Goal: Contribute content: Contribute content

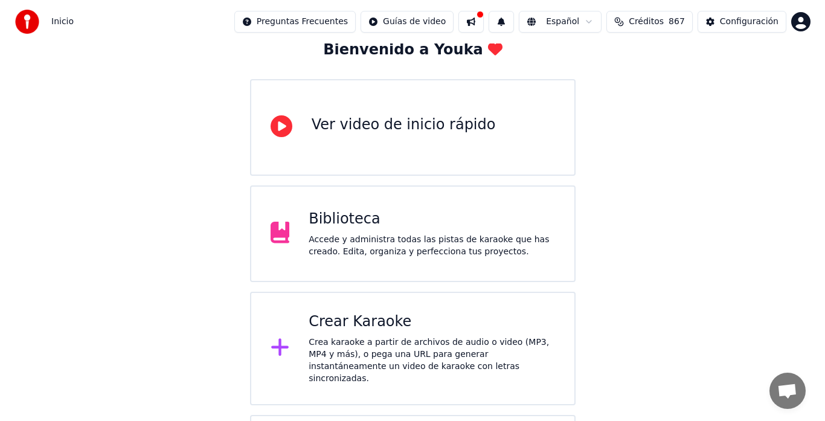
scroll to position [121, 0]
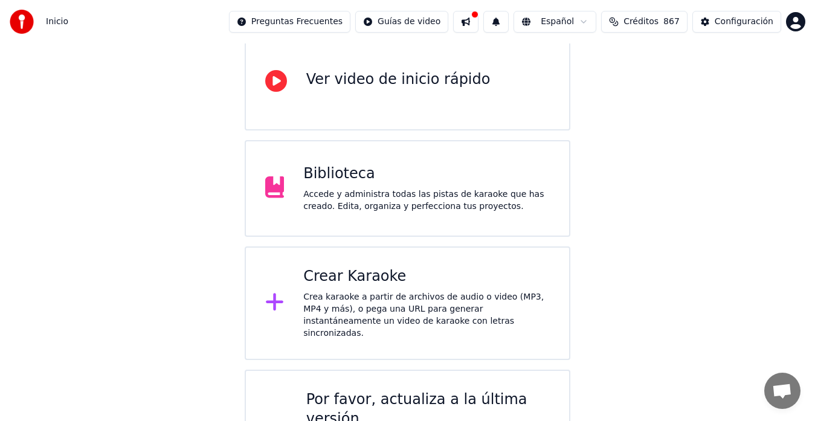
click at [369, 280] on div "Crear Karaoke" at bounding box center [426, 276] width 246 height 19
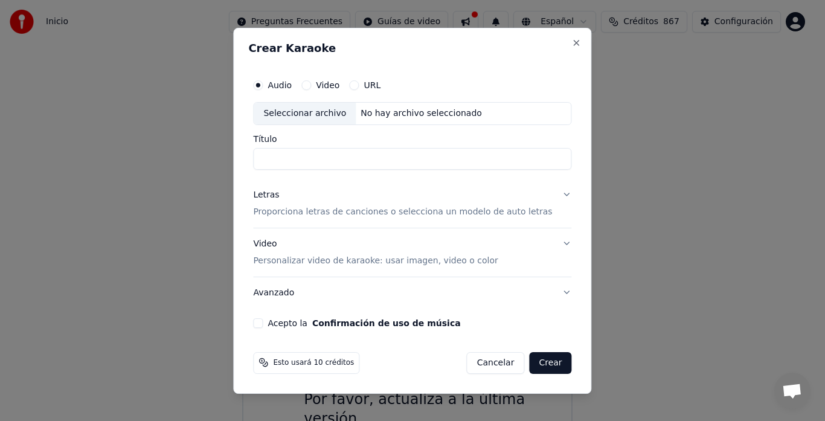
click at [322, 112] on div "Seleccionar archivo" at bounding box center [305, 114] width 102 height 22
click at [467, 155] on input "**********" at bounding box center [412, 159] width 318 height 22
type input "*"
type input "**"
click at [275, 323] on div "Acepto la Confirmación de uso de música" at bounding box center [412, 323] width 318 height 10
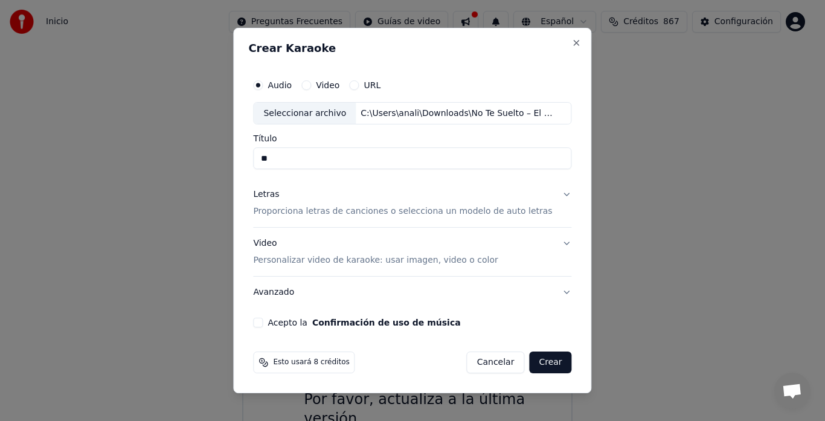
click at [263, 322] on button "Acepto la Confirmación de uso de música" at bounding box center [258, 323] width 10 height 10
click at [535, 364] on button "Crear" at bounding box center [550, 363] width 42 height 22
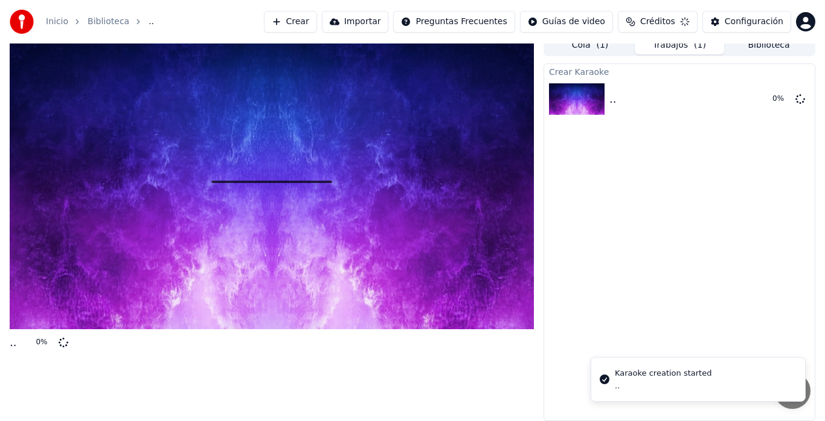
scroll to position [9, 0]
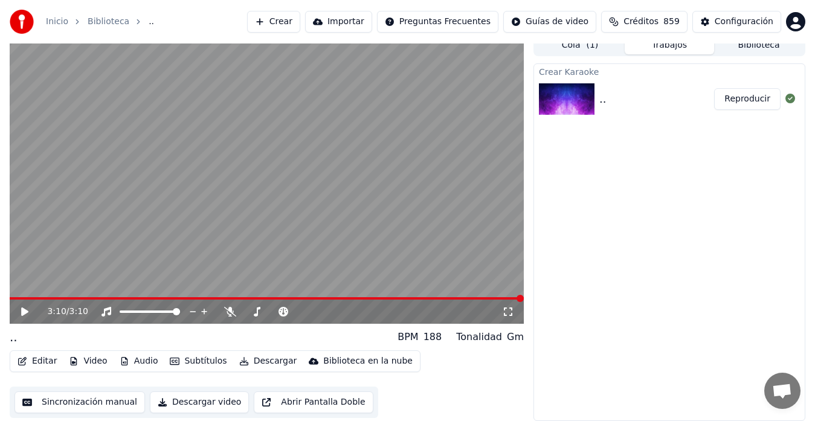
click at [698, 262] on div "Crear Karaoke .. Reproducir" at bounding box center [669, 242] width 272 height 358
click at [53, 361] on button "Editar" at bounding box center [37, 361] width 49 height 17
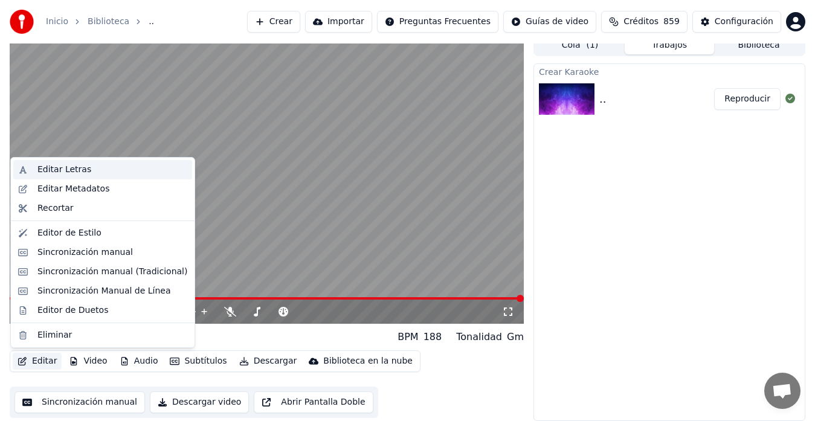
click at [48, 165] on div "Editar Letras" at bounding box center [64, 170] width 54 height 12
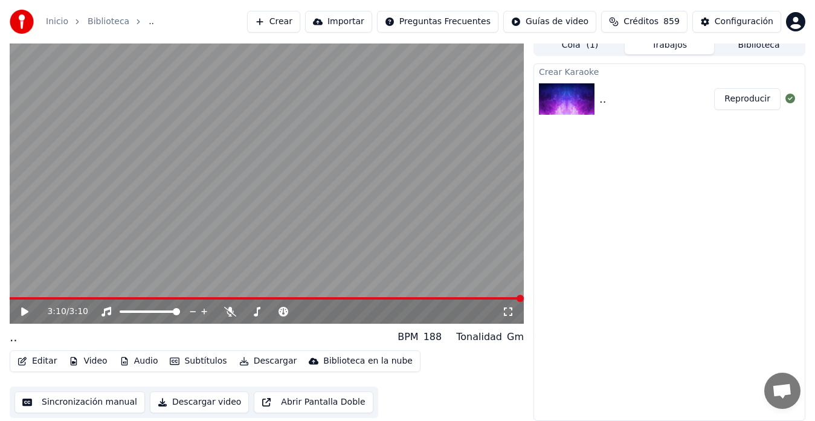
click at [20, 294] on video at bounding box center [267, 178] width 514 height 289
click at [20, 298] on span at bounding box center [15, 298] width 11 height 2
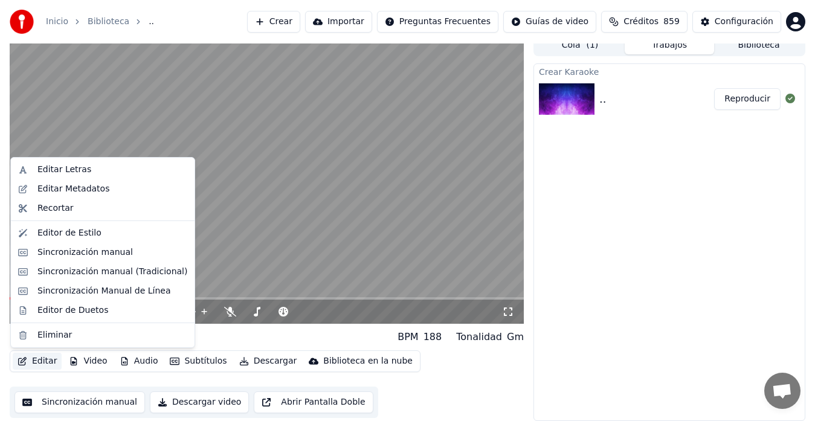
click at [42, 360] on button "Editar" at bounding box center [37, 361] width 49 height 17
click at [59, 165] on div "Editar Letras" at bounding box center [64, 170] width 54 height 12
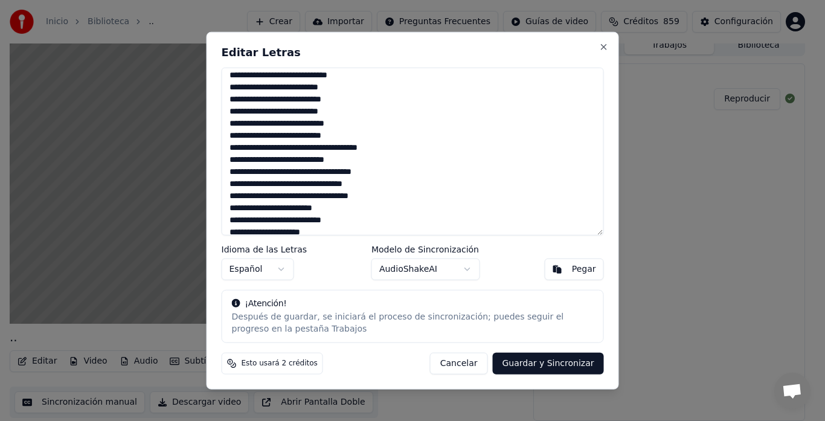
scroll to position [60, 0]
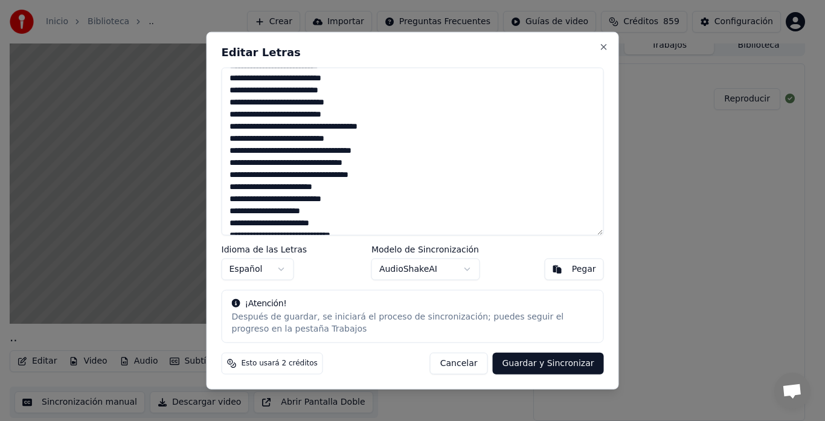
click at [239, 103] on textarea at bounding box center [413, 151] width 382 height 169
click at [333, 99] on textarea at bounding box center [413, 151] width 382 height 169
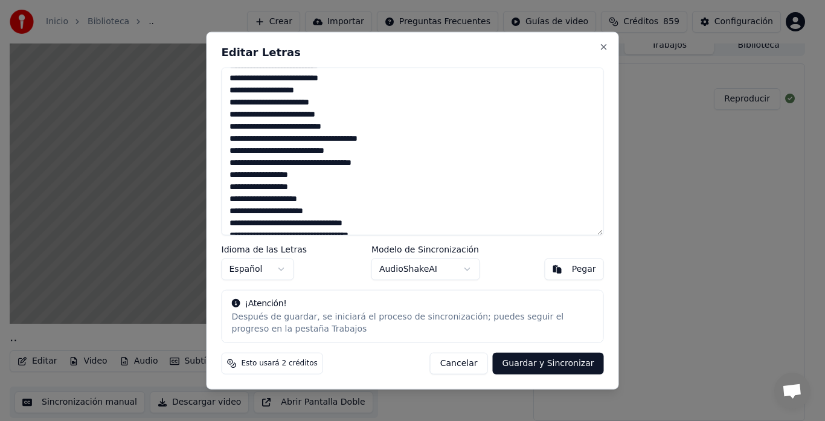
scroll to position [301, 0]
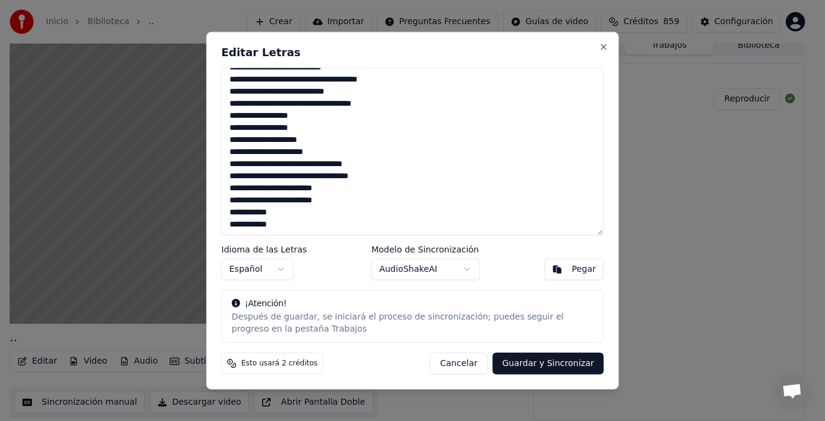
click at [333, 162] on textarea at bounding box center [413, 151] width 382 height 169
click at [275, 223] on textarea at bounding box center [413, 151] width 382 height 169
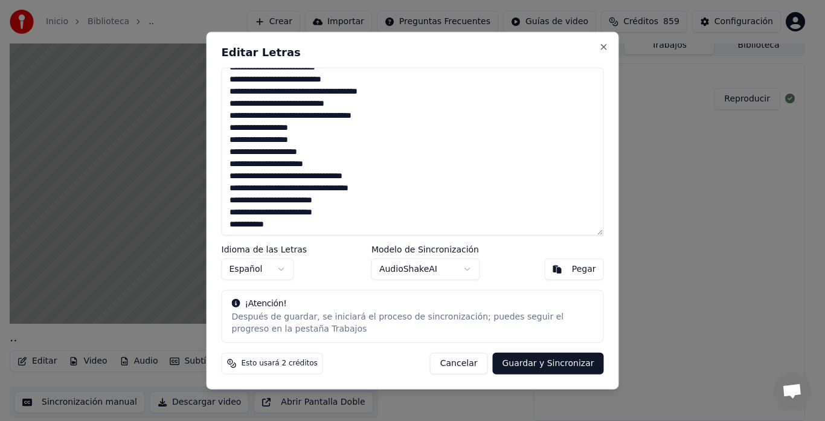
scroll to position [289, 0]
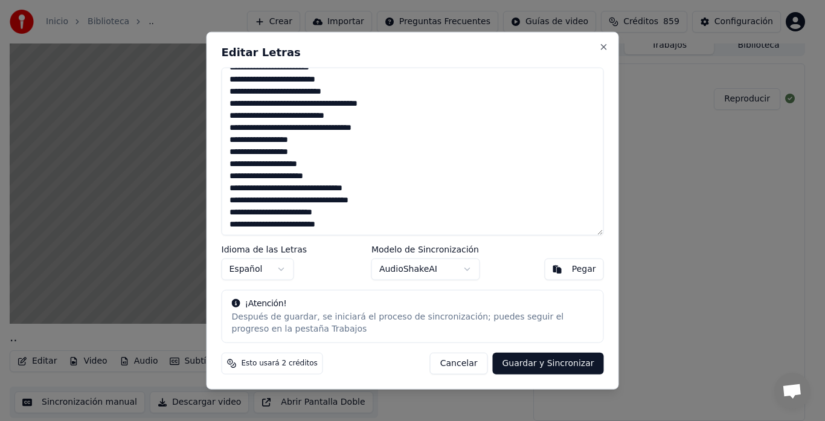
click at [531, 361] on button "Guardar y Sincronizar" at bounding box center [547, 364] width 111 height 22
type textarea "**********"
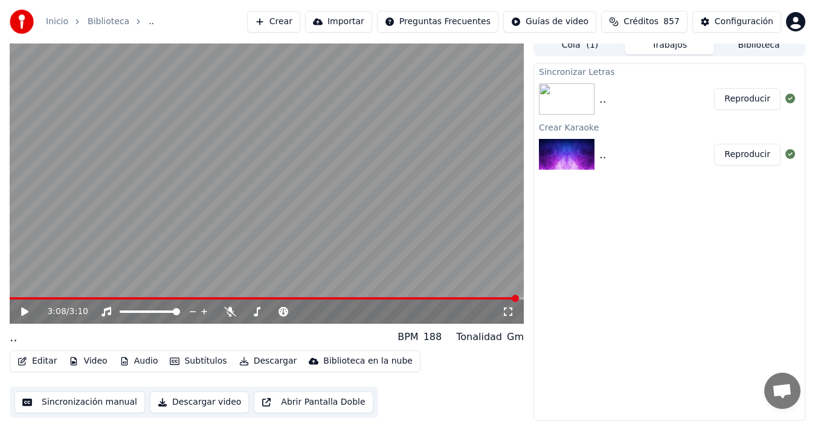
click at [756, 94] on button "Reproducir" at bounding box center [747, 99] width 66 height 22
click at [453, 208] on video at bounding box center [267, 178] width 514 height 289
click at [210, 197] on video at bounding box center [267, 178] width 514 height 289
click at [254, 292] on video at bounding box center [267, 178] width 514 height 289
click at [252, 296] on video at bounding box center [267, 178] width 514 height 289
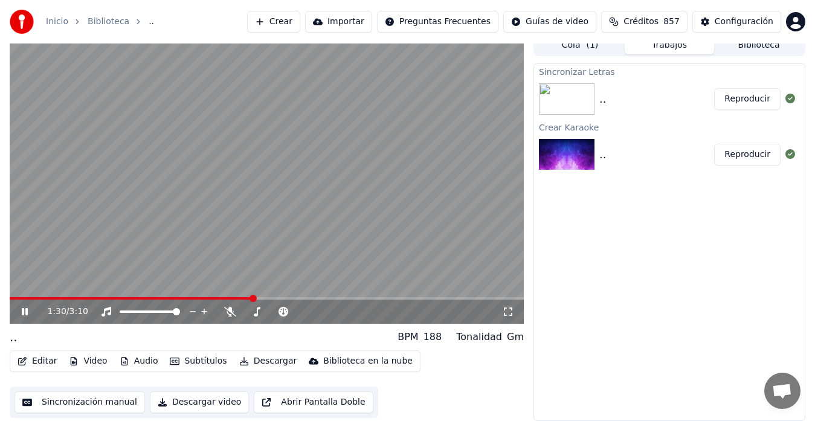
click at [252, 297] on span at bounding box center [131, 298] width 243 height 2
click at [37, 358] on button "Editar" at bounding box center [37, 361] width 49 height 17
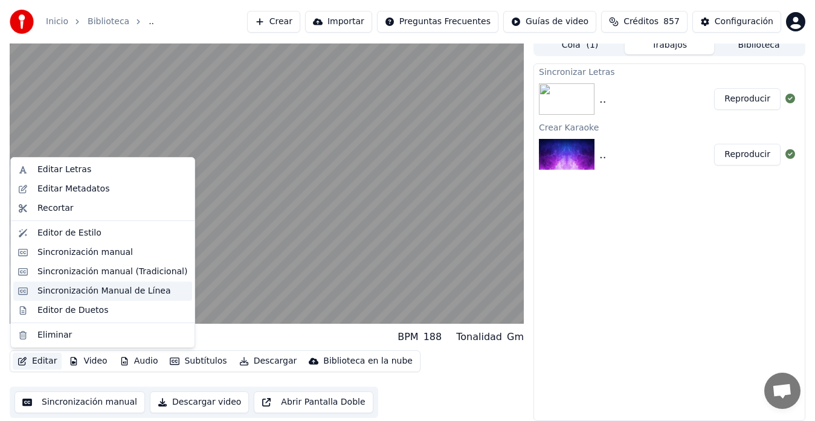
click at [60, 293] on div "Sincronización Manual de Línea" at bounding box center [103, 291] width 133 height 12
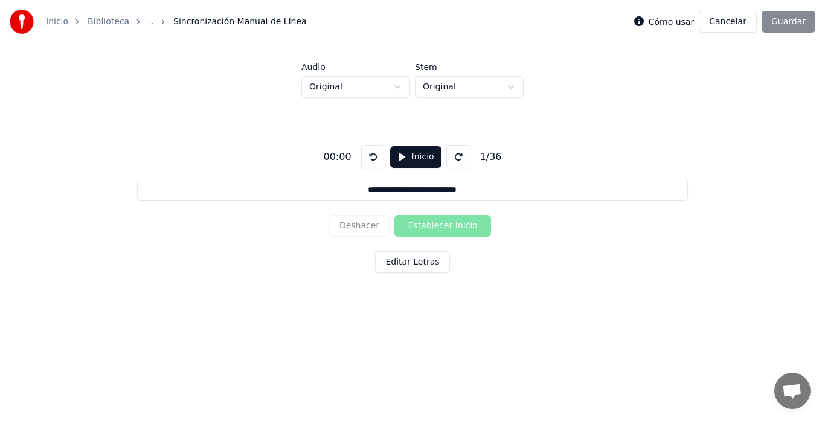
click at [93, 25] on link "Biblioteca" at bounding box center [109, 22] width 42 height 12
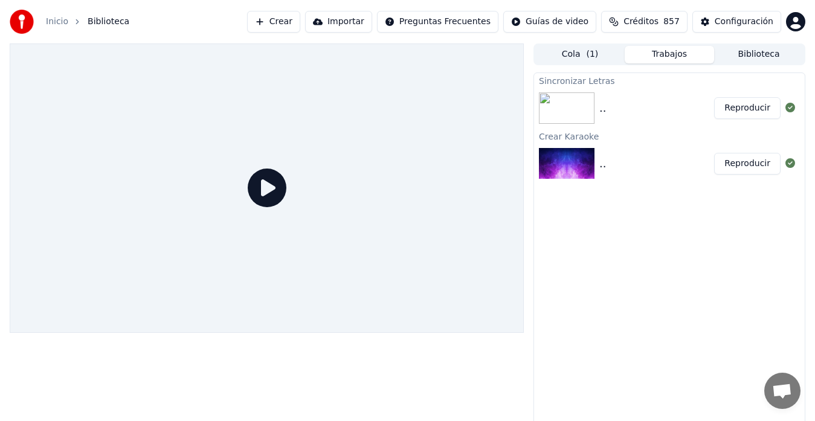
click at [577, 104] on img at bounding box center [567, 107] width 56 height 31
click at [745, 108] on button "Reproducir" at bounding box center [747, 108] width 66 height 22
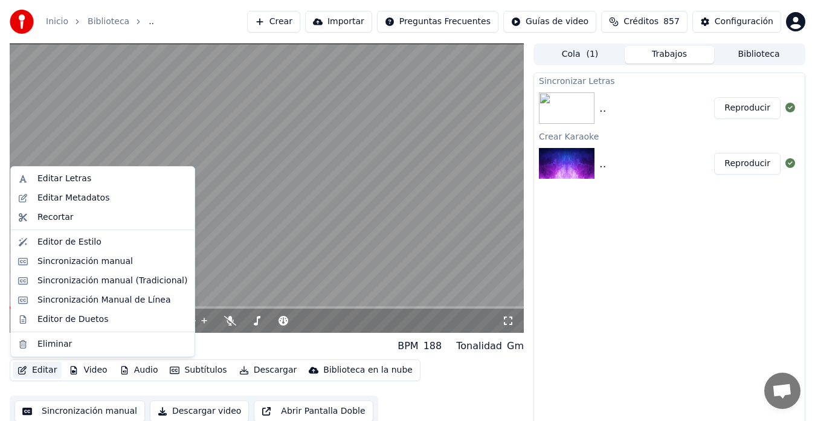
click at [33, 370] on button "Editar" at bounding box center [37, 370] width 49 height 17
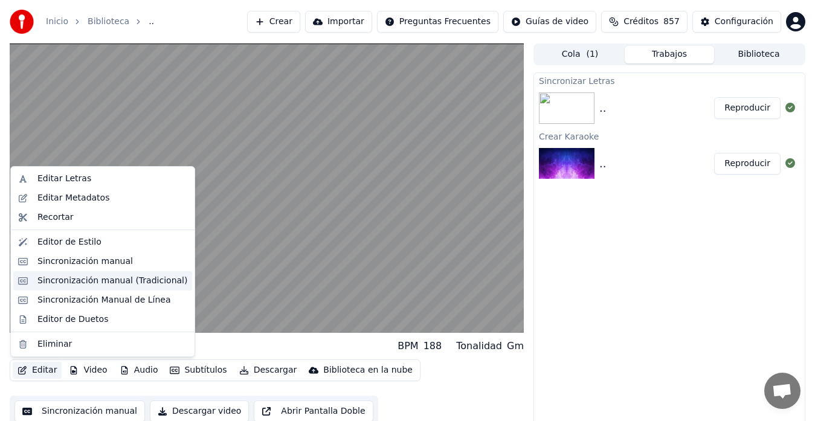
click at [63, 281] on div "Sincronización manual (Tradicional)" at bounding box center [112, 281] width 150 height 12
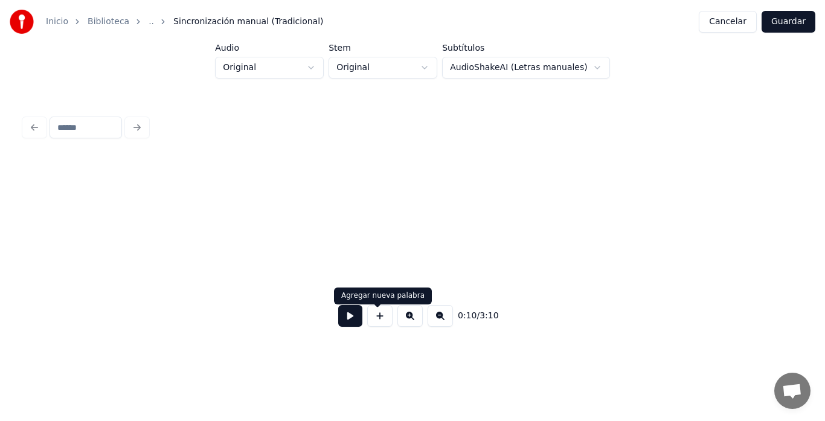
scroll to position [0, 1242]
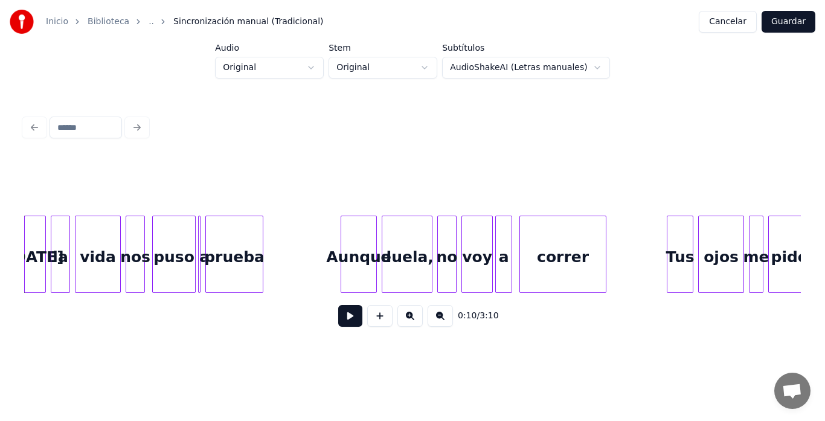
click at [338, 319] on button at bounding box center [350, 316] width 24 height 22
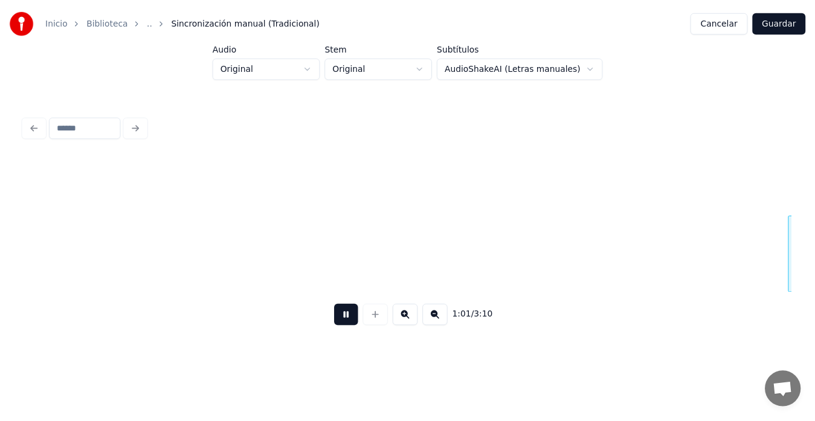
scroll to position [0, 7459]
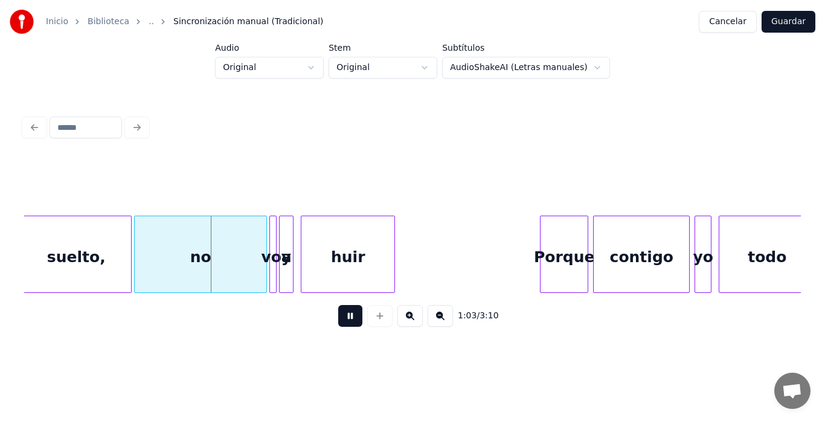
click at [738, 18] on button "Cancelar" at bounding box center [728, 22] width 58 height 22
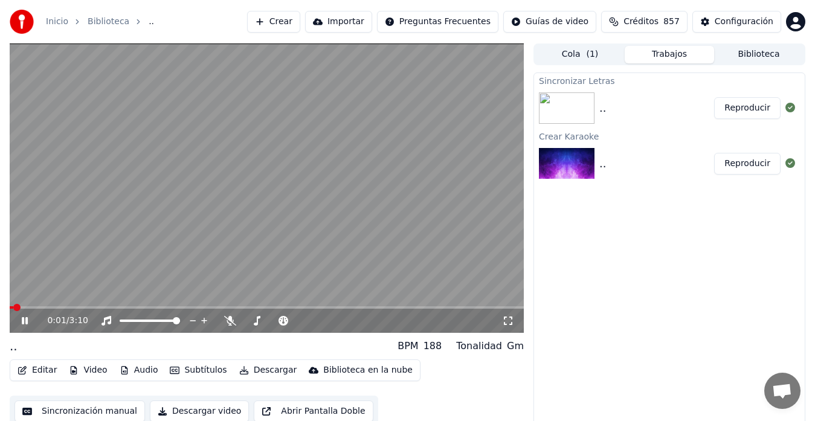
click at [189, 370] on button "Subtítulos" at bounding box center [198, 370] width 66 height 17
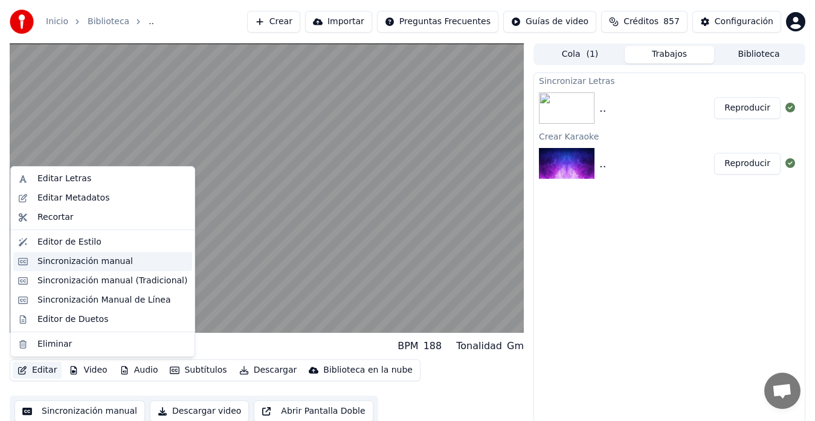
click at [64, 262] on div "Sincronización manual" at bounding box center [84, 261] width 95 height 12
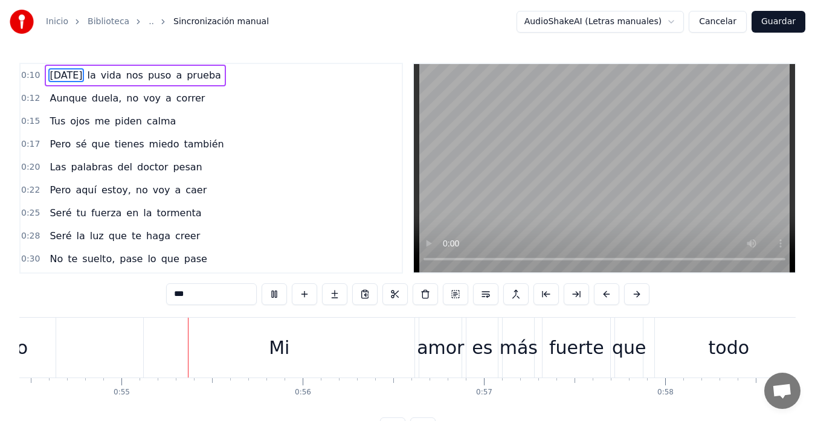
scroll to position [0, 9901]
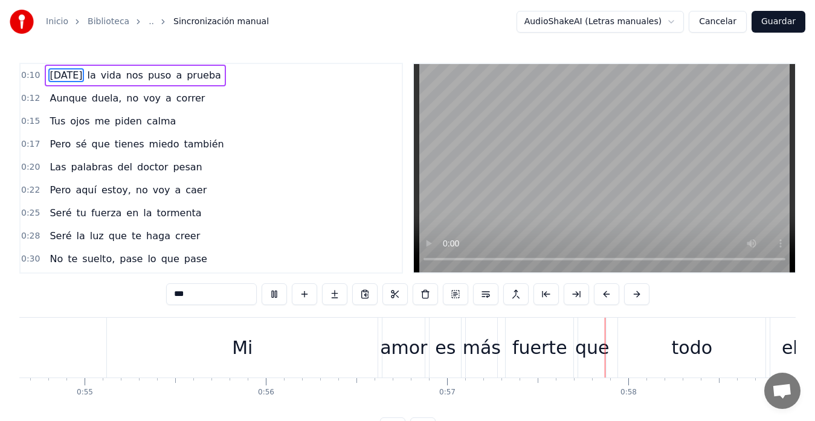
click at [523, 185] on video at bounding box center [604, 168] width 381 height 208
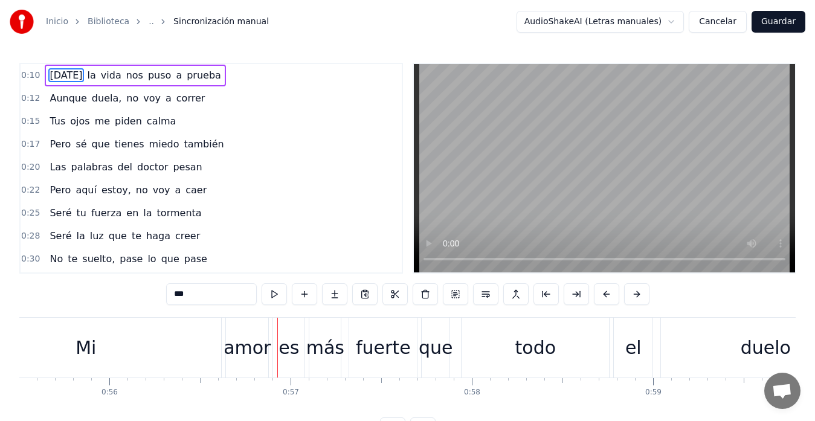
scroll to position [0, 10002]
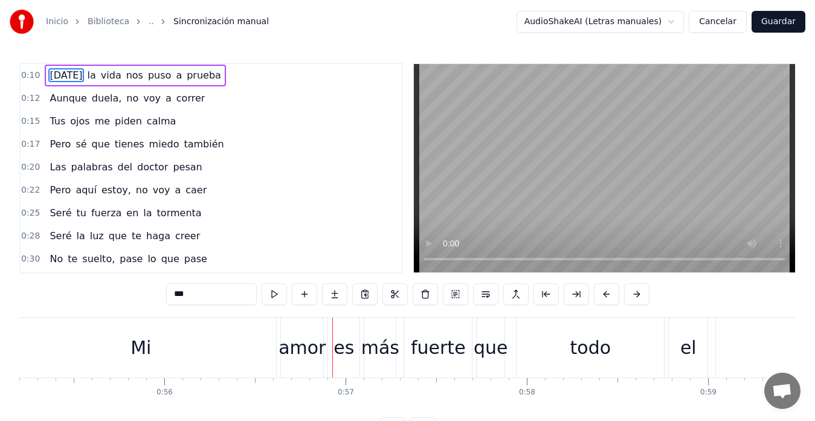
click at [150, 348] on div "Mi" at bounding box center [140, 347] width 21 height 27
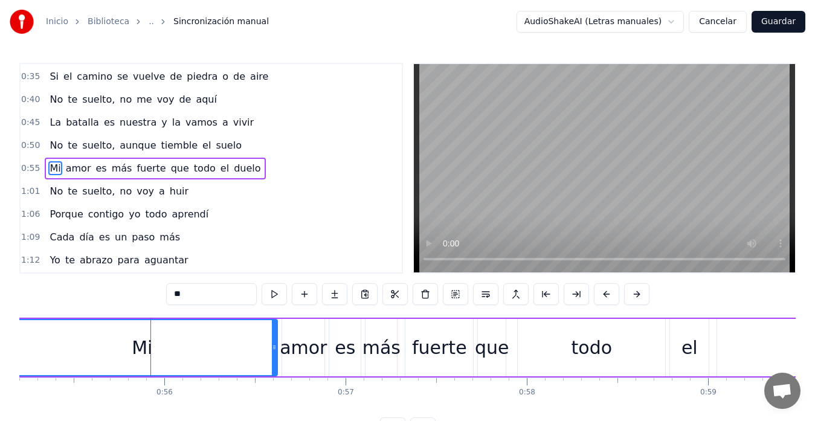
scroll to position [0, 9810]
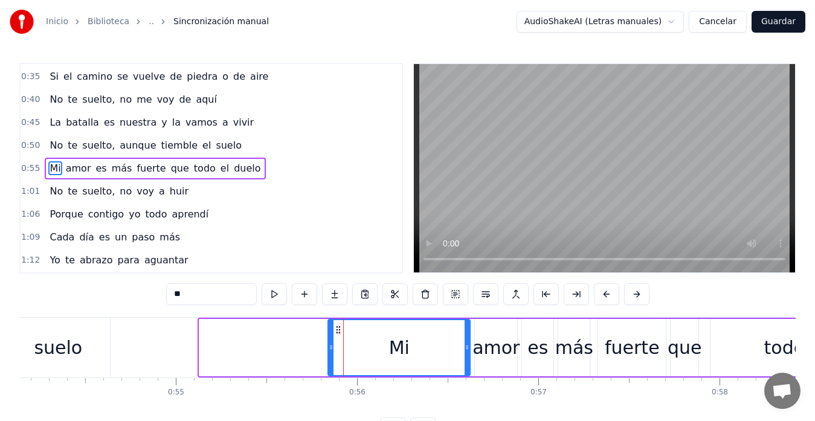
drag, startPoint x: 202, startPoint y: 346, endPoint x: 331, endPoint y: 345, distance: 128.7
click at [331, 345] on icon at bounding box center [331, 347] width 5 height 10
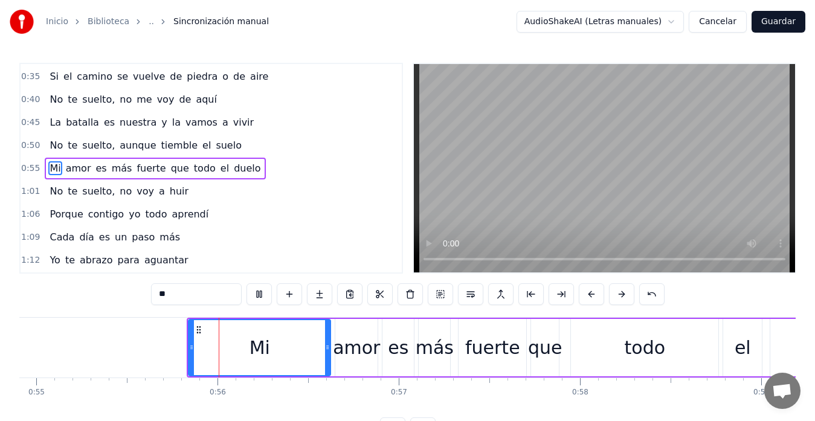
scroll to position [0, 10007]
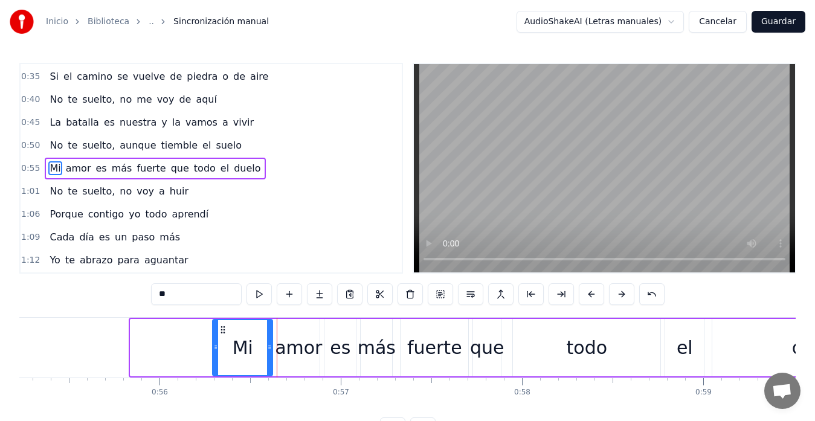
drag, startPoint x: 133, startPoint y: 357, endPoint x: 215, endPoint y: 356, distance: 82.1
click at [215, 356] on div at bounding box center [215, 347] width 5 height 55
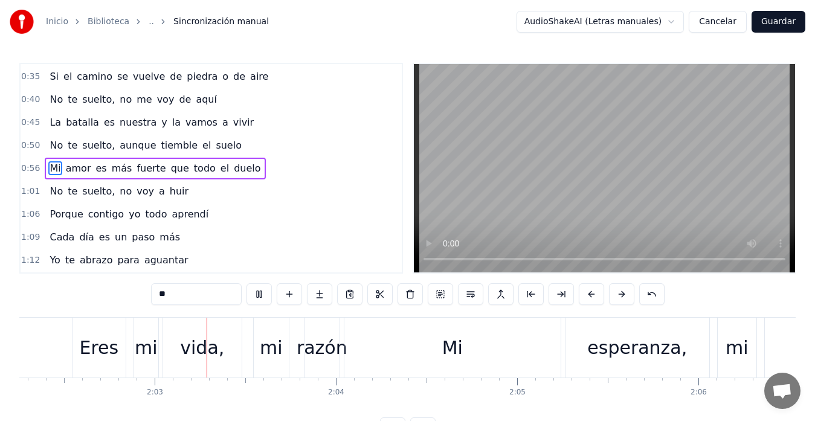
scroll to position [0, 22188]
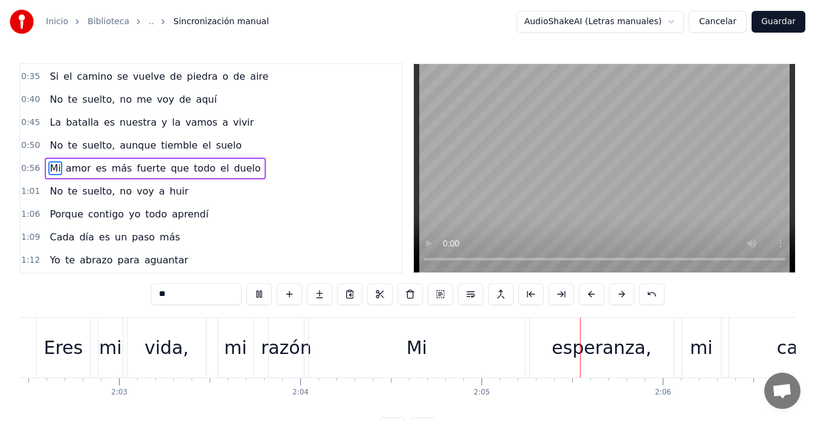
click at [700, 149] on video at bounding box center [604, 168] width 381 height 208
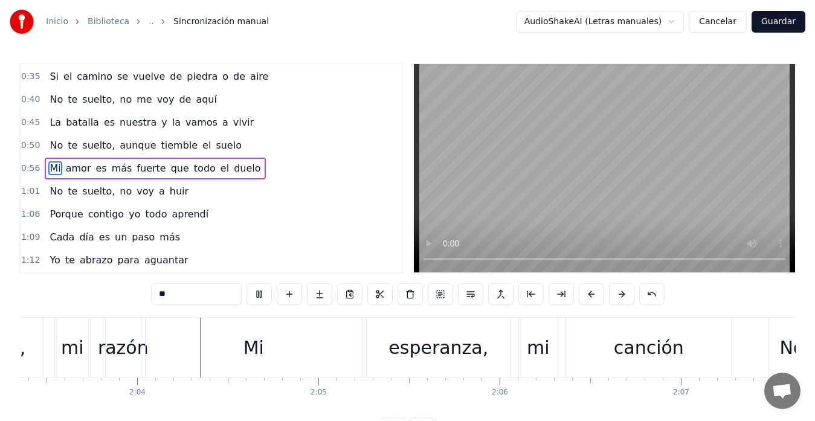
scroll to position [0, 22384]
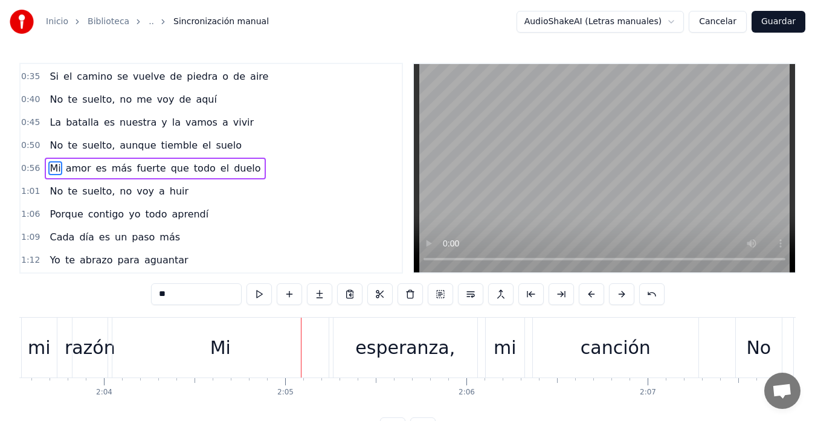
click at [227, 343] on div "Mi" at bounding box center [220, 347] width 21 height 27
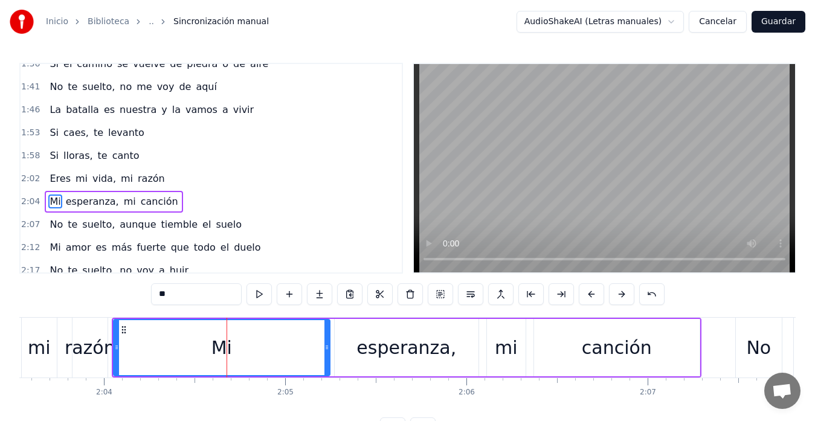
scroll to position [618, 0]
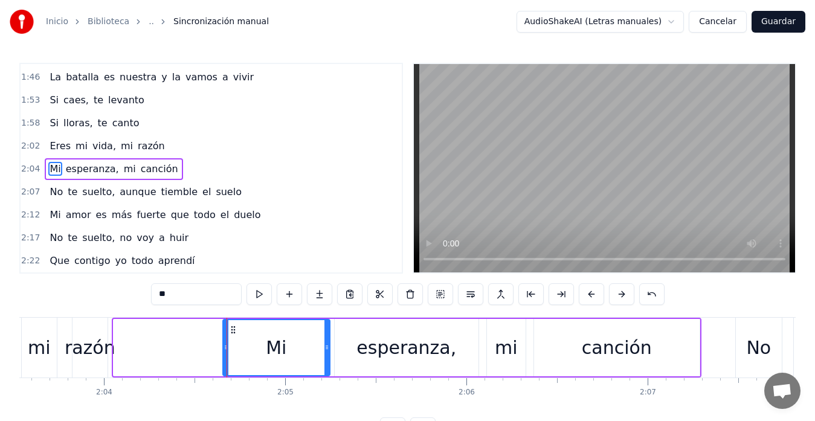
drag, startPoint x: 116, startPoint y: 351, endPoint x: 226, endPoint y: 349, distance: 110.0
click at [226, 349] on icon at bounding box center [225, 347] width 5 height 10
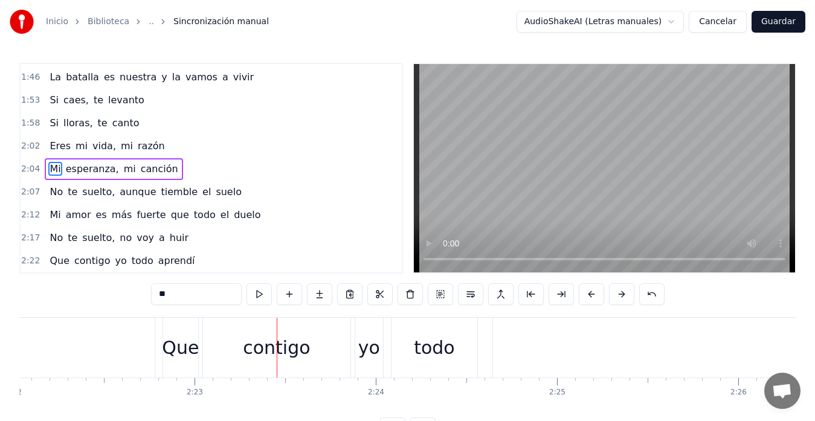
scroll to position [0, 25488]
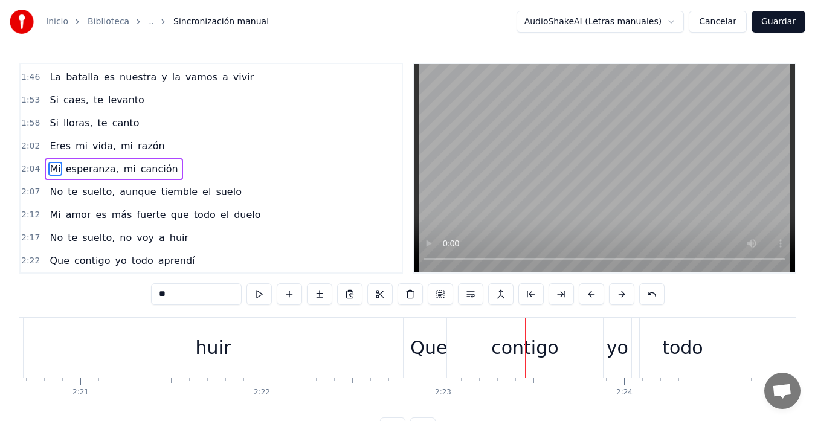
click at [431, 355] on div "Que" at bounding box center [428, 347] width 37 height 27
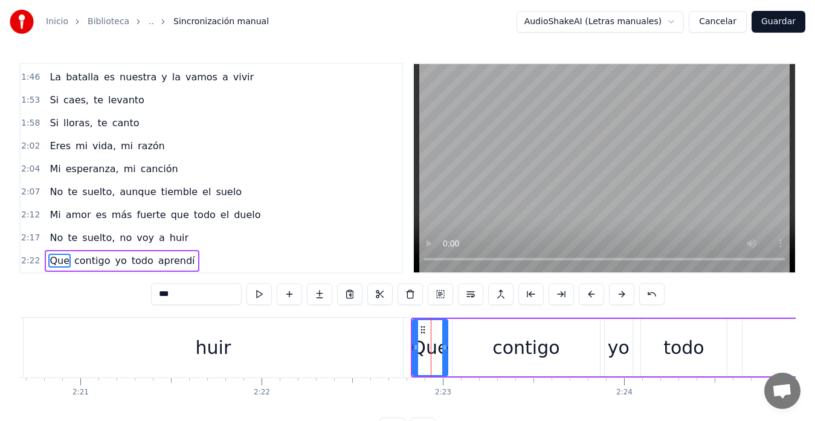
scroll to position [48, 0]
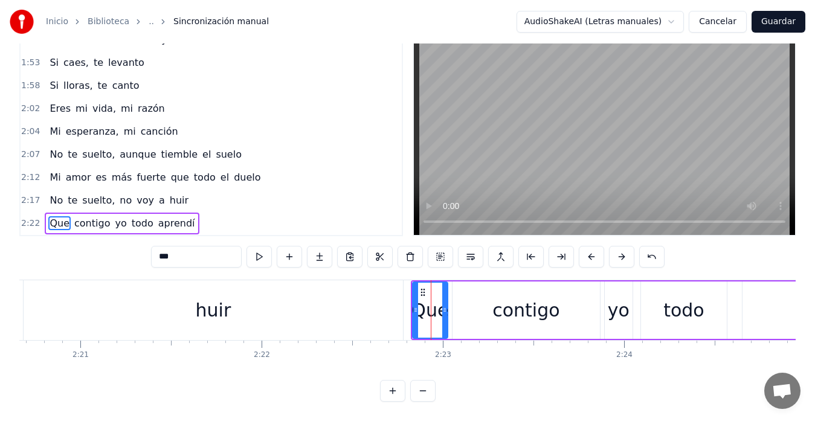
click at [151, 248] on input "***" at bounding box center [196, 257] width 91 height 22
type input "*"
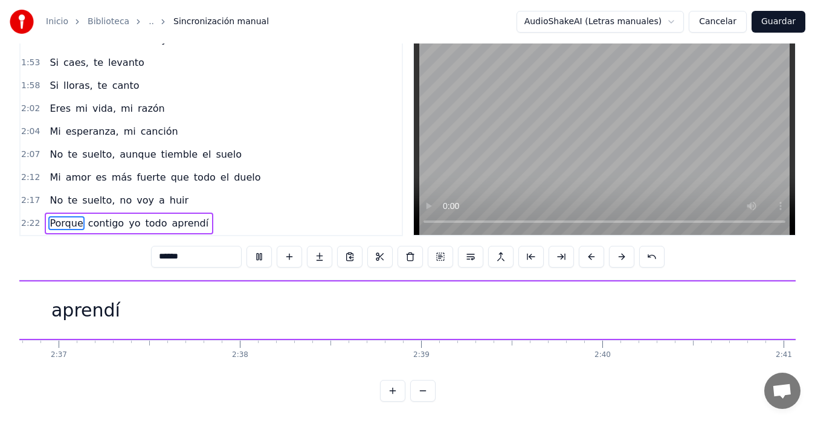
scroll to position [0, 28189]
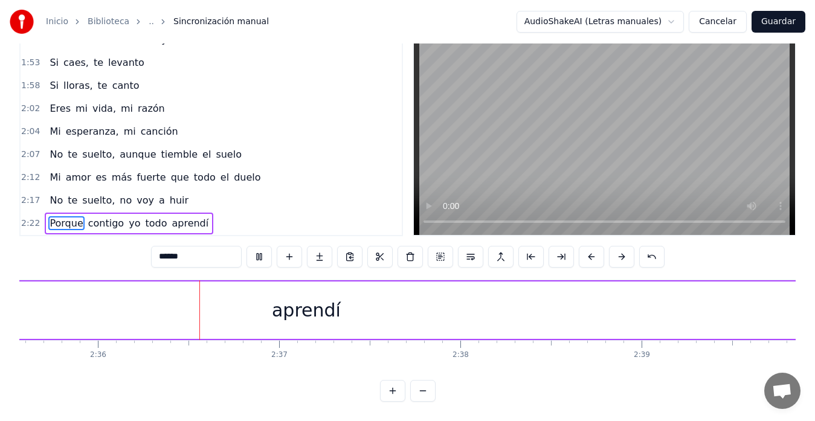
click at [621, 312] on div "aprendí" at bounding box center [306, 309] width 4529 height 57
type input "*******"
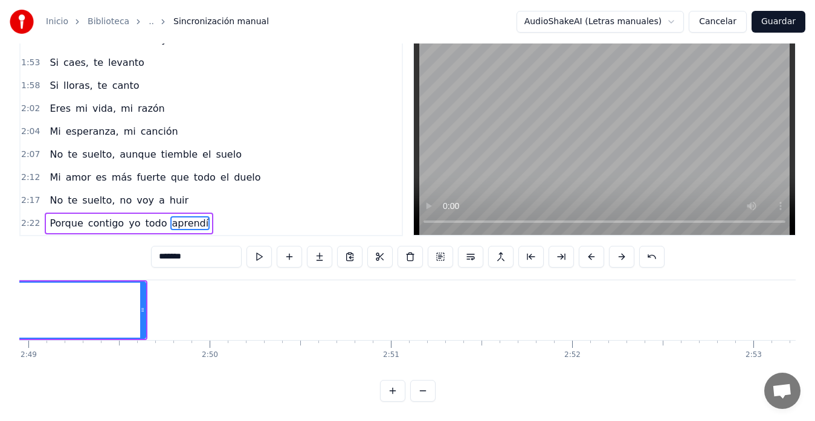
scroll to position [0, 30035]
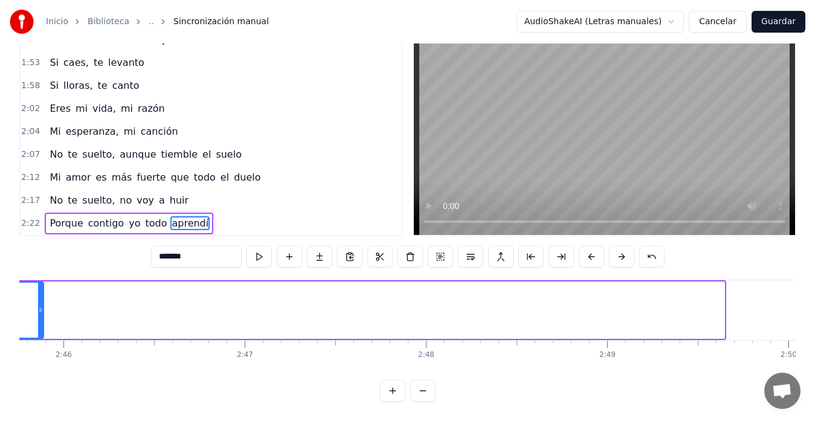
drag, startPoint x: 722, startPoint y: 301, endPoint x: 39, endPoint y: 283, distance: 683.3
click at [39, 283] on div at bounding box center [40, 310] width 5 height 55
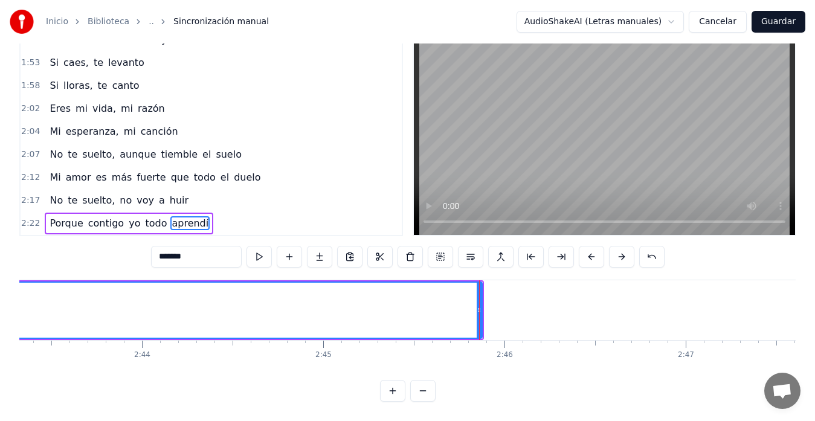
scroll to position [0, 29622]
click at [452, 298] on div at bounding box center [451, 310] width 1 height 60
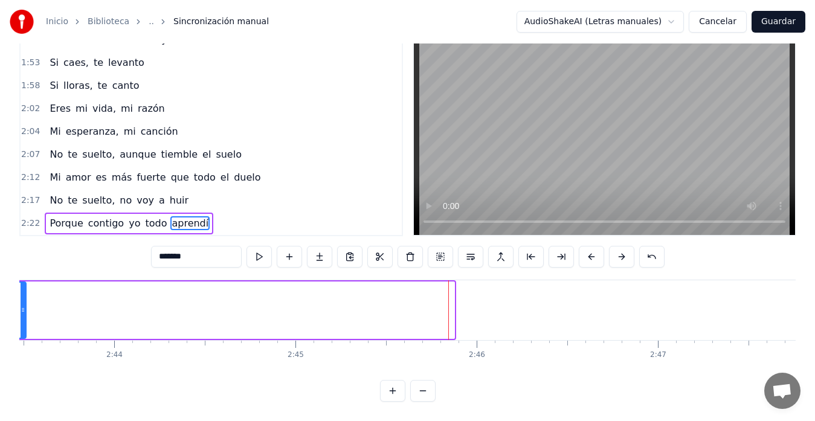
drag, startPoint x: 450, startPoint y: 300, endPoint x: 22, endPoint y: 272, distance: 429.1
click at [22, 283] on div at bounding box center [23, 310] width 5 height 55
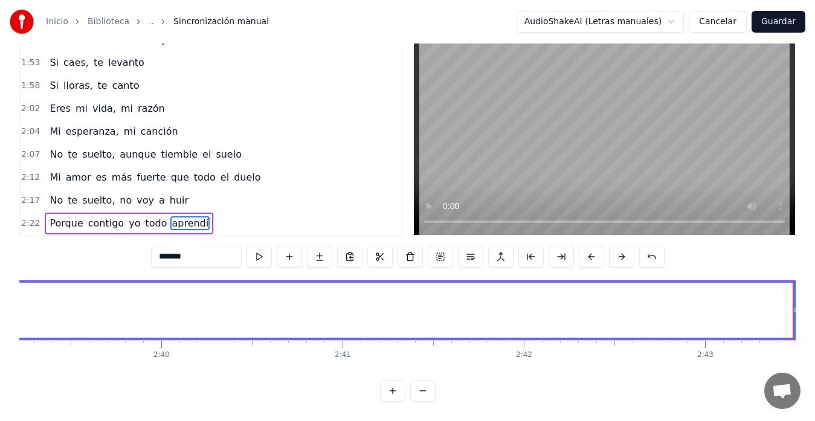
scroll to position [0, 28961]
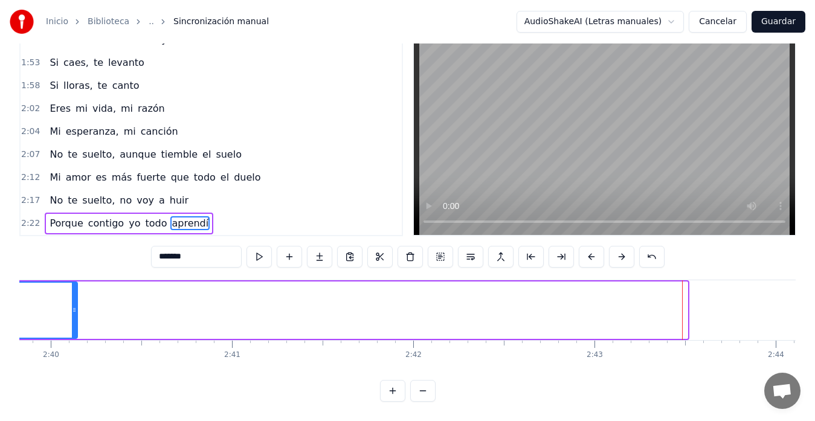
drag, startPoint x: 686, startPoint y: 299, endPoint x: 76, endPoint y: 318, distance: 610.3
click at [76, 318] on div at bounding box center [74, 310] width 5 height 55
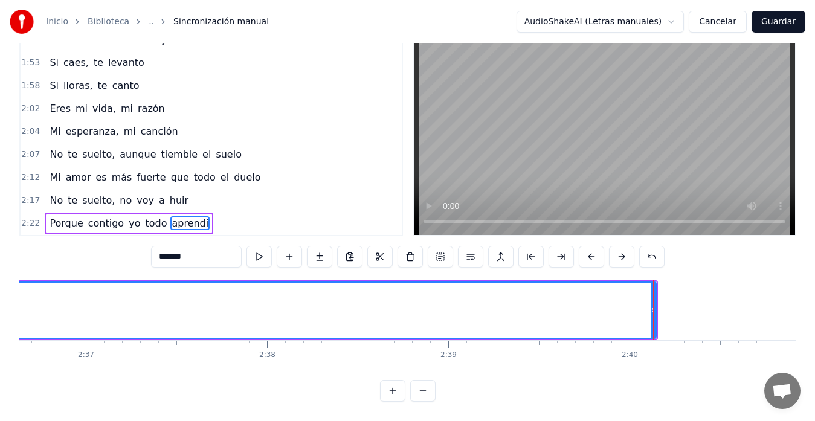
scroll to position [0, 28437]
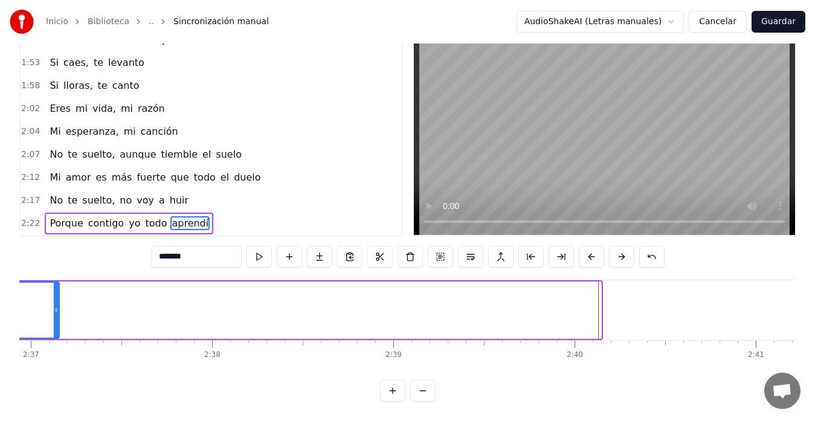
drag, startPoint x: 600, startPoint y: 301, endPoint x: 59, endPoint y: 304, distance: 541.8
click at [59, 304] on div at bounding box center [56, 310] width 5 height 55
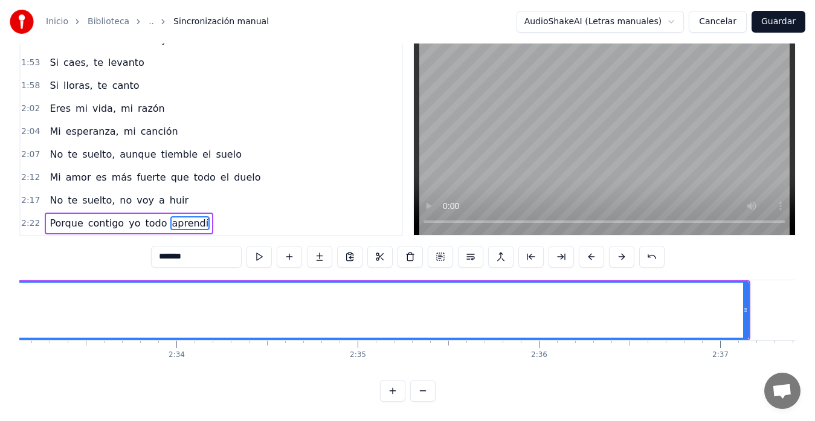
scroll to position [0, 27776]
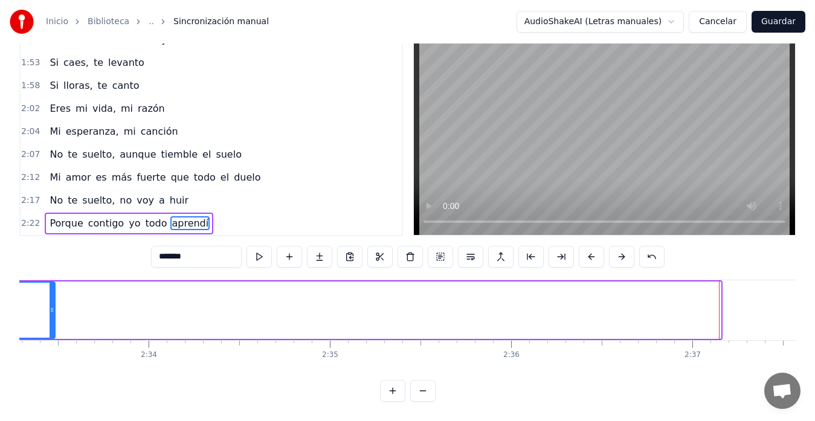
drag, startPoint x: 720, startPoint y: 295, endPoint x: 54, endPoint y: 281, distance: 665.8
click at [54, 283] on div at bounding box center [52, 310] width 5 height 55
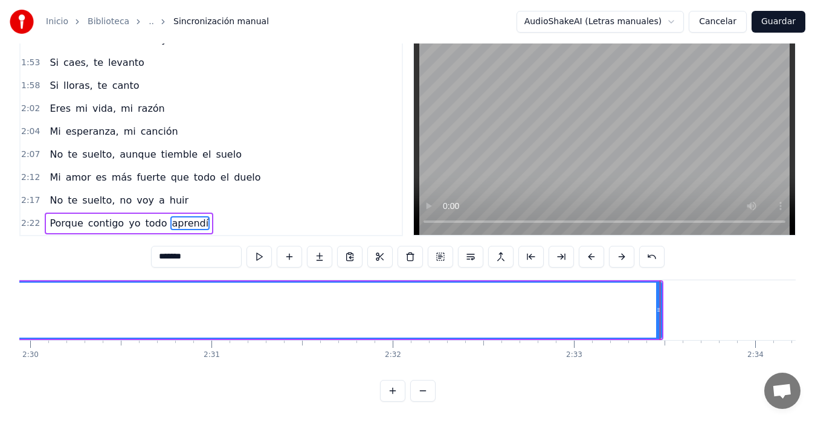
scroll to position [0, 27059]
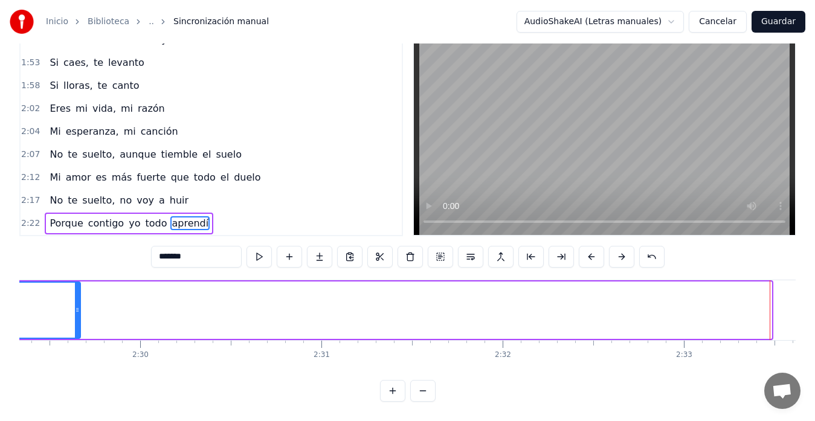
drag, startPoint x: 771, startPoint y: 298, endPoint x: 80, endPoint y: 291, distance: 691.0
click at [80, 291] on div at bounding box center [77, 310] width 5 height 55
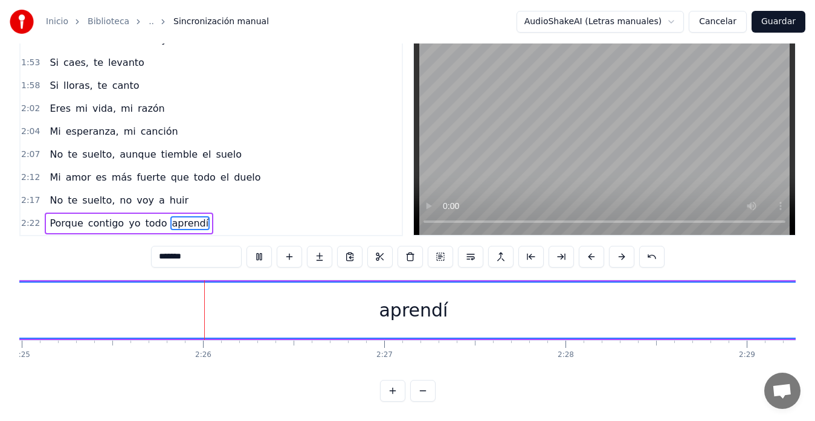
scroll to position [0, 26317]
click at [487, 299] on div "aprendí" at bounding box center [368, 310] width 908 height 55
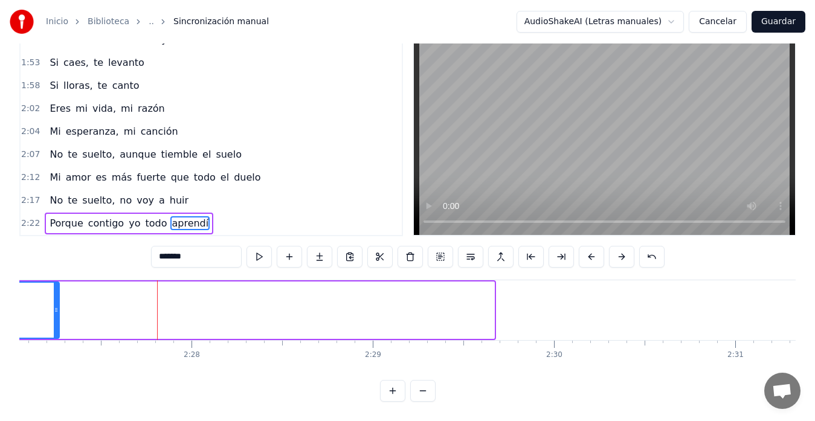
drag, startPoint x: 492, startPoint y: 301, endPoint x: 57, endPoint y: 269, distance: 436.0
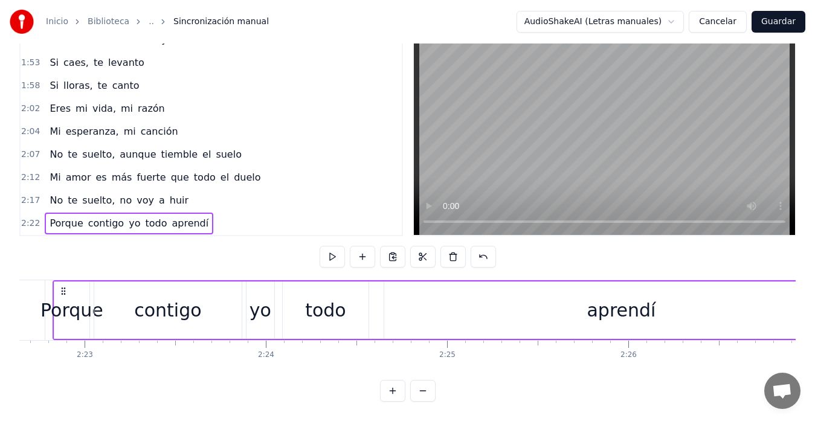
scroll to position [0, 25902]
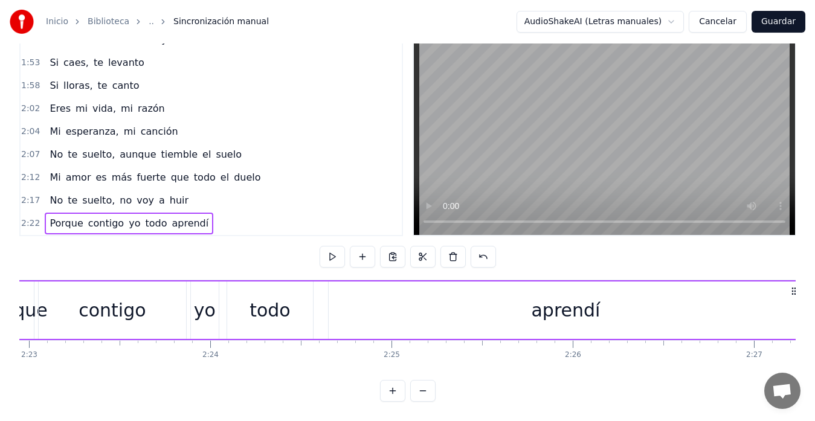
click at [621, 288] on div "aprendí" at bounding box center [566, 309] width 474 height 57
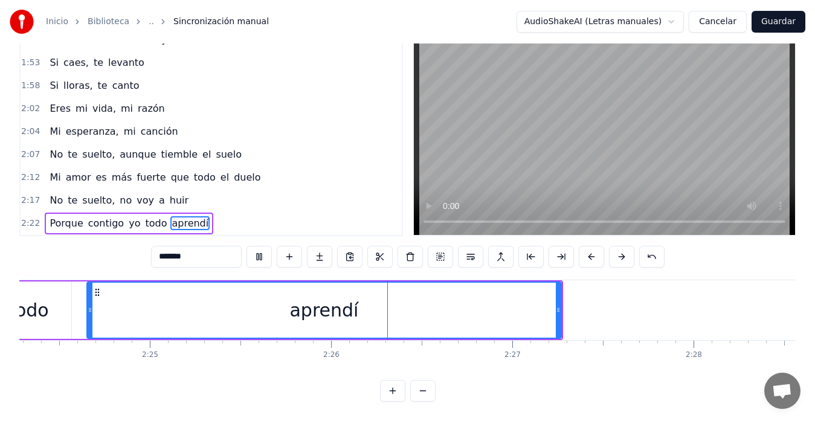
scroll to position [0, 26369]
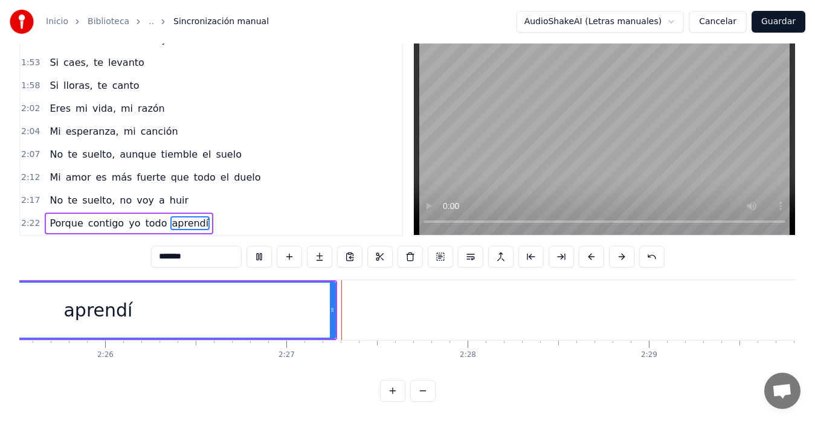
click at [303, 298] on div "aprendí" at bounding box center [98, 310] width 473 height 55
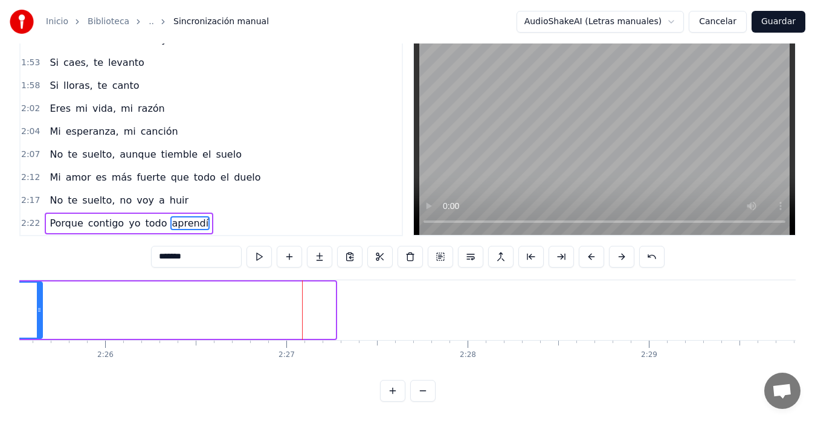
drag, startPoint x: 333, startPoint y: 297, endPoint x: 40, endPoint y: 295, distance: 292.9
click at [40, 305] on icon at bounding box center [39, 310] width 5 height 10
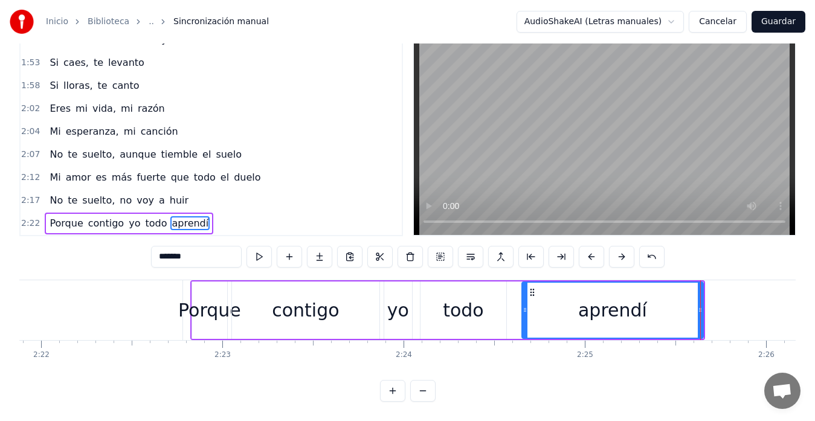
scroll to position [0, 25654]
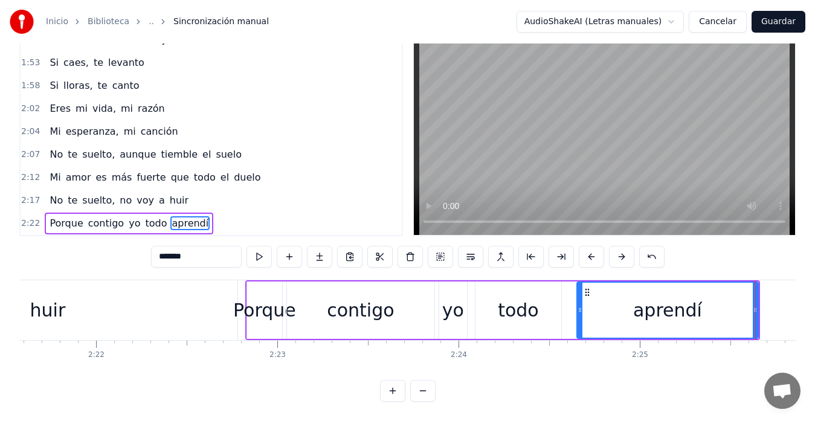
drag, startPoint x: 756, startPoint y: 293, endPoint x: 748, endPoint y: 295, distance: 7.6
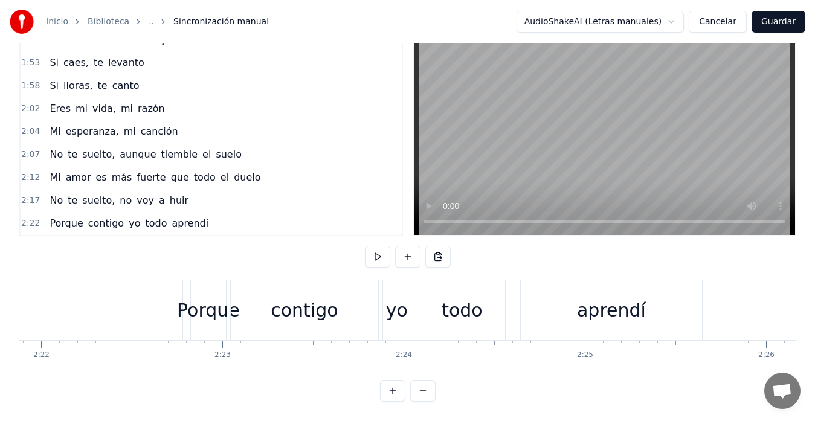
scroll to position [0, 25791]
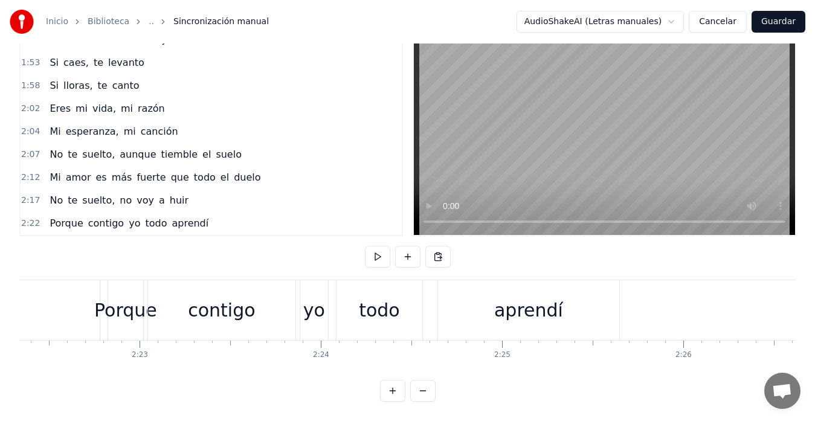
click at [548, 315] on div "aprendí" at bounding box center [528, 310] width 181 height 60
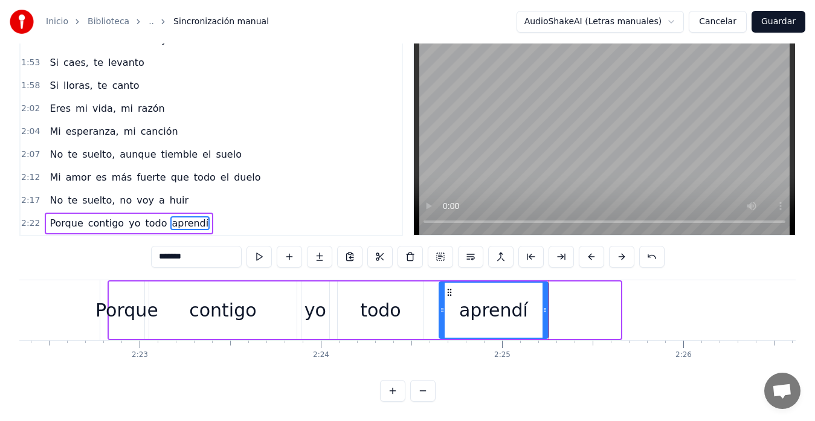
drag, startPoint x: 616, startPoint y: 295, endPoint x: 542, endPoint y: 294, distance: 73.7
click at [542, 294] on div at bounding box center [544, 310] width 5 height 55
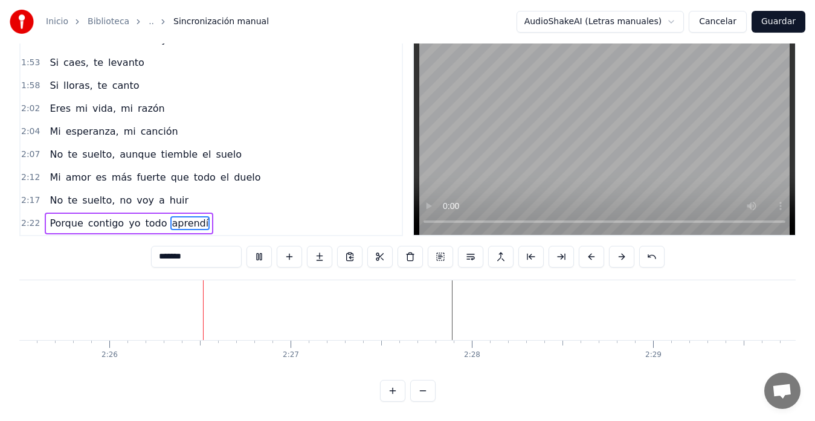
scroll to position [0, 26372]
click at [776, 24] on button "Guardar" at bounding box center [778, 22] width 54 height 22
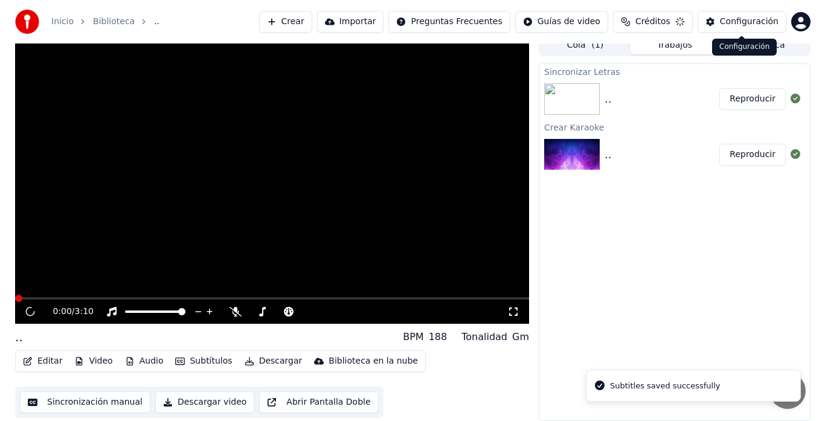
scroll to position [9, 0]
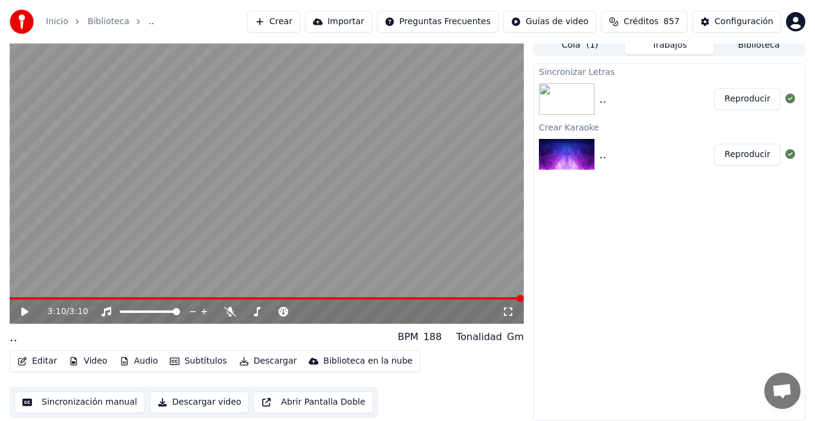
click at [255, 359] on button "Descargar" at bounding box center [268, 361] width 68 height 17
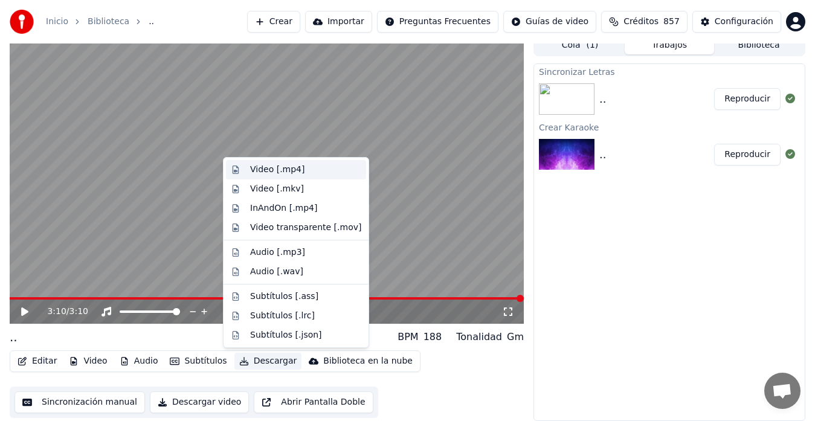
click at [286, 168] on div "Video [.mp4]" at bounding box center [277, 170] width 54 height 12
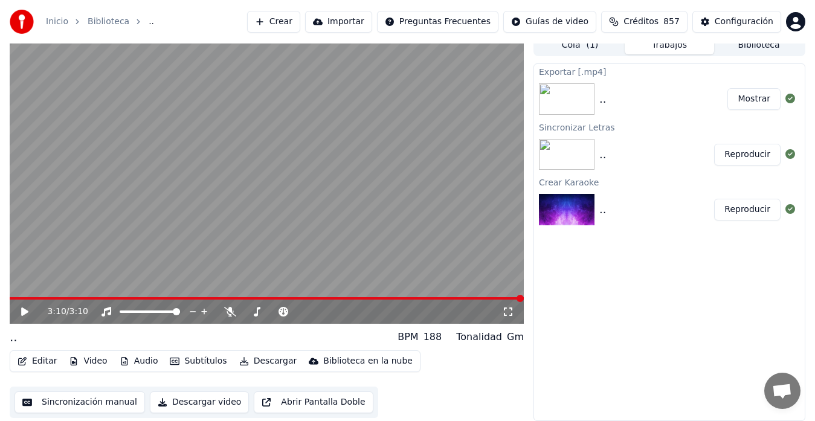
click at [756, 99] on button "Mostrar" at bounding box center [753, 99] width 53 height 22
click at [282, 18] on button "Crear" at bounding box center [273, 22] width 53 height 22
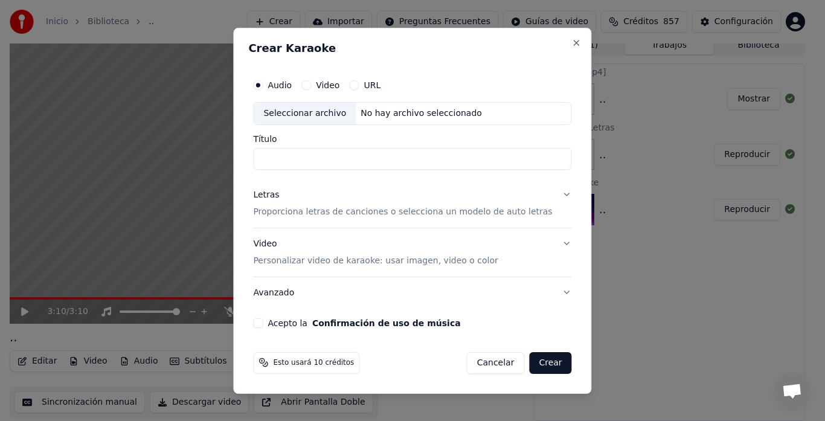
click at [324, 112] on div "Seleccionar archivo" at bounding box center [305, 114] width 102 height 22
type input "**********"
click at [461, 161] on input "**********" at bounding box center [412, 159] width 318 height 22
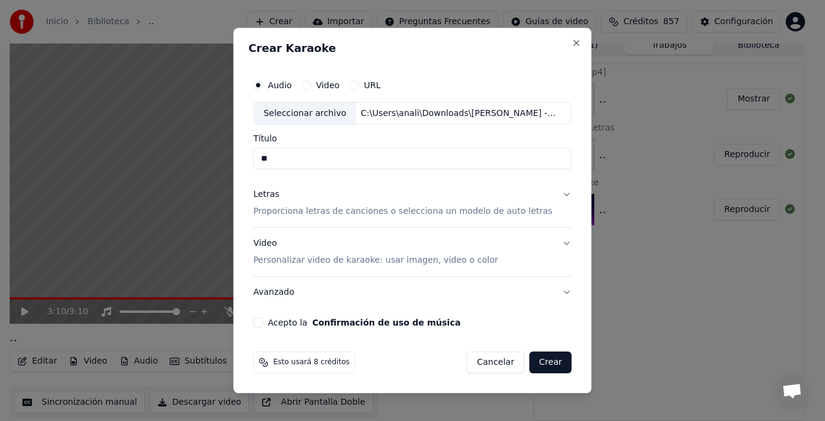
type input "**"
click at [268, 329] on div "Audio Video URL Seleccionar archivo C:\Users\anali\Downloads\[PERSON_NAME] - El…" at bounding box center [412, 200] width 328 height 265
click at [263, 322] on button "Acepto la Confirmación de uso de música" at bounding box center [258, 323] width 10 height 10
click at [533, 363] on button "Crear" at bounding box center [550, 363] width 42 height 22
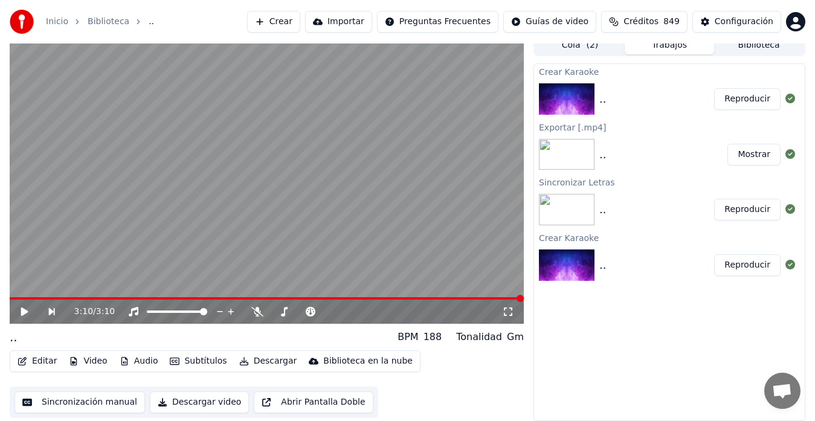
drag, startPoint x: 532, startPoint y: 362, endPoint x: 521, endPoint y: 367, distance: 11.1
click at [528, 365] on div "3:10 / 3:10 .. BPM 188 Tonalidad Gm Editar Video Audio Subtítulos Descargar Bib…" at bounding box center [407, 227] width 815 height 387
click at [633, 270] on div ".." at bounding box center [656, 265] width 115 height 17
click at [750, 96] on button "Reproducir" at bounding box center [747, 99] width 66 height 22
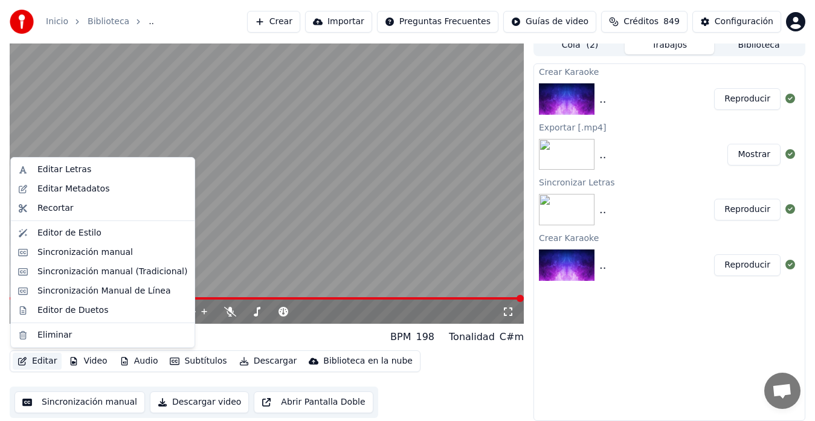
click at [39, 359] on button "Editar" at bounding box center [37, 361] width 49 height 17
click at [72, 170] on div "Editar Letras" at bounding box center [64, 170] width 54 height 12
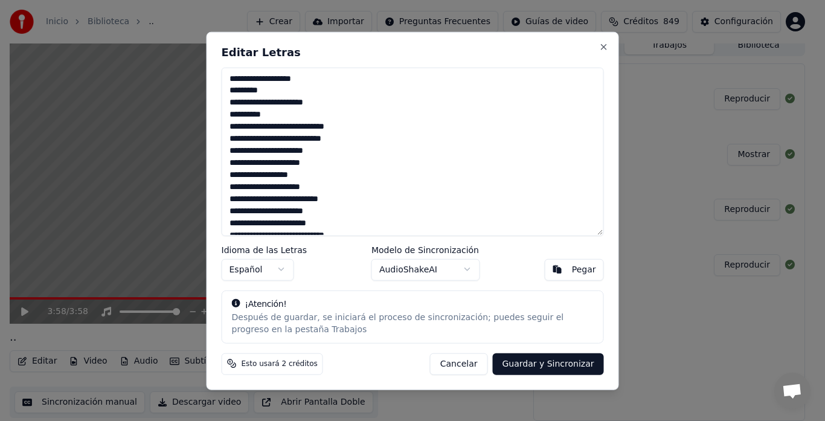
click at [276, 118] on textarea at bounding box center [413, 151] width 382 height 169
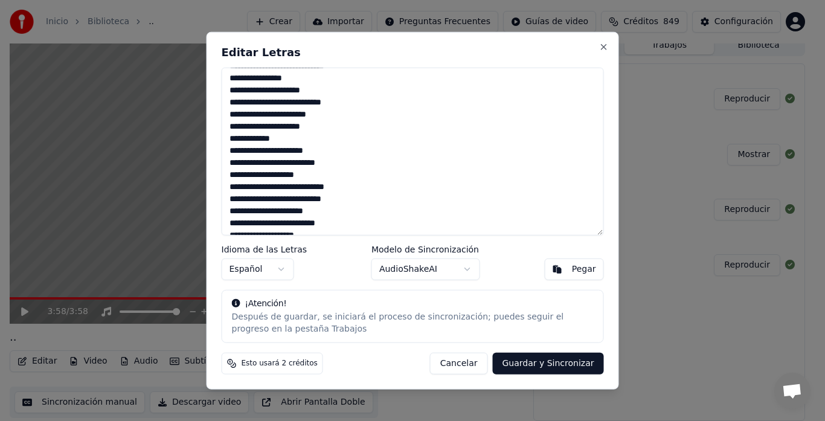
scroll to position [181, 0]
click at [254, 140] on textarea at bounding box center [413, 151] width 382 height 169
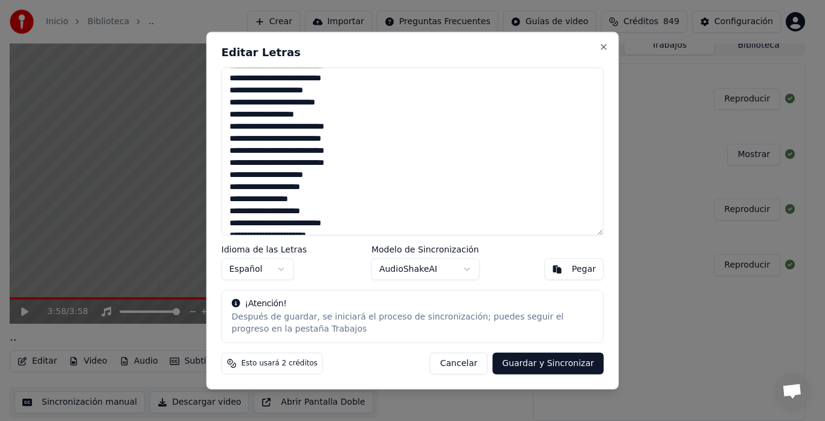
click at [254, 137] on textarea at bounding box center [413, 151] width 382 height 169
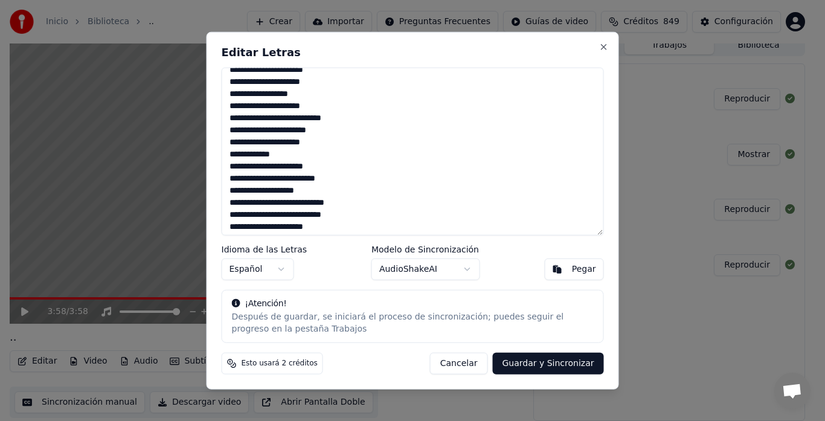
scroll to position [362, 0]
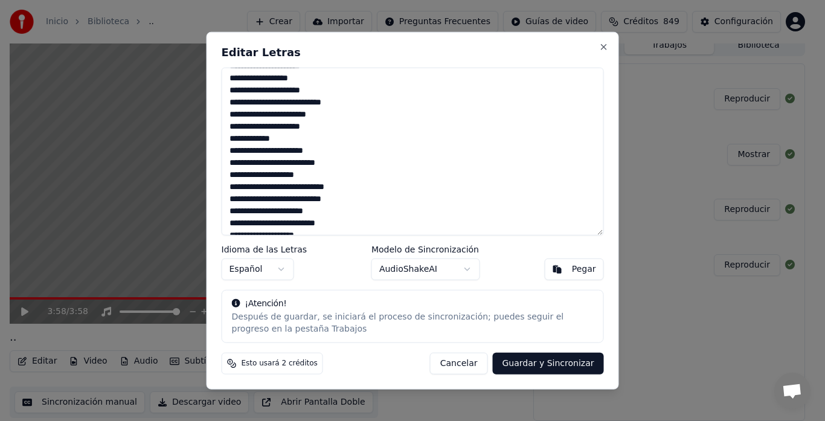
click at [254, 198] on textarea at bounding box center [413, 151] width 382 height 169
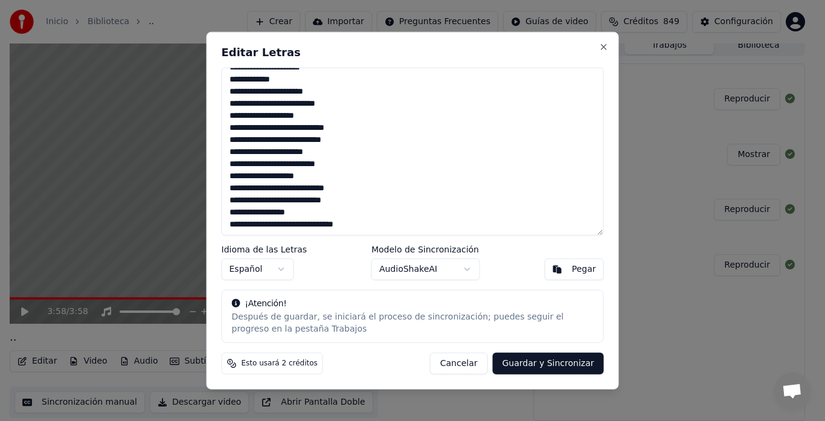
scroll to position [434, 0]
click at [253, 187] on textarea at bounding box center [413, 151] width 382 height 169
click at [356, 226] on textarea at bounding box center [413, 151] width 382 height 169
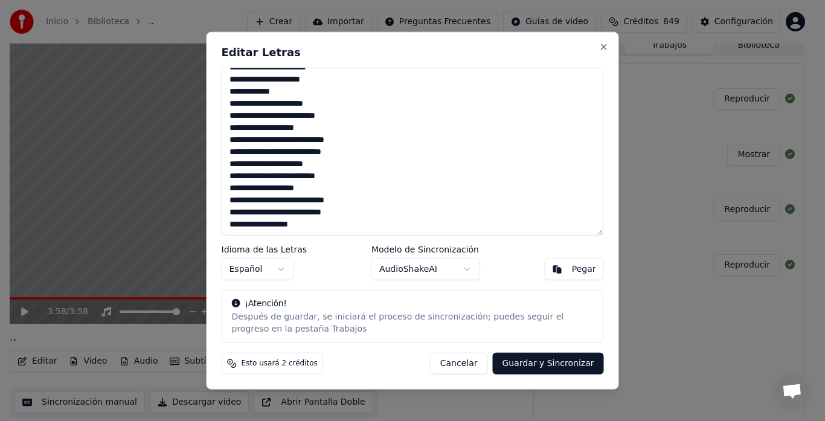
click at [307, 213] on textarea at bounding box center [413, 151] width 382 height 169
click at [568, 367] on button "Guardar y Sincronizar" at bounding box center [547, 364] width 111 height 22
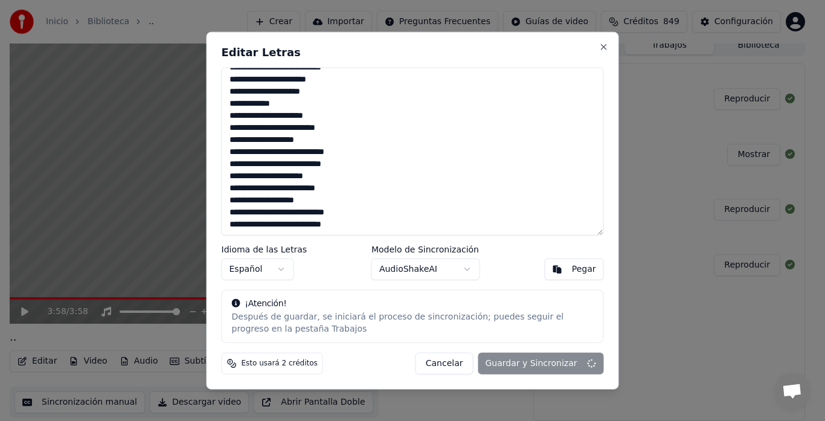
type textarea "**********"
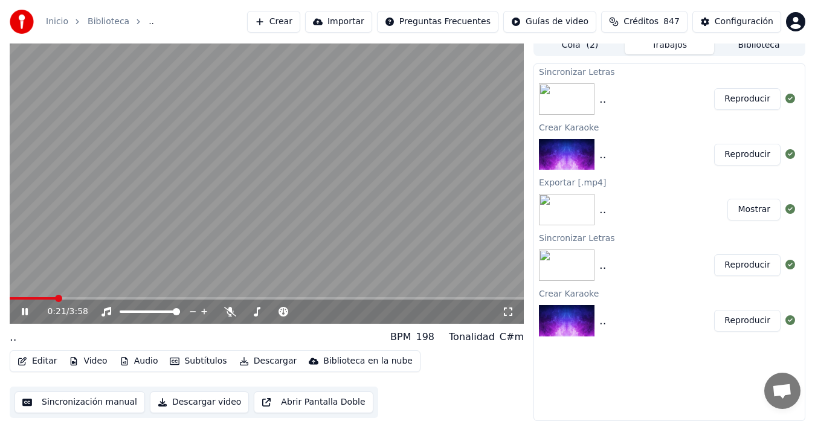
click at [40, 357] on button "Editar" at bounding box center [37, 361] width 49 height 17
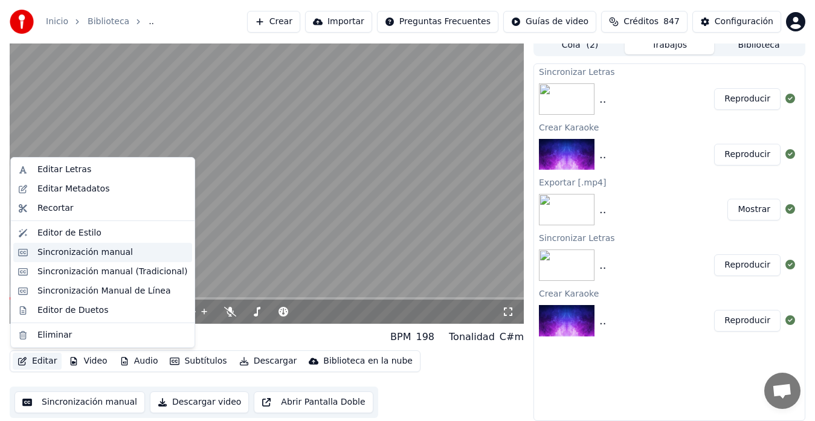
click at [65, 251] on div "Sincronización manual" at bounding box center [84, 252] width 95 height 12
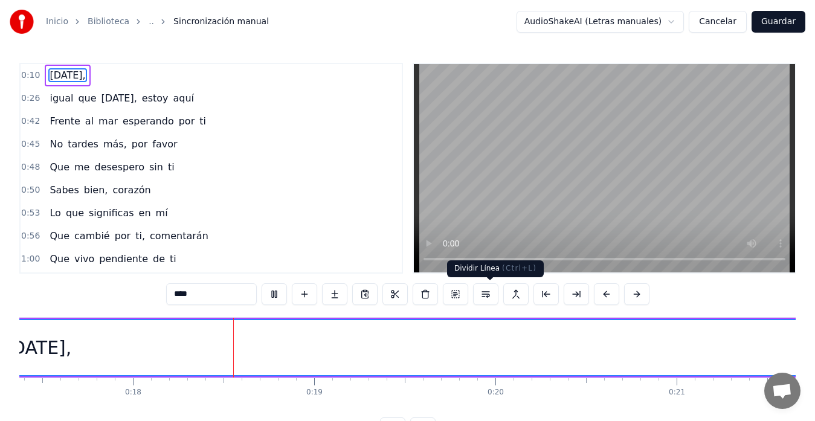
scroll to position [0, 3183]
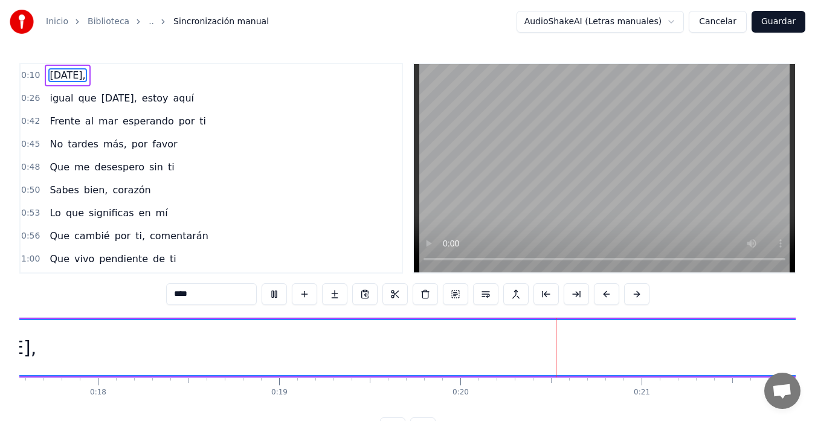
click at [505, 193] on video at bounding box center [604, 168] width 381 height 208
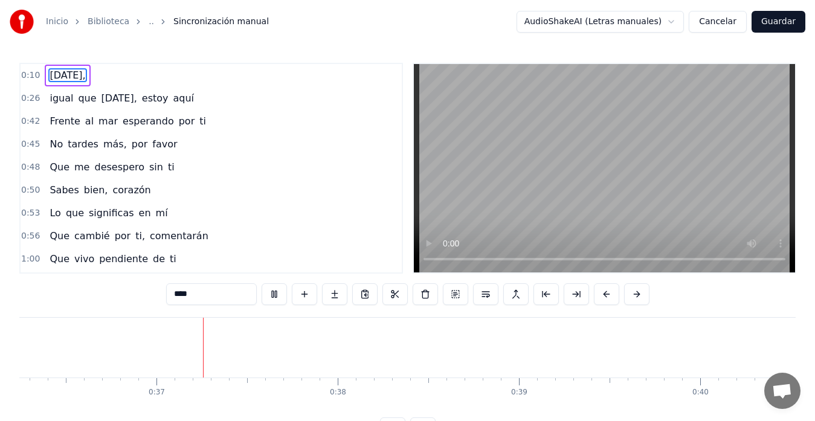
scroll to position [0, 6575]
click at [487, 184] on video at bounding box center [604, 168] width 381 height 208
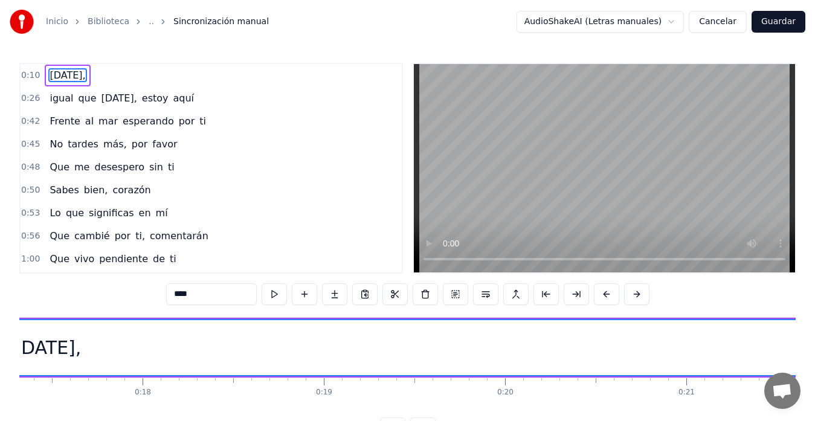
scroll to position [0, 3000]
click at [242, 350] on div "[DATE]," at bounding box center [185, 347] width 2545 height 55
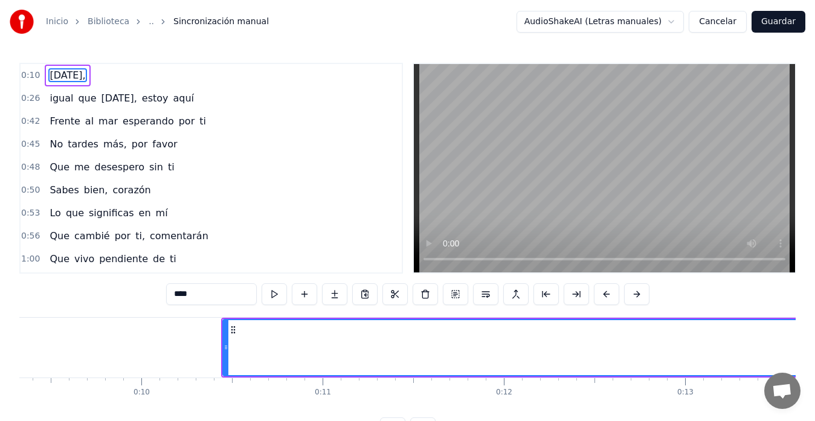
scroll to position [0, 1621]
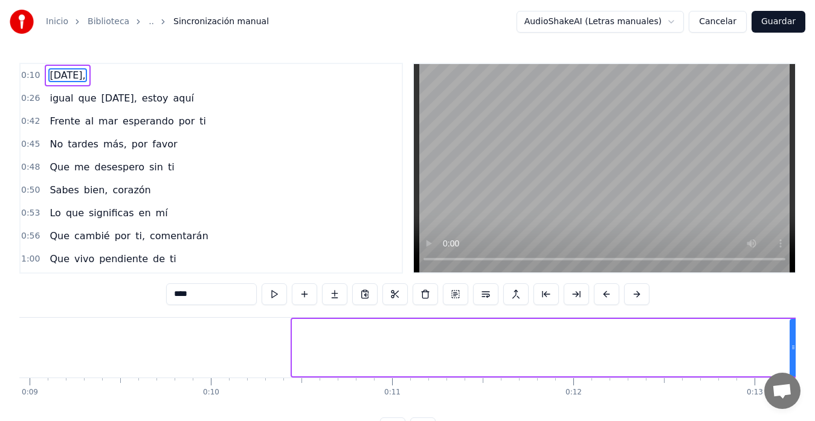
drag, startPoint x: 310, startPoint y: 345, endPoint x: 792, endPoint y: 338, distance: 481.5
click at [792, 338] on div at bounding box center [793, 347] width 5 height 55
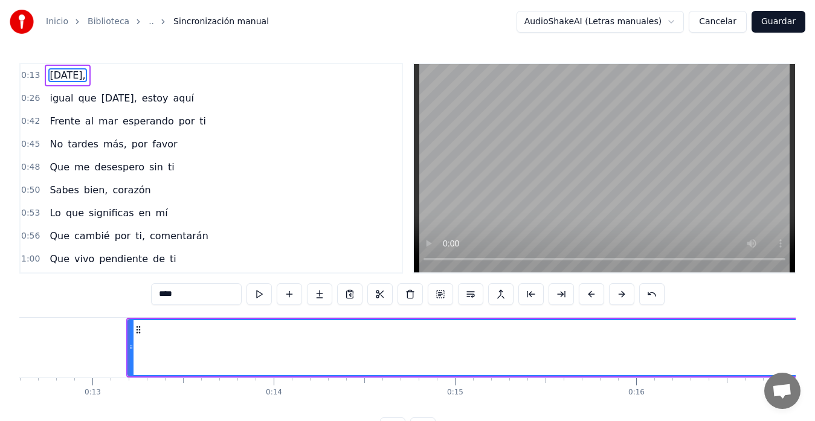
scroll to position [0, 2331]
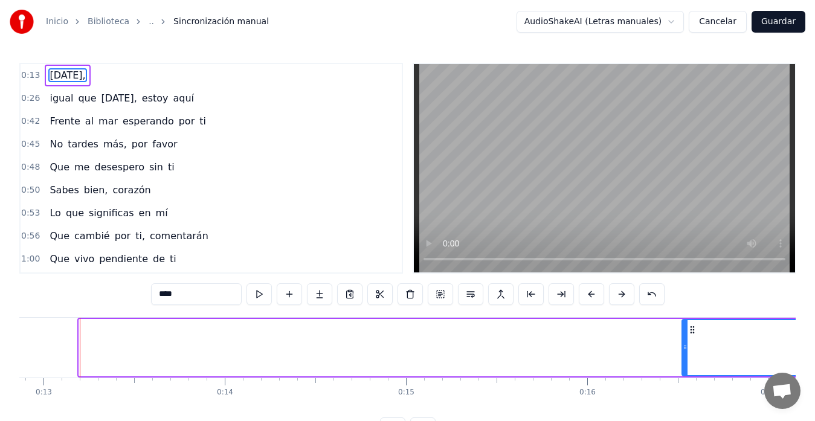
drag, startPoint x: 82, startPoint y: 345, endPoint x: 685, endPoint y: 381, distance: 603.8
click at [685, 381] on div "[DATE], igual que [DATE], estoy aquí Frente al mar esperando por ti No tardes m…" at bounding box center [407, 362] width 776 height 91
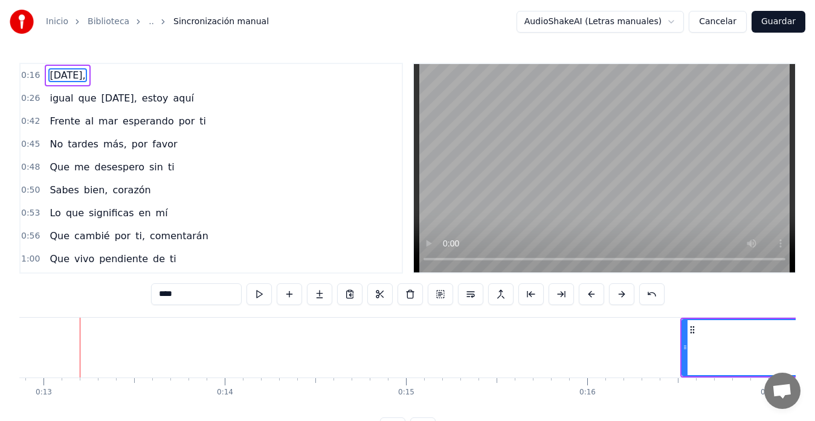
click at [24, 76] on span "0:16" at bounding box center [30, 75] width 19 height 12
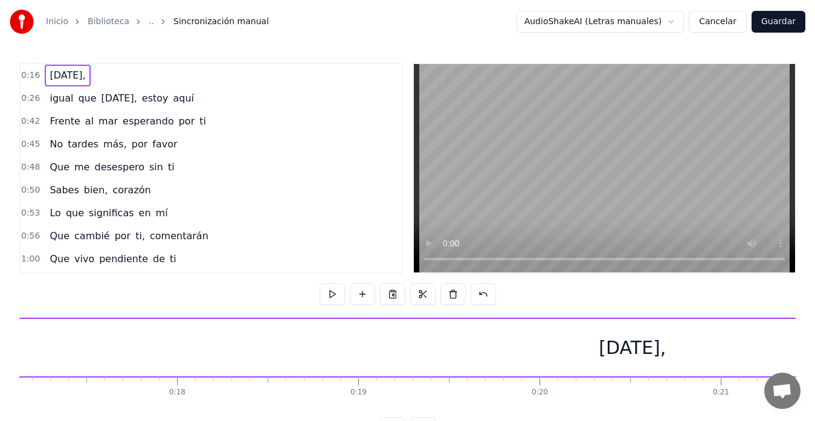
scroll to position [0, 2931]
click at [95, 347] on div "[DATE]," at bounding box center [805, 347] width 1446 height 57
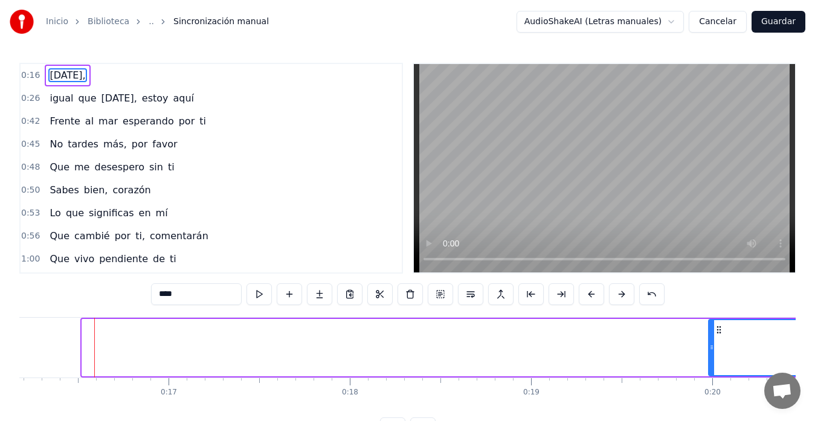
drag, startPoint x: 83, startPoint y: 346, endPoint x: 710, endPoint y: 317, distance: 627.0
click at [710, 318] on div "[DATE]," at bounding box center [805, 348] width 1450 height 60
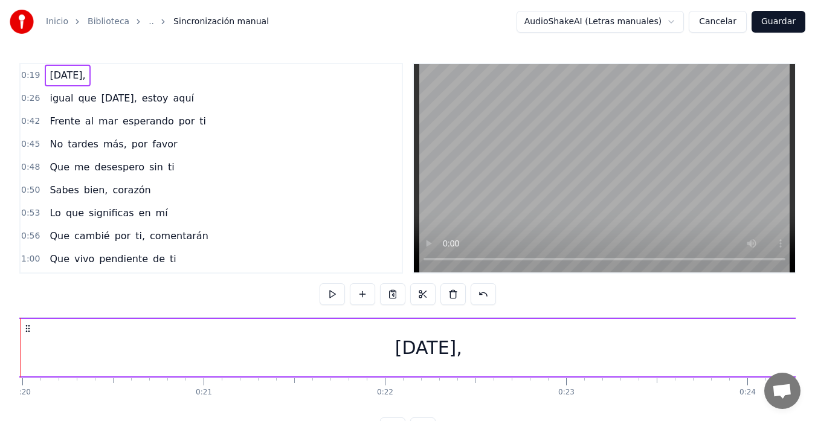
scroll to position [0, 3518]
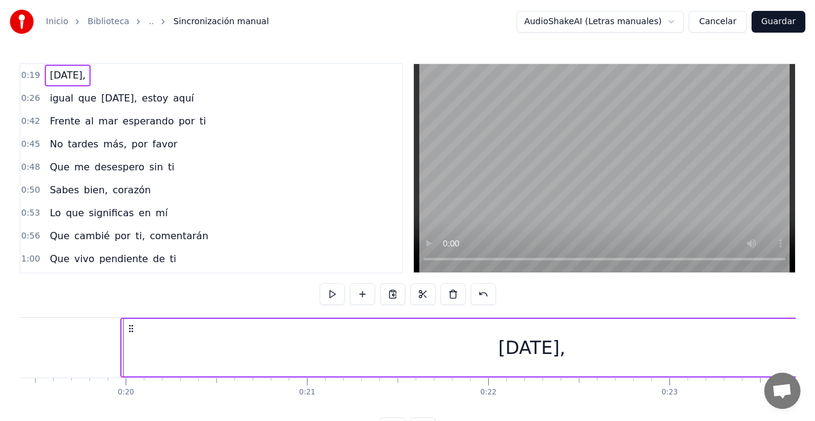
click at [129, 349] on div "[DATE]," at bounding box center [532, 347] width 820 height 57
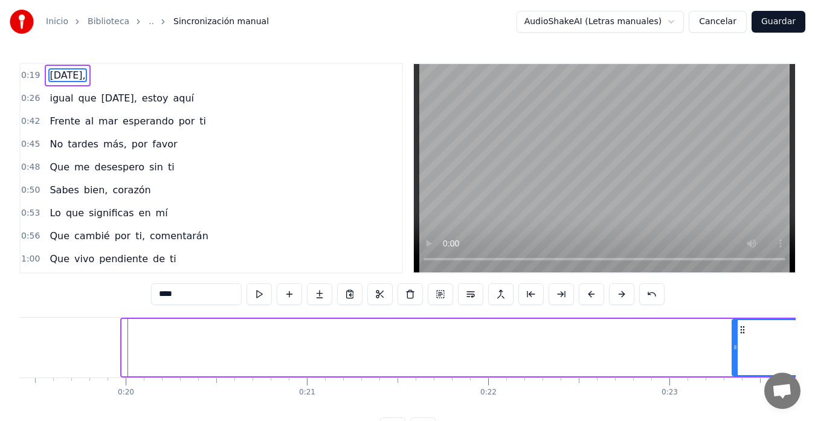
drag, startPoint x: 124, startPoint y: 347, endPoint x: 734, endPoint y: 342, distance: 610.1
click at [734, 342] on div at bounding box center [735, 347] width 5 height 55
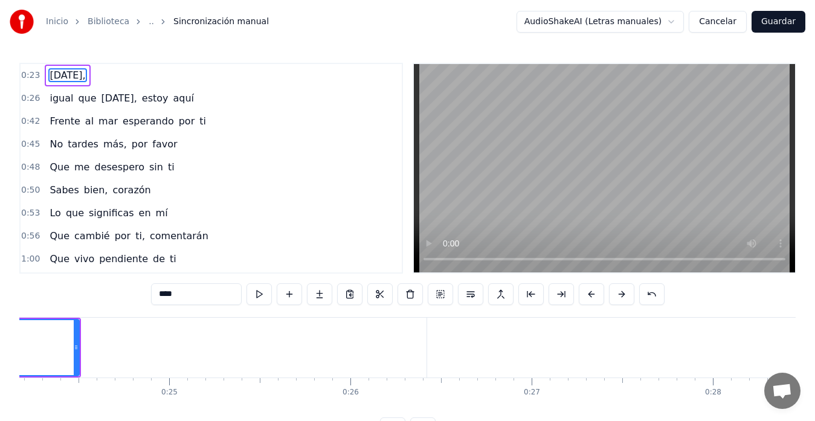
scroll to position [0, 4104]
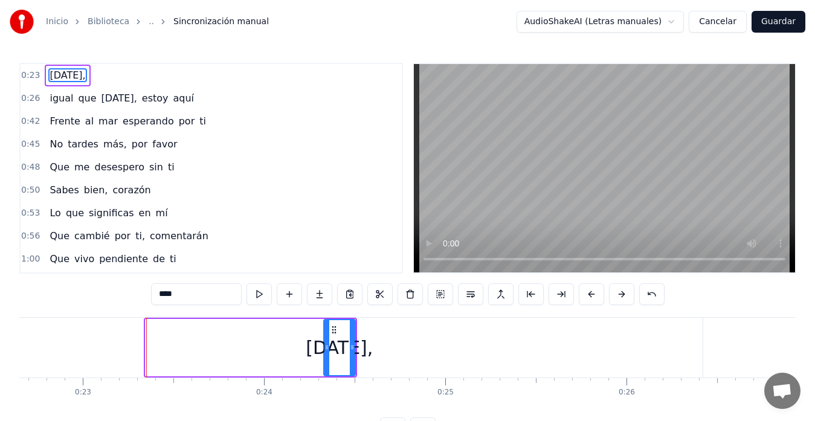
drag, startPoint x: 149, startPoint y: 349, endPoint x: 327, endPoint y: 350, distance: 178.2
click at [327, 350] on icon at bounding box center [326, 347] width 5 height 10
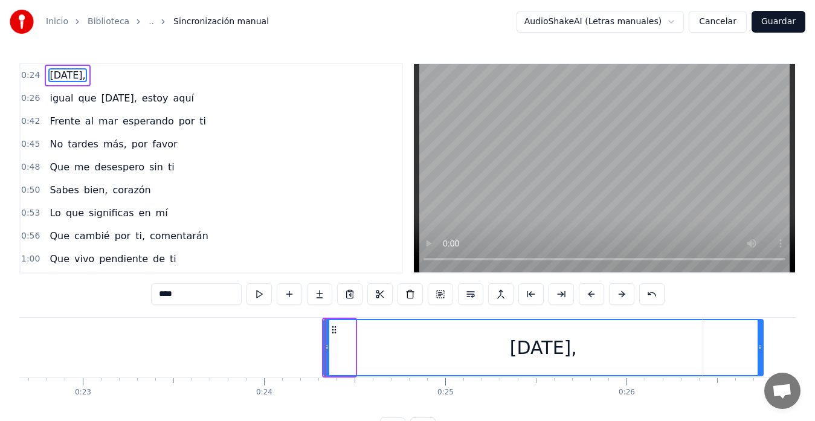
drag, startPoint x: 352, startPoint y: 347, endPoint x: 760, endPoint y: 364, distance: 408.1
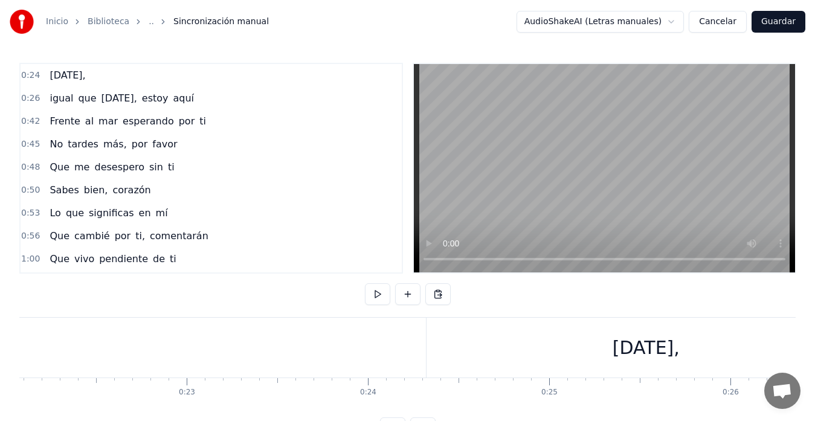
scroll to position [0, 4276]
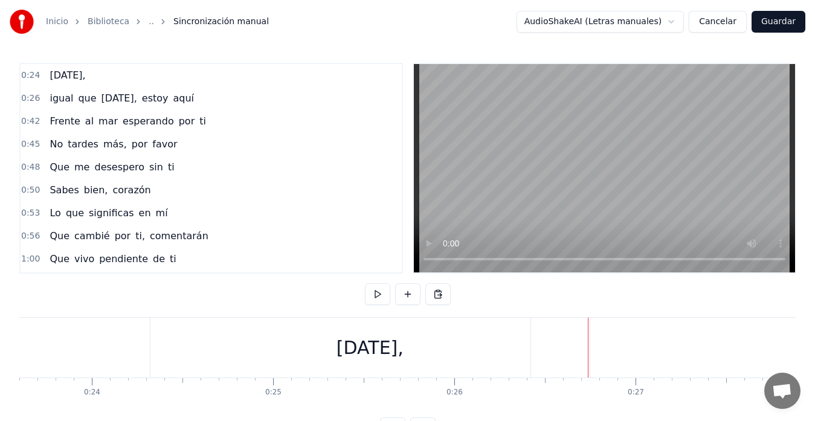
click at [184, 350] on div "[DATE]," at bounding box center [369, 348] width 439 height 60
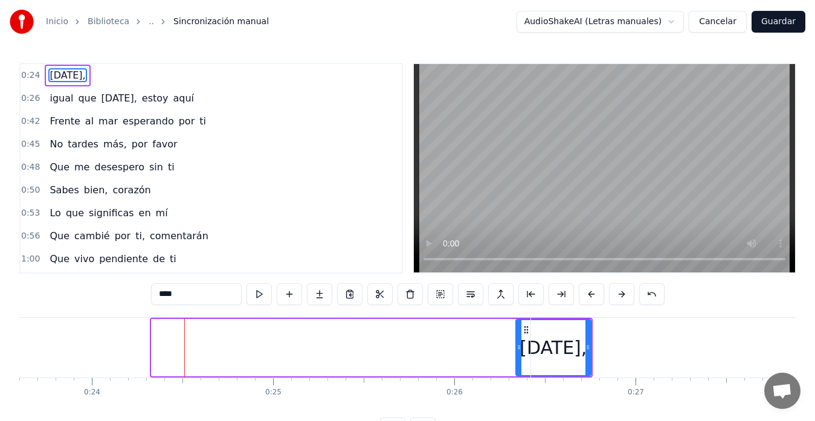
drag, startPoint x: 153, startPoint y: 350, endPoint x: 518, endPoint y: 356, distance: 364.3
click at [518, 356] on div at bounding box center [518, 347] width 5 height 55
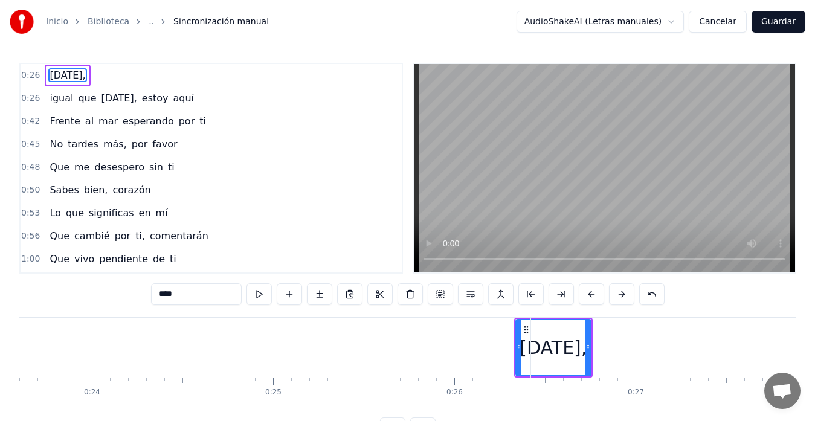
type input "*****"
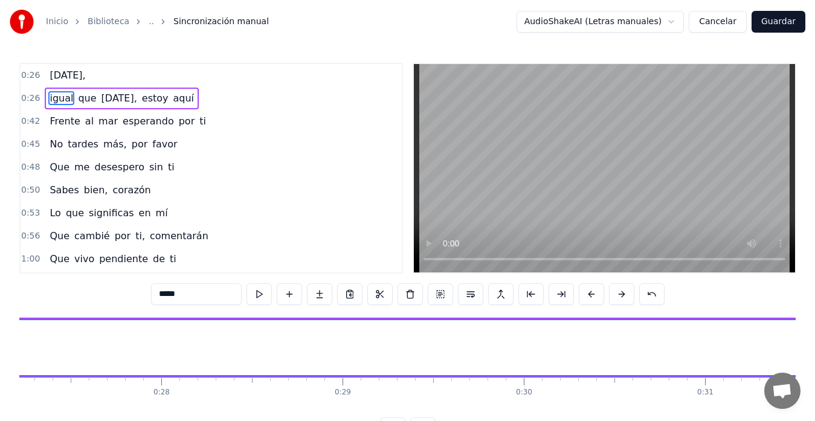
scroll to position [0, 4552]
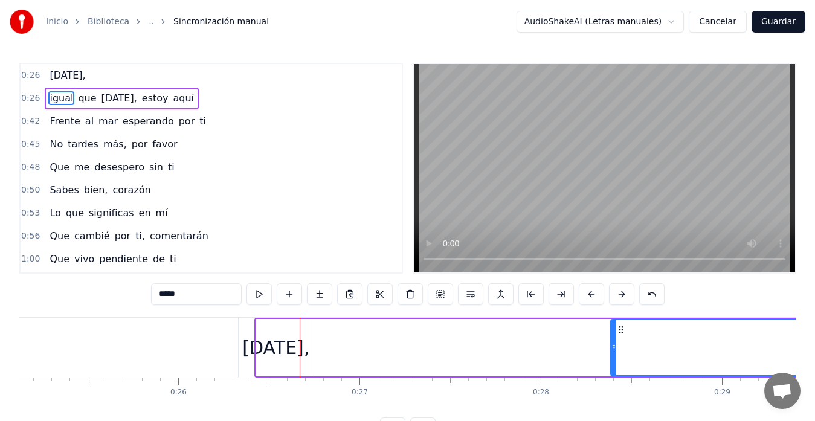
drag, startPoint x: 257, startPoint y: 344, endPoint x: 612, endPoint y: 351, distance: 354.6
click at [612, 351] on icon at bounding box center [613, 347] width 5 height 10
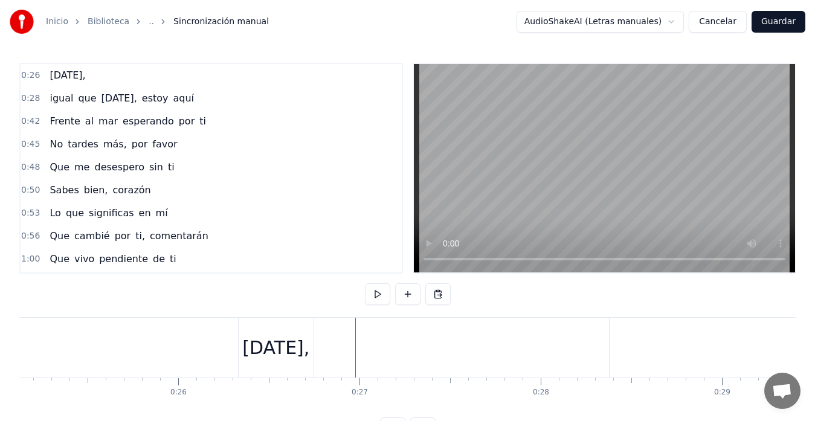
click at [274, 353] on div "[DATE]," at bounding box center [275, 347] width 67 height 27
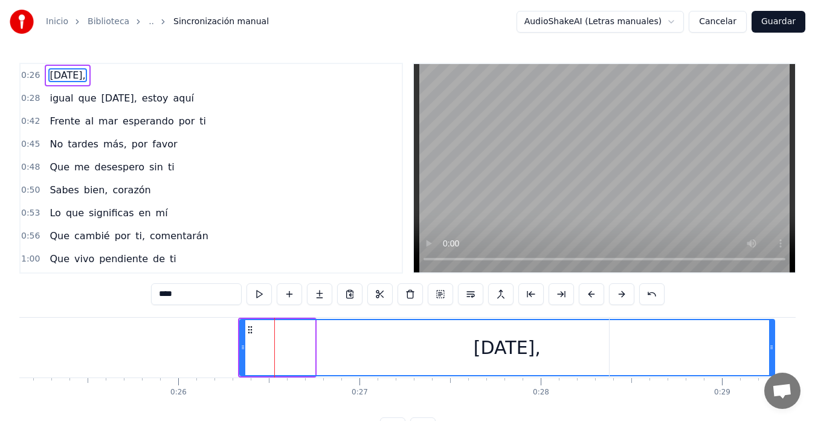
drag, startPoint x: 312, startPoint y: 344, endPoint x: 777, endPoint y: 346, distance: 465.7
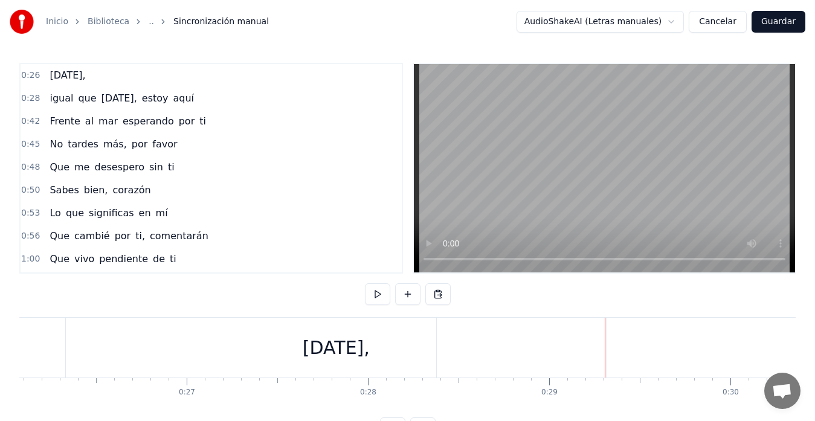
scroll to position [0, 4656]
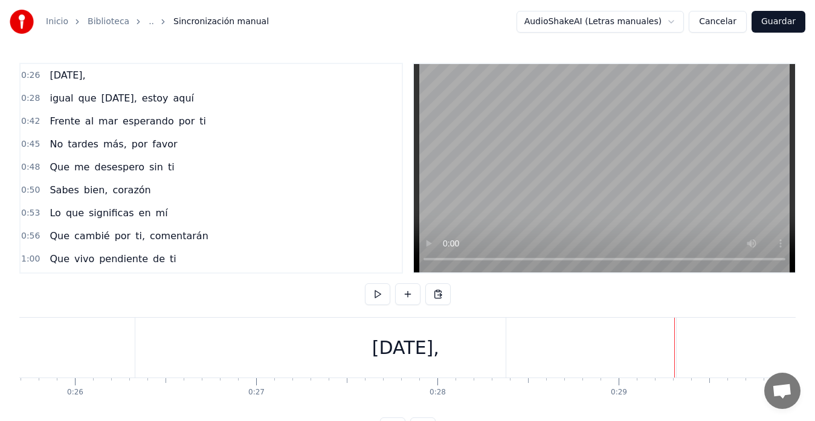
click at [286, 363] on div "[DATE]," at bounding box center [405, 348] width 541 height 60
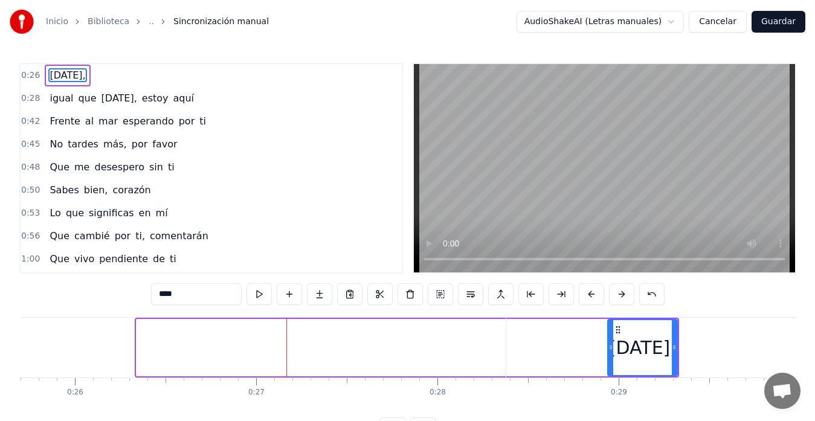
drag, startPoint x: 138, startPoint y: 350, endPoint x: 609, endPoint y: 341, distance: 471.2
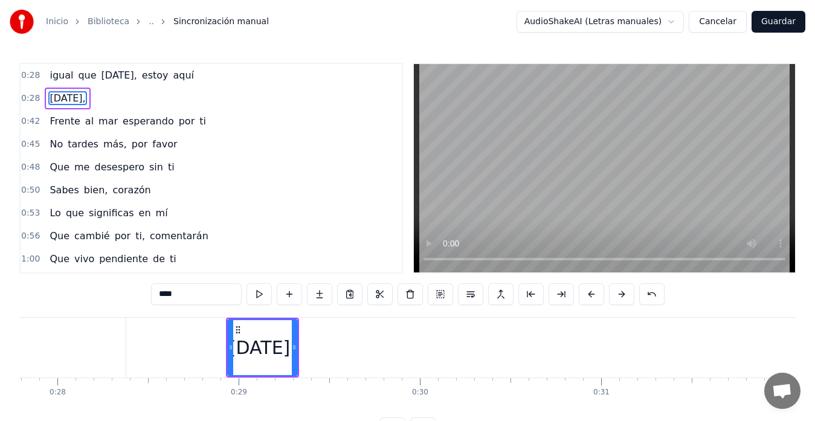
scroll to position [0, 5208]
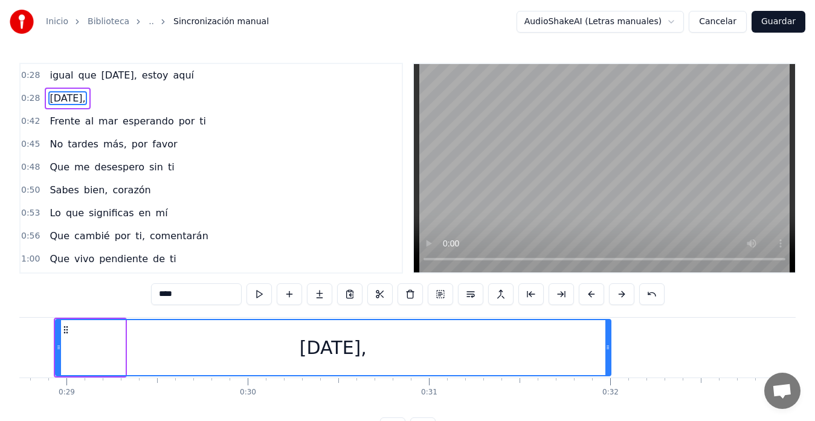
drag, startPoint x: 123, startPoint y: 347, endPoint x: 609, endPoint y: 352, distance: 485.6
click at [609, 352] on icon at bounding box center [607, 347] width 5 height 10
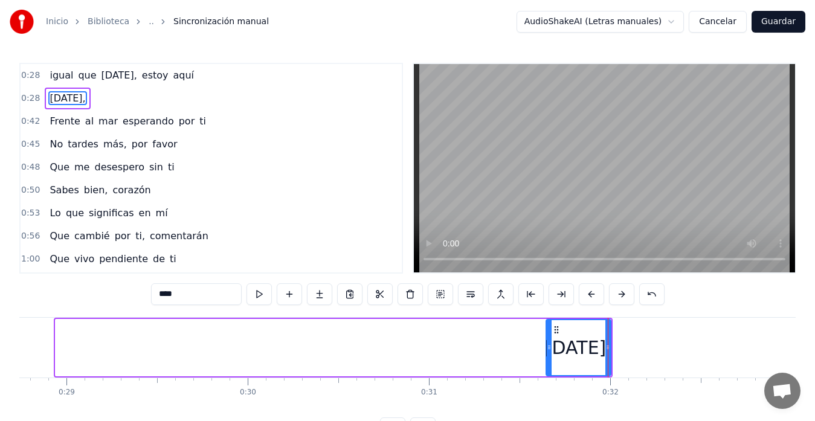
drag, startPoint x: 57, startPoint y: 347, endPoint x: 554, endPoint y: 374, distance: 497.8
click at [551, 374] on div at bounding box center [549, 347] width 5 height 55
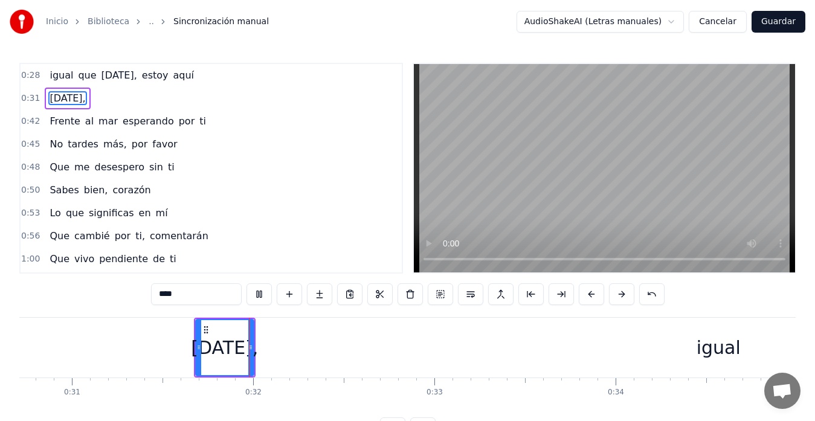
scroll to position [0, 5635]
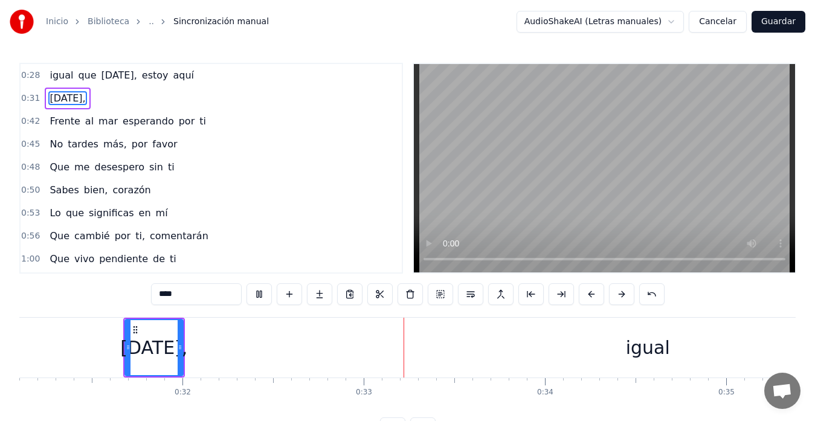
click at [413, 343] on div "igual" at bounding box center [647, 348] width 2243 height 60
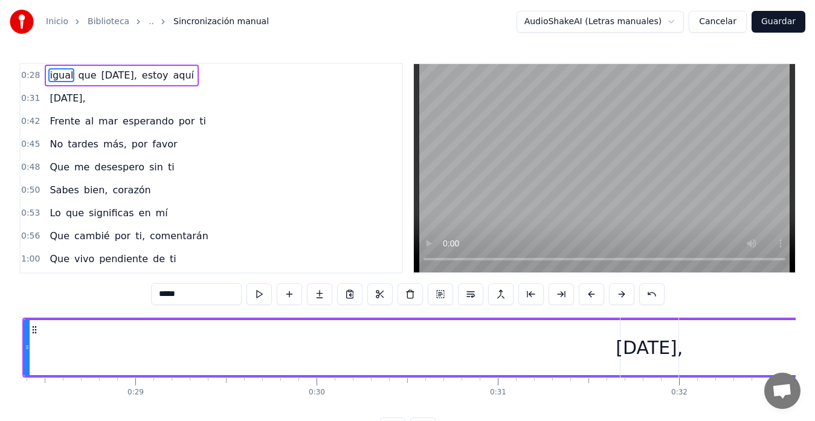
scroll to position [0, 4587]
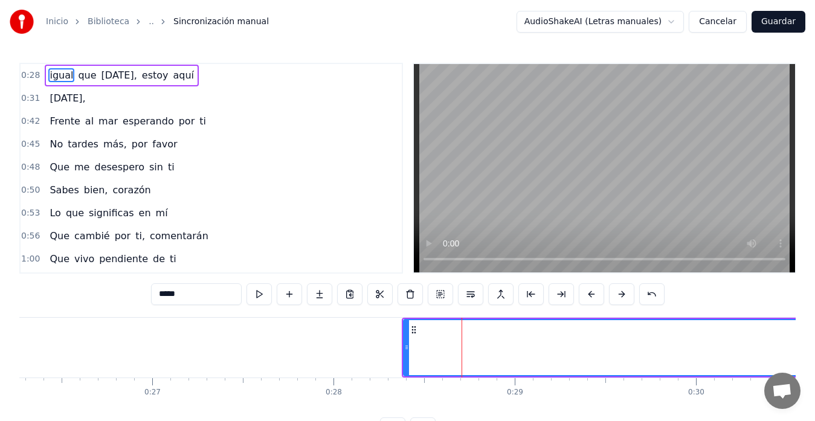
scroll to position [0, 4863]
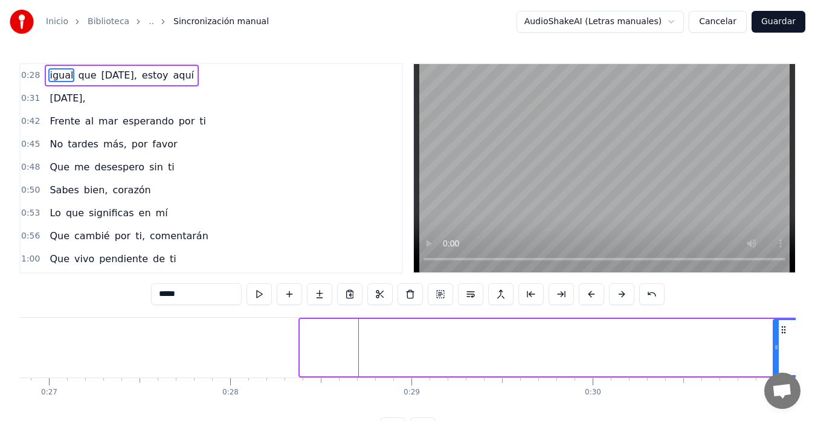
drag, startPoint x: 301, startPoint y: 349, endPoint x: 776, endPoint y: 334, distance: 474.4
click at [776, 334] on div at bounding box center [776, 347] width 5 height 55
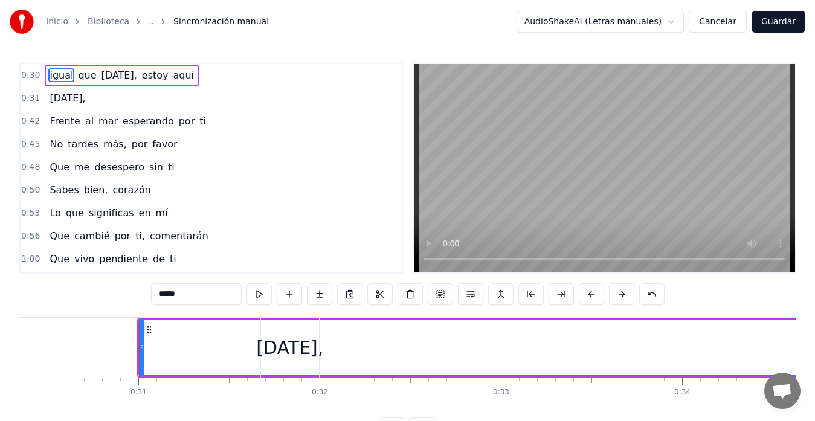
scroll to position [0, 5557]
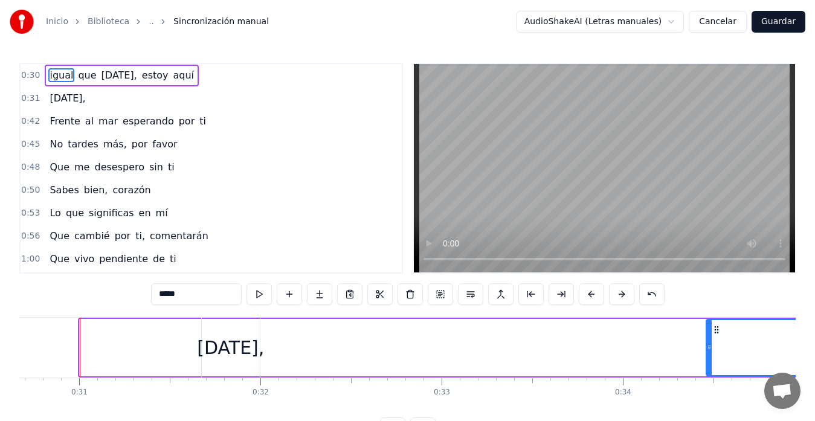
drag, startPoint x: 80, startPoint y: 350, endPoint x: 707, endPoint y: 347, distance: 626.4
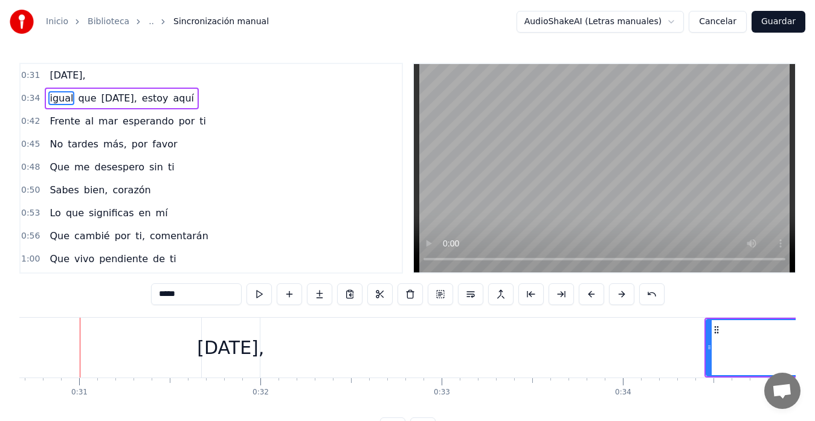
click at [219, 345] on div "[DATE]," at bounding box center [230, 347] width 67 height 27
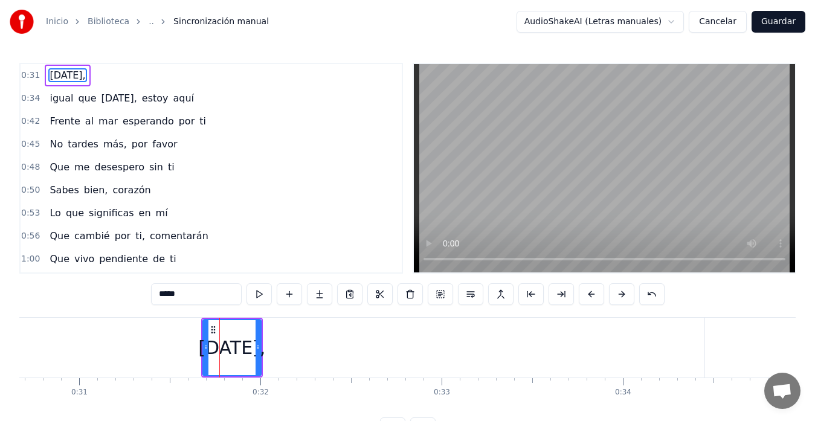
type input "****"
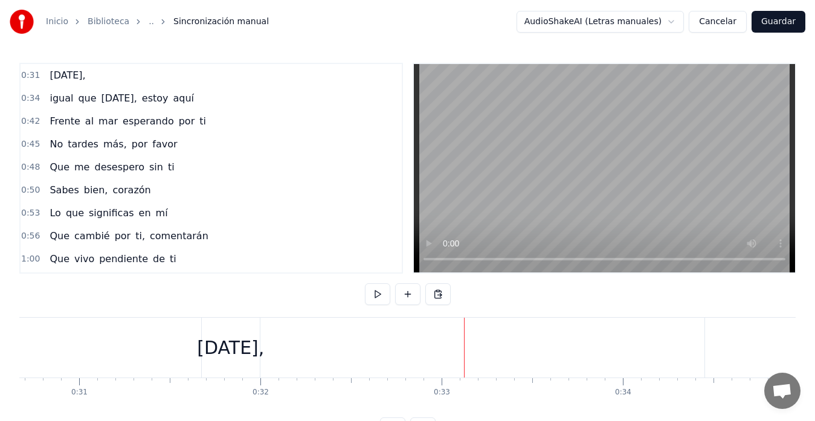
click at [220, 342] on div "[DATE]," at bounding box center [230, 347] width 67 height 27
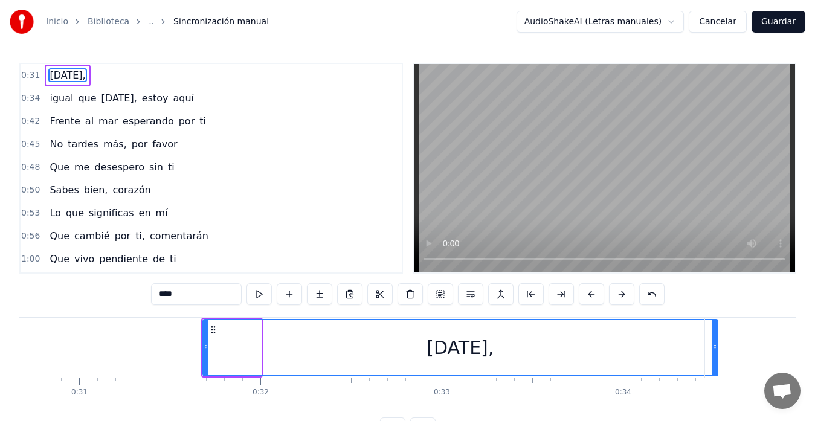
drag, startPoint x: 259, startPoint y: 348, endPoint x: 720, endPoint y: 329, distance: 461.2
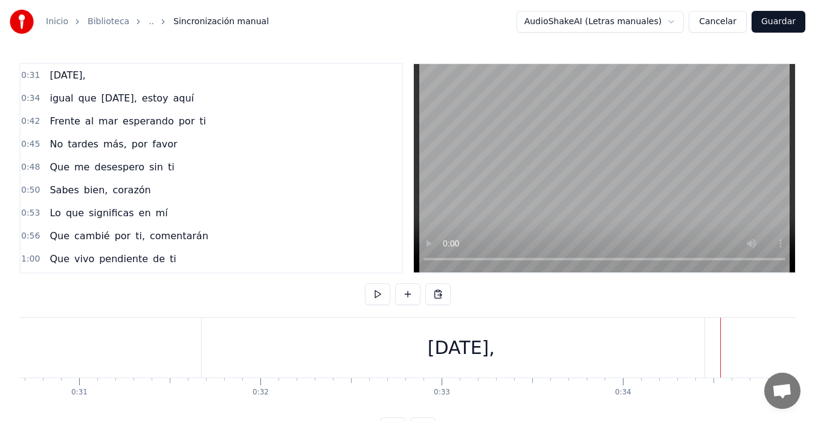
click at [212, 345] on div "[DATE]," at bounding box center [461, 348] width 519 height 60
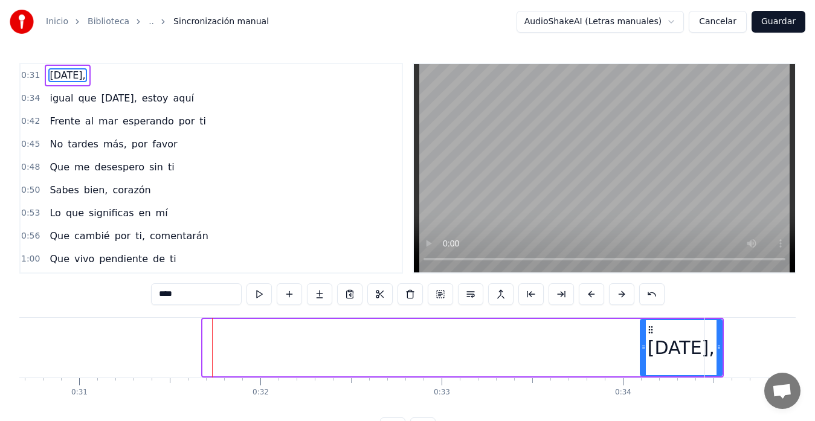
drag, startPoint x: 205, startPoint y: 347, endPoint x: 642, endPoint y: 347, distance: 437.3
click at [642, 347] on icon at bounding box center [643, 347] width 5 height 10
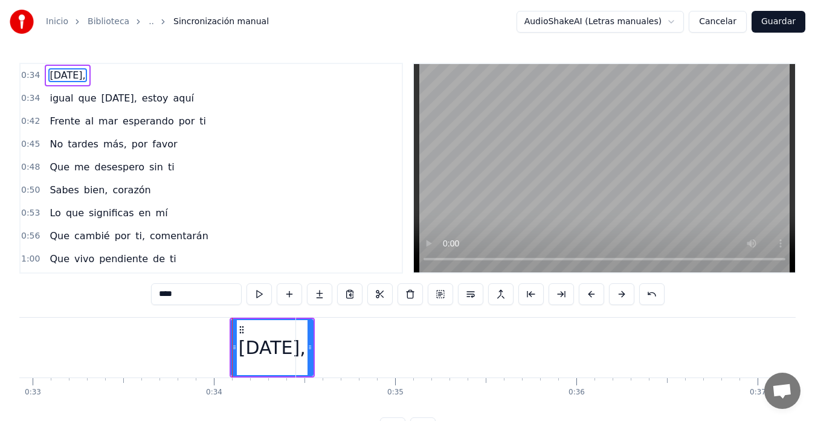
scroll to position [0, 6001]
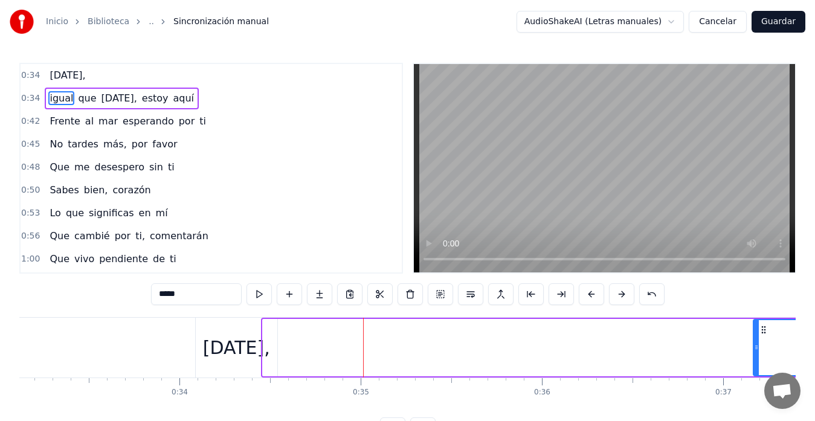
drag, startPoint x: 265, startPoint y: 346, endPoint x: 755, endPoint y: 345, distance: 490.5
click at [755, 345] on icon at bounding box center [756, 347] width 5 height 10
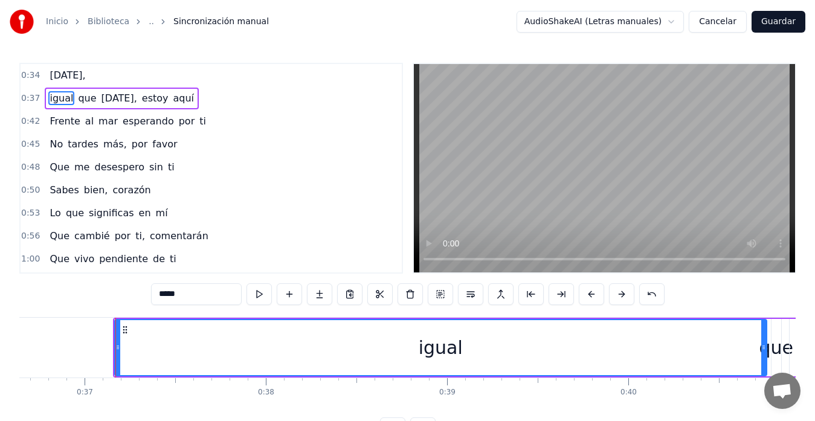
scroll to position [0, 6675]
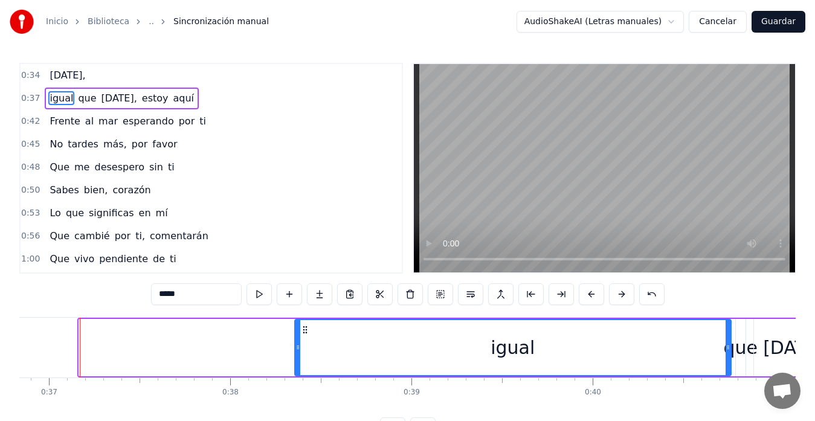
drag, startPoint x: 82, startPoint y: 352, endPoint x: 297, endPoint y: 371, distance: 216.5
click at [297, 371] on div at bounding box center [297, 347] width 5 height 55
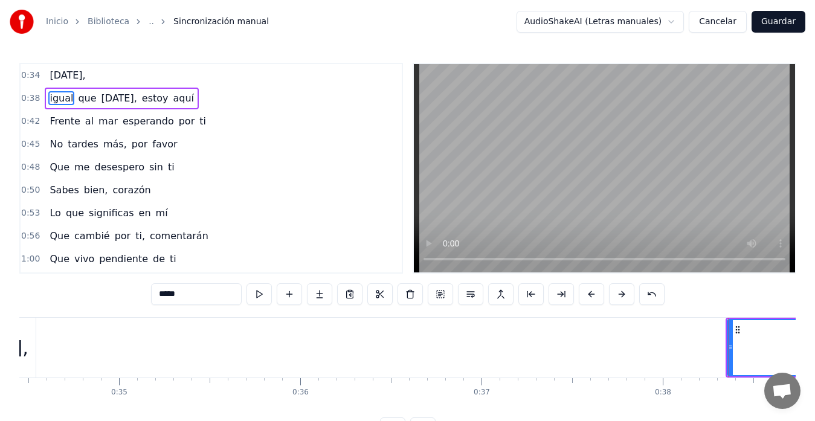
scroll to position [0, 6105]
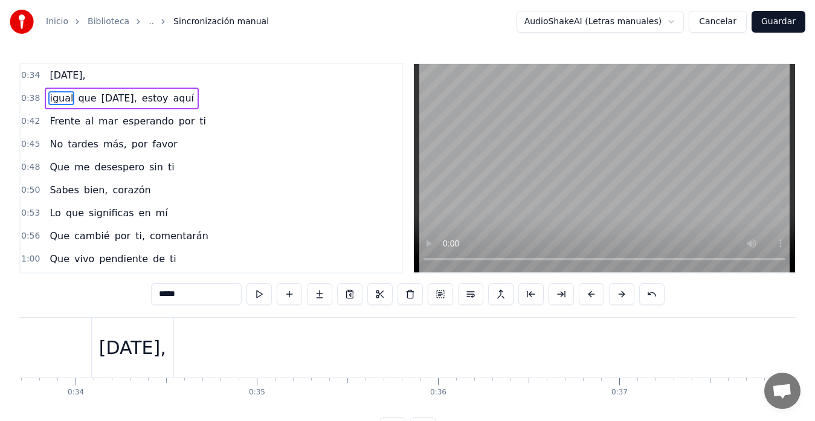
click at [140, 355] on div "[DATE]," at bounding box center [132, 347] width 67 height 27
type input "****"
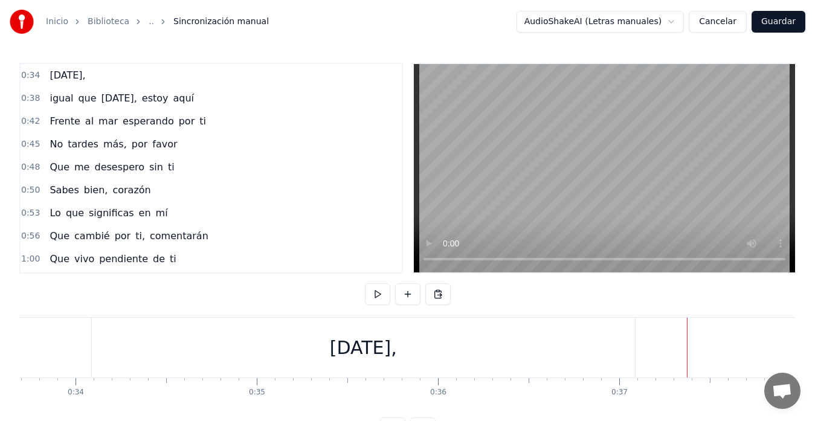
click at [340, 362] on div "[DATE]," at bounding box center [363, 348] width 543 height 60
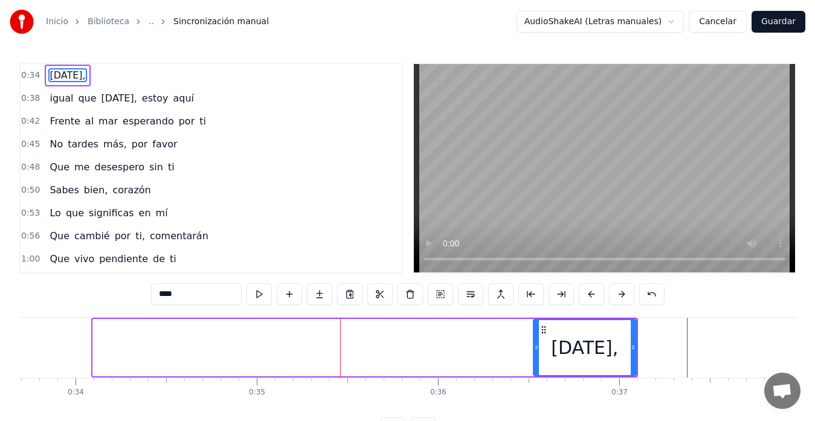
drag, startPoint x: 95, startPoint y: 353, endPoint x: 540, endPoint y: 355, distance: 445.2
click at [539, 355] on div at bounding box center [536, 347] width 5 height 55
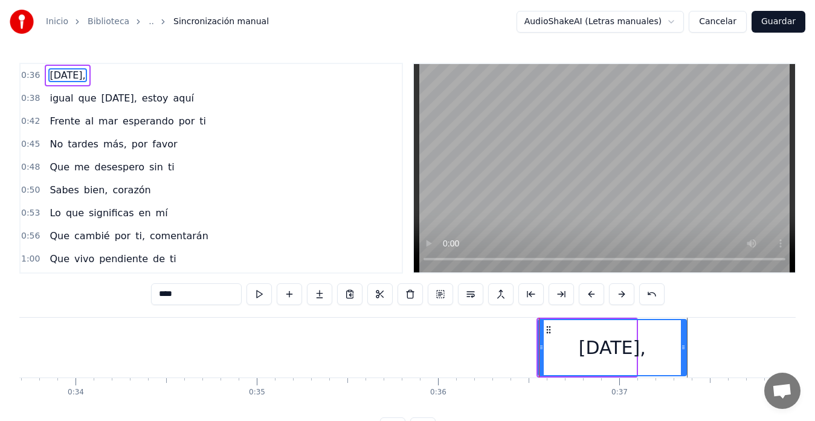
drag, startPoint x: 635, startPoint y: 352, endPoint x: 685, endPoint y: 346, distance: 49.9
click at [685, 346] on div at bounding box center [683, 347] width 5 height 55
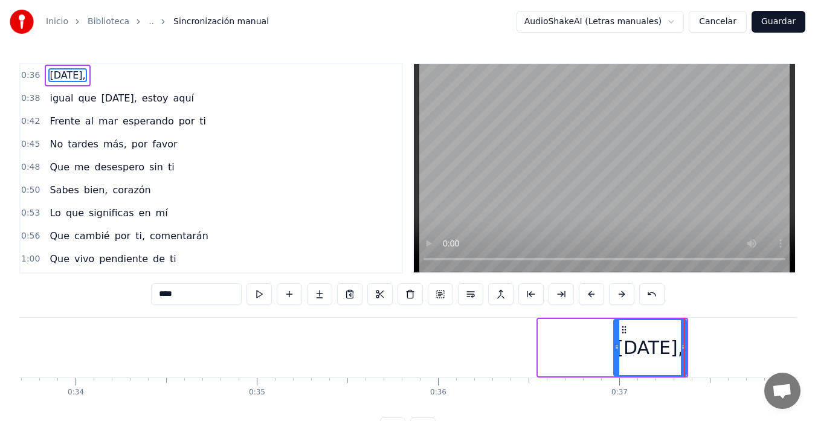
drag, startPoint x: 539, startPoint y: 347, endPoint x: 615, endPoint y: 349, distance: 75.5
click at [615, 349] on icon at bounding box center [616, 347] width 5 height 10
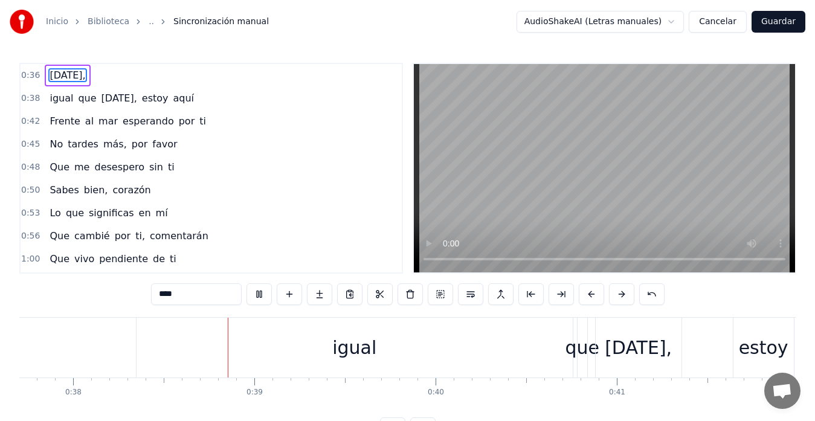
scroll to position [0, 6870]
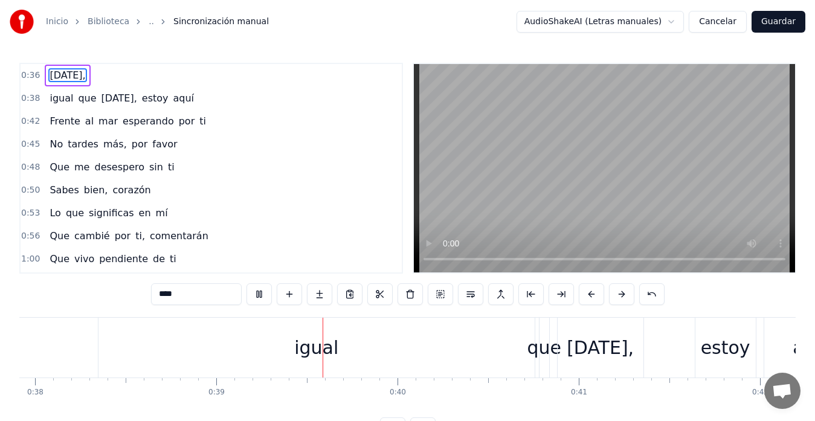
click at [475, 194] on video at bounding box center [604, 168] width 381 height 208
click at [335, 350] on div "igual" at bounding box center [316, 347] width 44 height 27
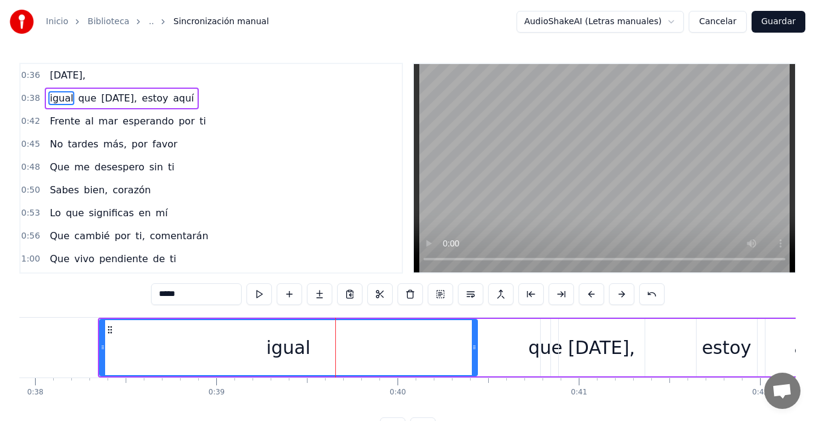
drag, startPoint x: 532, startPoint y: 354, endPoint x: 474, endPoint y: 350, distance: 58.7
click at [474, 350] on div at bounding box center [474, 347] width 5 height 55
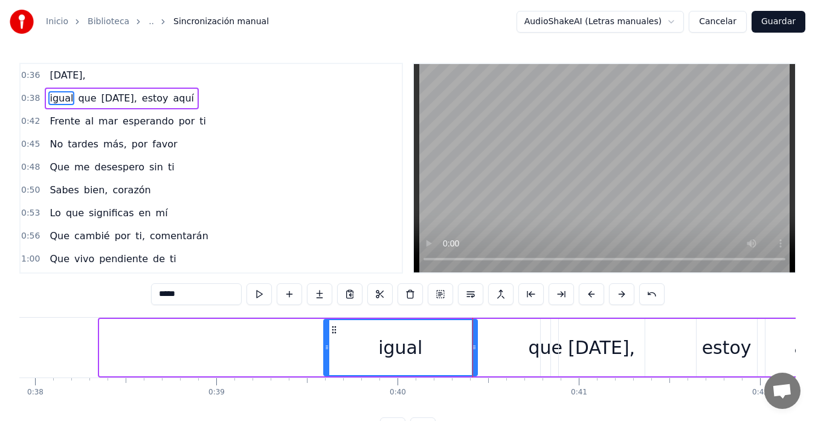
drag, startPoint x: 102, startPoint y: 352, endPoint x: 326, endPoint y: 354, distance: 223.5
click at [327, 355] on div at bounding box center [326, 347] width 5 height 55
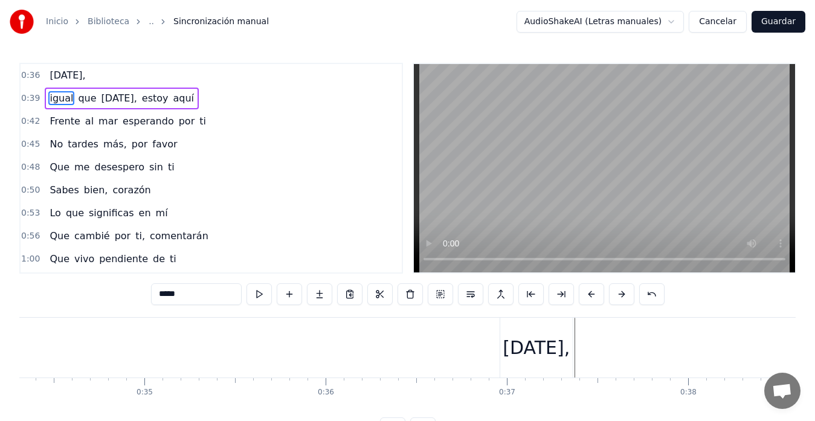
scroll to position [0, 6116]
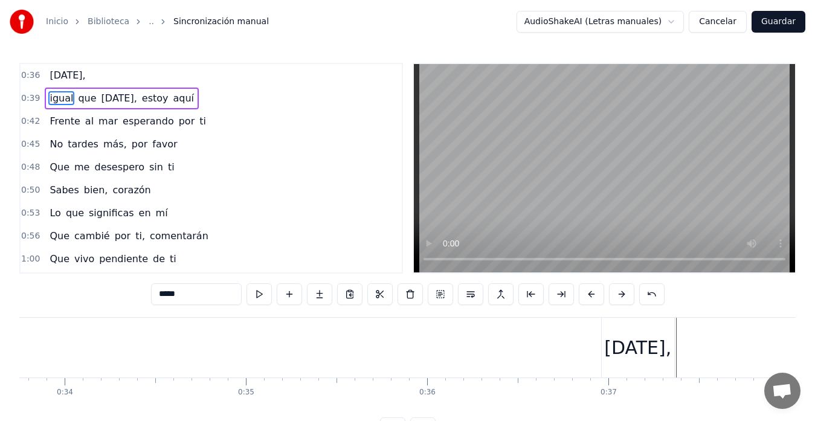
click at [663, 352] on div "[DATE]," at bounding box center [638, 348] width 72 height 60
type input "****"
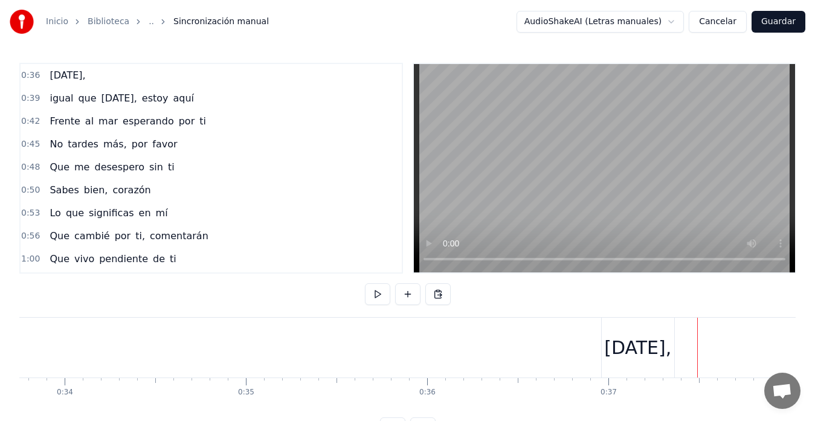
click at [648, 345] on div "[DATE]," at bounding box center [637, 347] width 67 height 27
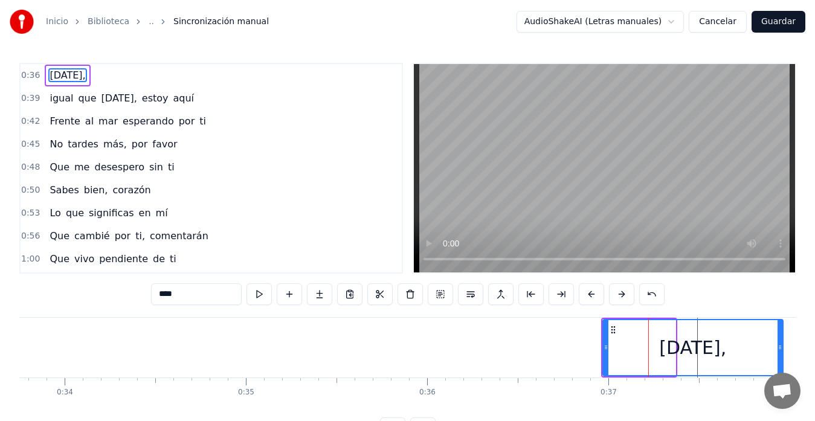
drag, startPoint x: 673, startPoint y: 351, endPoint x: 779, endPoint y: 338, distance: 106.5
click at [781, 338] on div at bounding box center [779, 347] width 5 height 55
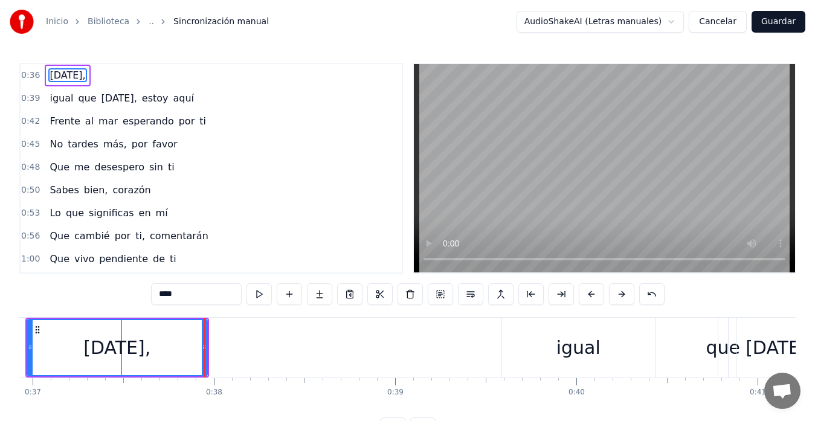
scroll to position [0, 6553]
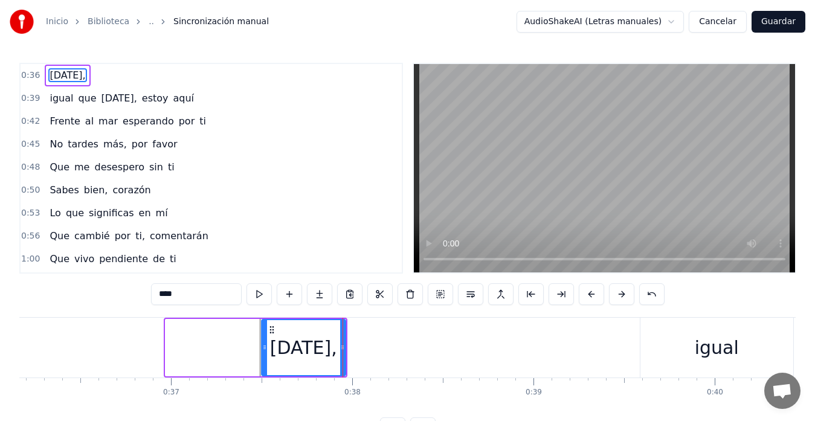
drag, startPoint x: 169, startPoint y: 349, endPoint x: 265, endPoint y: 346, distance: 96.1
click at [265, 346] on icon at bounding box center [264, 347] width 5 height 10
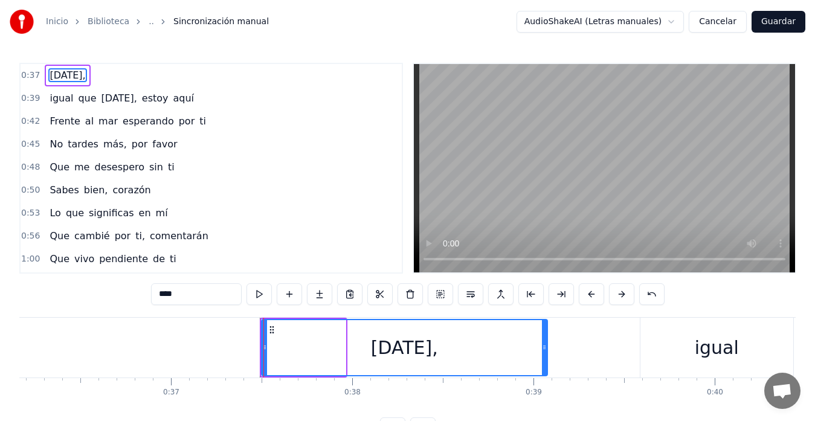
drag, startPoint x: 344, startPoint y: 346, endPoint x: 546, endPoint y: 356, distance: 202.0
click at [546, 356] on div at bounding box center [544, 347] width 5 height 55
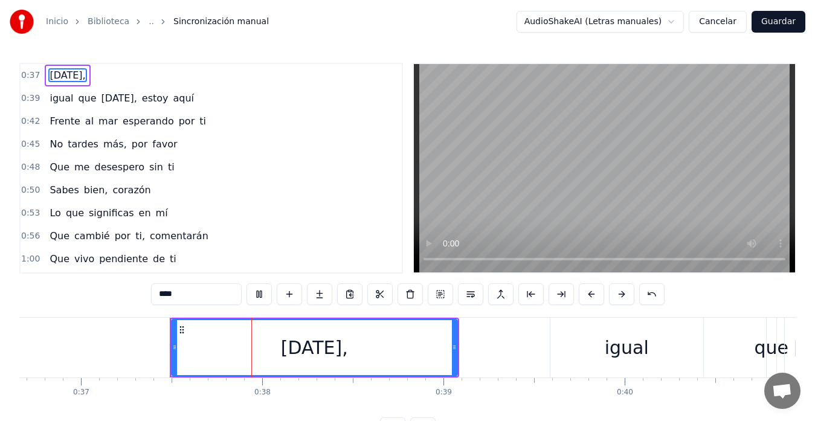
scroll to position [0, 6715]
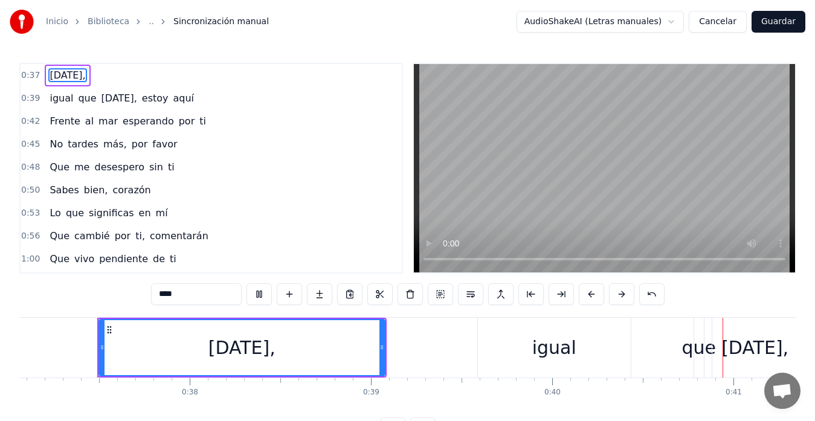
click at [336, 356] on div "[DATE]," at bounding box center [242, 347] width 284 height 55
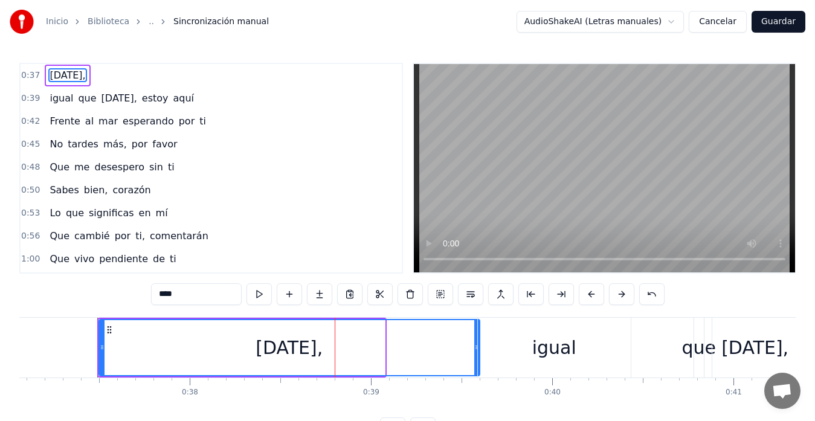
drag, startPoint x: 382, startPoint y: 349, endPoint x: 469, endPoint y: 356, distance: 87.3
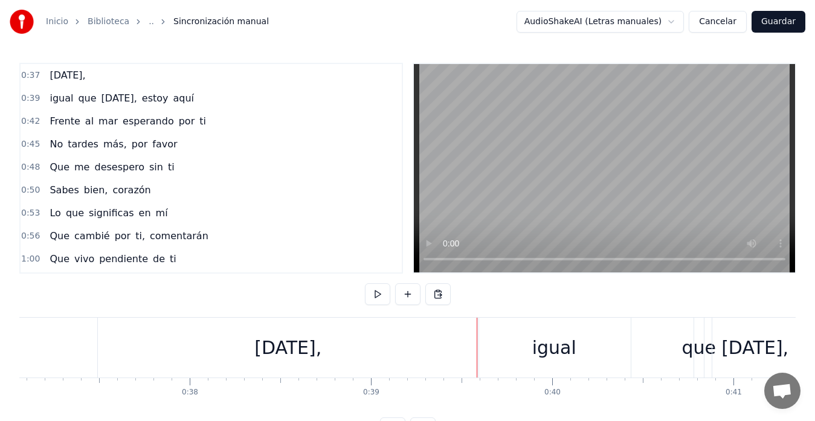
click at [97, 349] on div "[DATE]," at bounding box center [288, 348] width 382 height 60
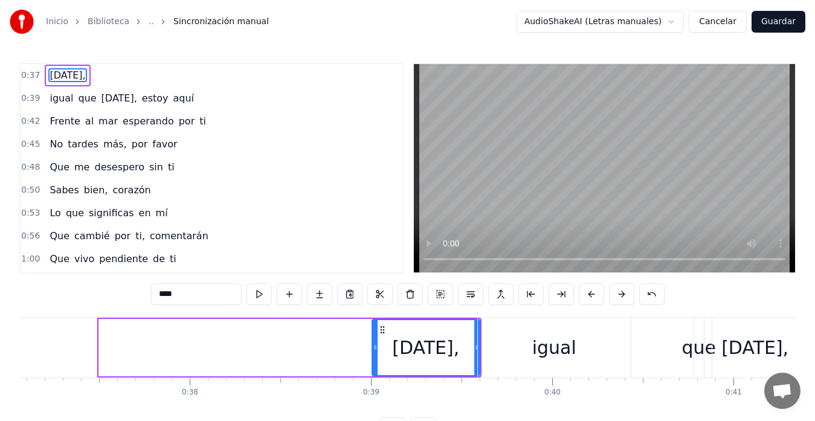
drag, startPoint x: 101, startPoint y: 349, endPoint x: 374, endPoint y: 347, distance: 273.0
click at [374, 347] on icon at bounding box center [375, 347] width 5 height 10
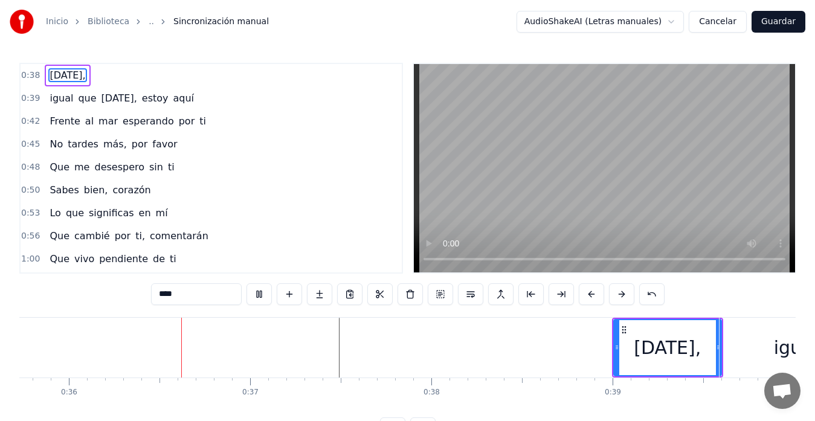
scroll to position [0, 6483]
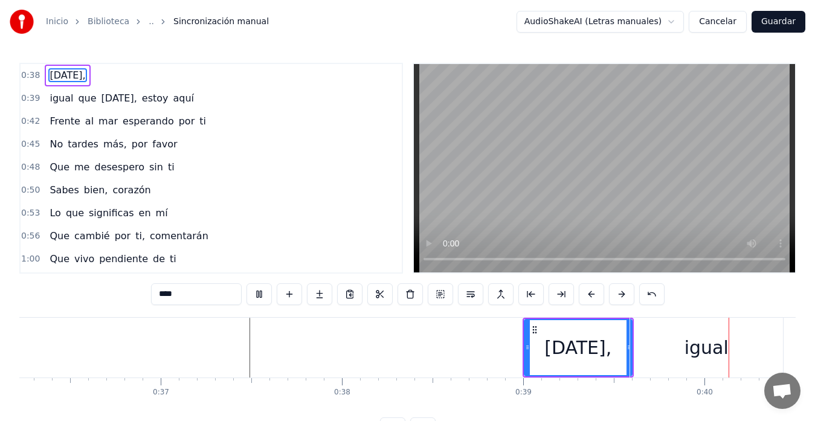
click at [552, 151] on video at bounding box center [604, 168] width 381 height 208
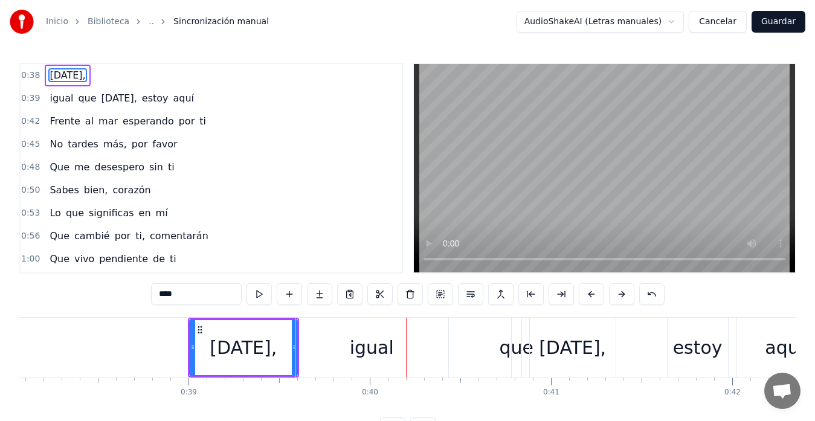
scroll to position [0, 6829]
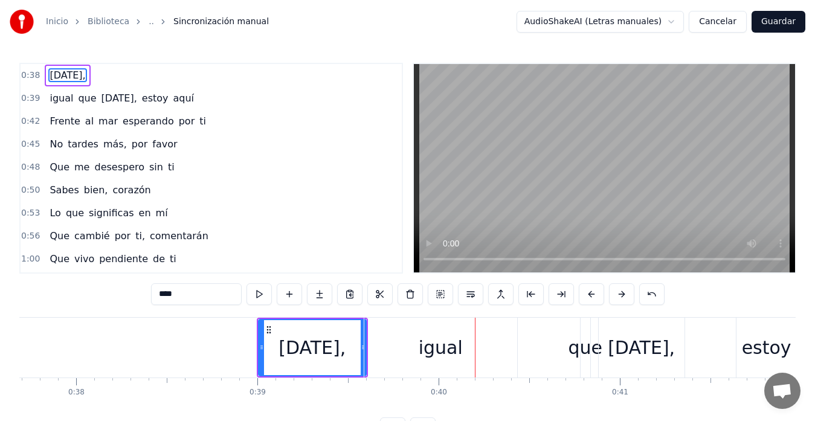
click at [403, 336] on div "igual" at bounding box center [440, 348] width 153 height 60
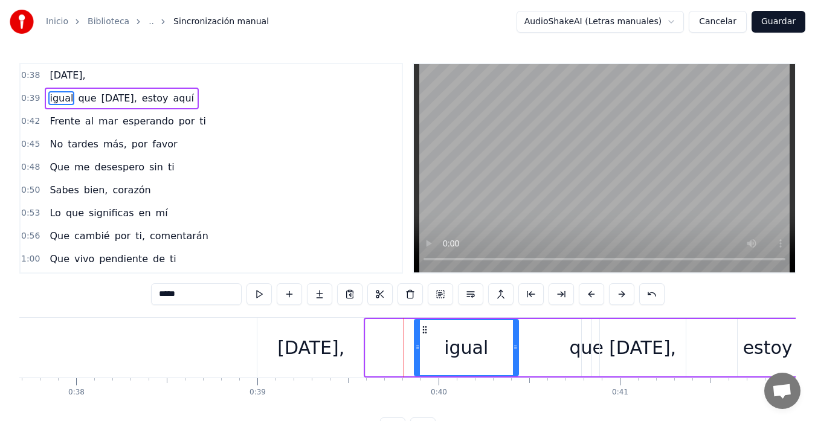
drag, startPoint x: 367, startPoint y: 352, endPoint x: 415, endPoint y: 353, distance: 47.8
click at [417, 355] on div at bounding box center [417, 347] width 5 height 55
click at [329, 349] on div "[DATE]," at bounding box center [310, 347] width 67 height 27
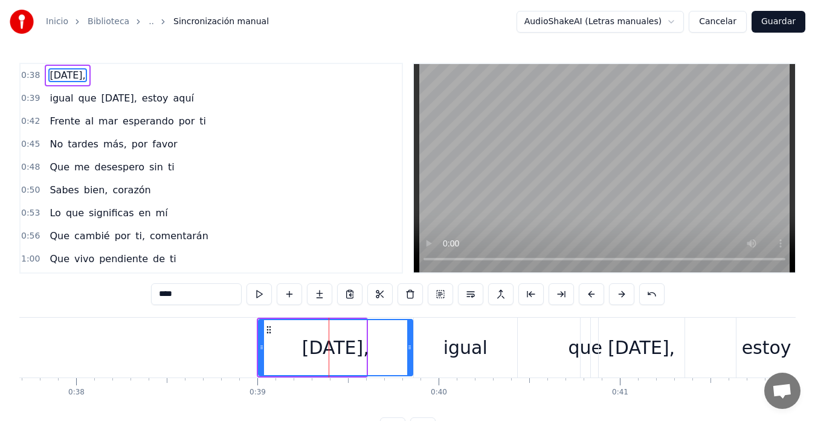
drag, startPoint x: 363, startPoint y: 345, endPoint x: 410, endPoint y: 345, distance: 46.5
click at [410, 345] on icon at bounding box center [409, 347] width 5 height 10
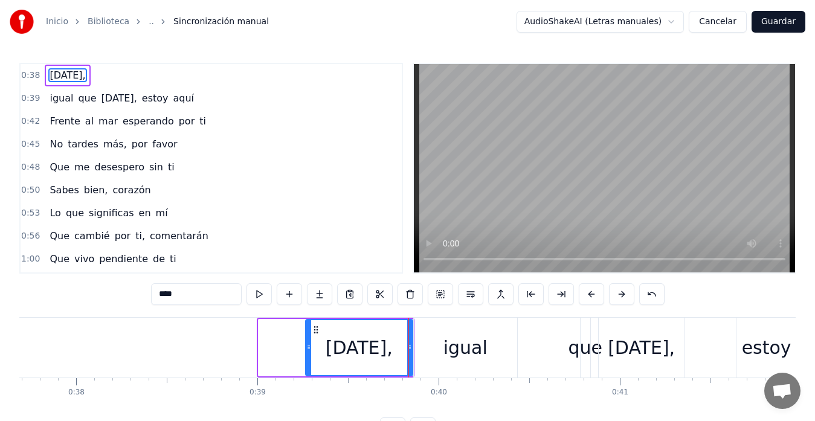
drag, startPoint x: 262, startPoint y: 341, endPoint x: 308, endPoint y: 349, distance: 46.6
click at [308, 349] on div at bounding box center [308, 347] width 5 height 55
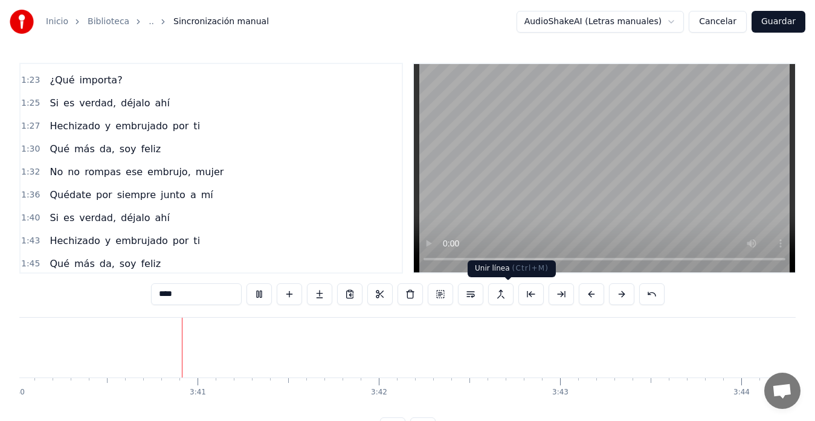
scroll to position [0, 39870]
click at [617, 187] on video at bounding box center [604, 168] width 381 height 208
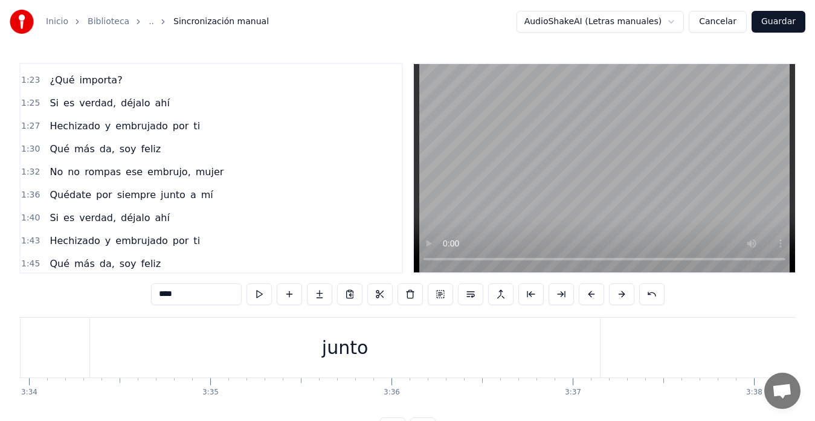
scroll to position [0, 38526]
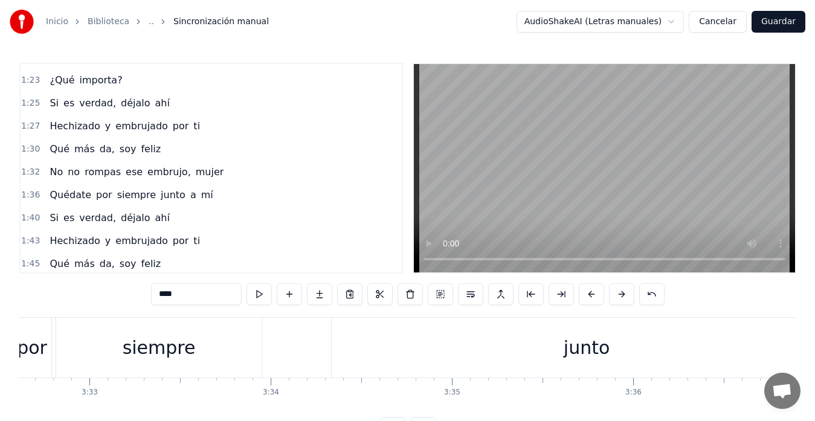
click at [628, 340] on div "junto" at bounding box center [587, 348] width 510 height 60
type input "*****"
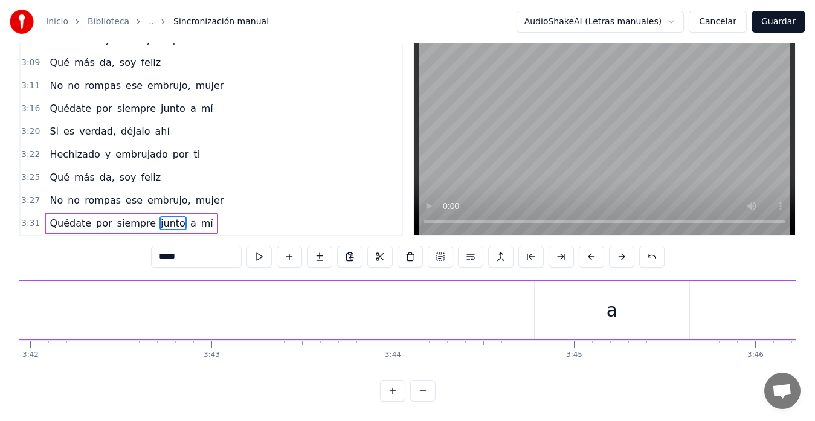
scroll to position [0, 40078]
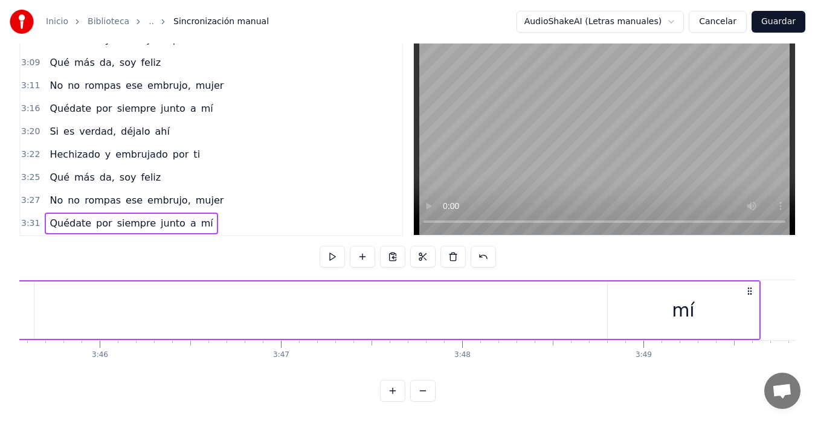
scroll to position [0, 40940]
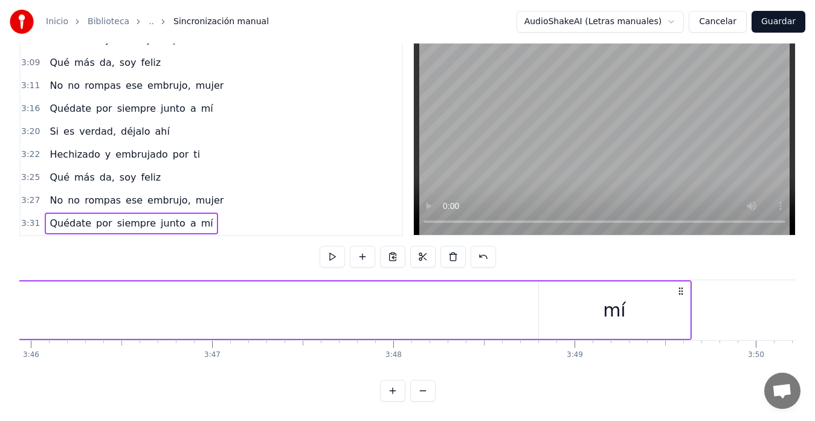
click at [690, 300] on div "mí" at bounding box center [614, 309] width 152 height 57
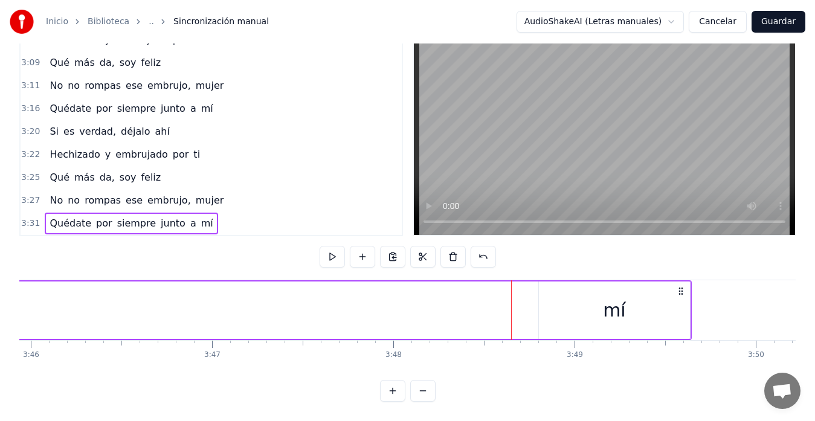
click at [680, 301] on div "mí" at bounding box center [614, 309] width 151 height 57
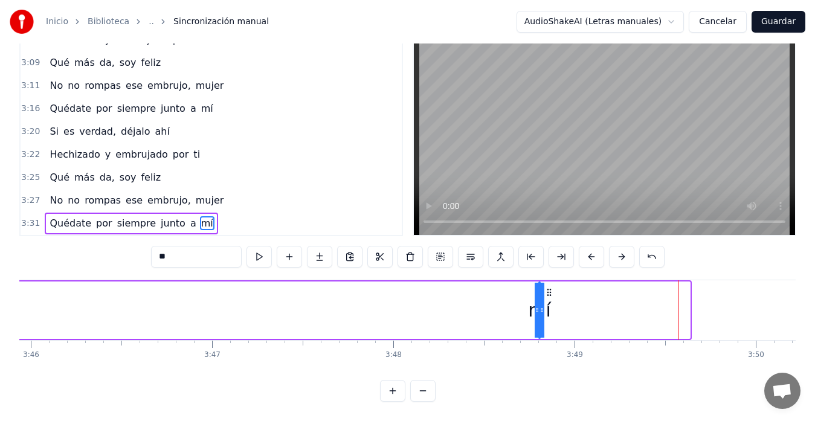
drag, startPoint x: 686, startPoint y: 299, endPoint x: 341, endPoint y: 277, distance: 346.2
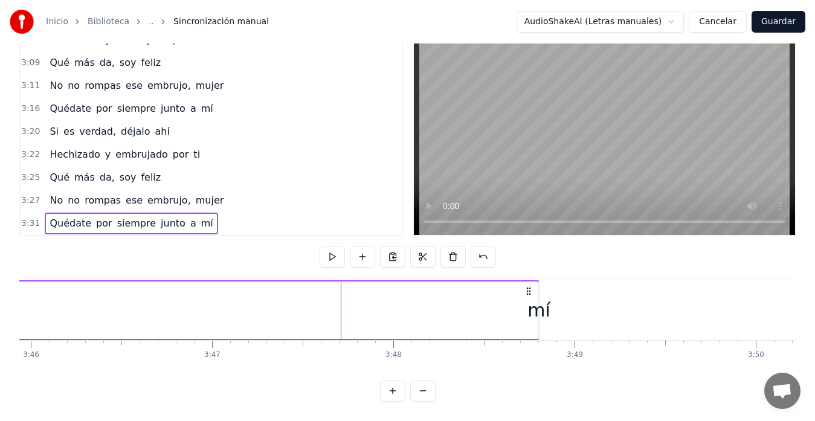
click at [539, 284] on div "mí" at bounding box center [538, 309] width 1 height 57
drag, startPoint x: 539, startPoint y: 284, endPoint x: 364, endPoint y: 269, distance: 175.2
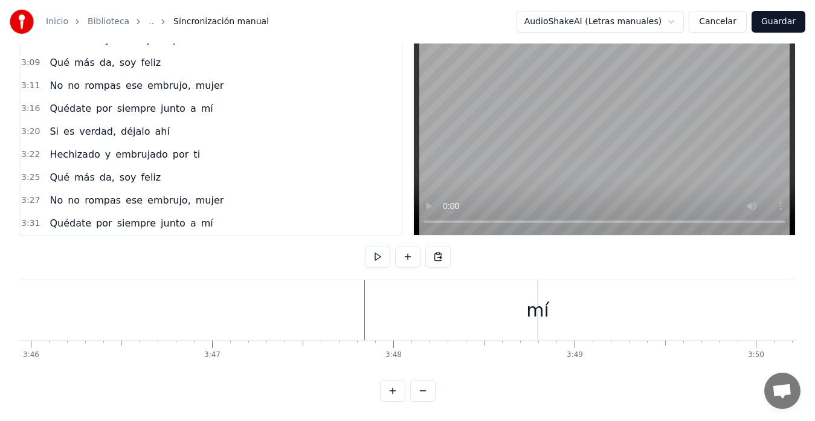
click at [538, 316] on div "mí" at bounding box center [537, 310] width 1 height 60
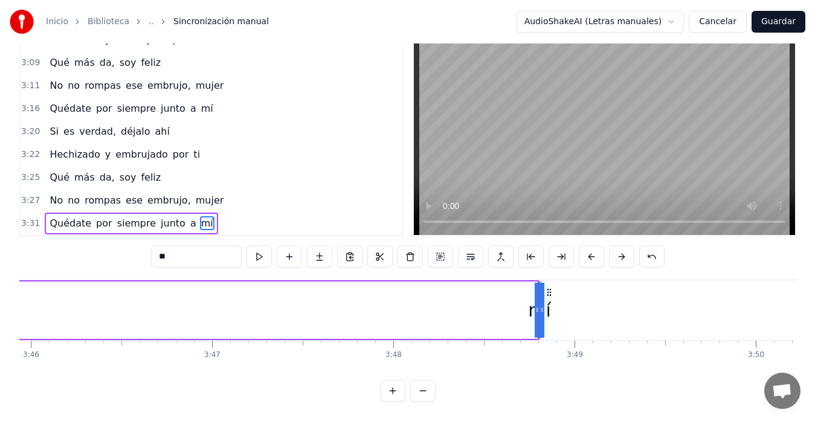
drag, startPoint x: 536, startPoint y: 318, endPoint x: 496, endPoint y: 297, distance: 44.6
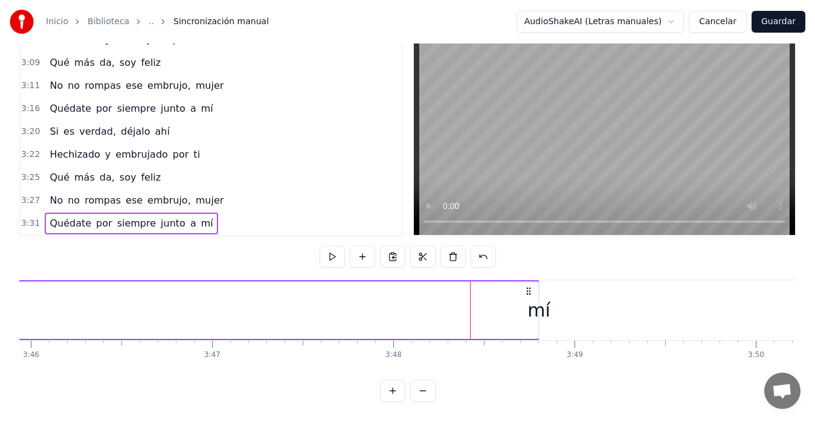
drag, startPoint x: 539, startPoint y: 293, endPoint x: 520, endPoint y: 292, distance: 19.3
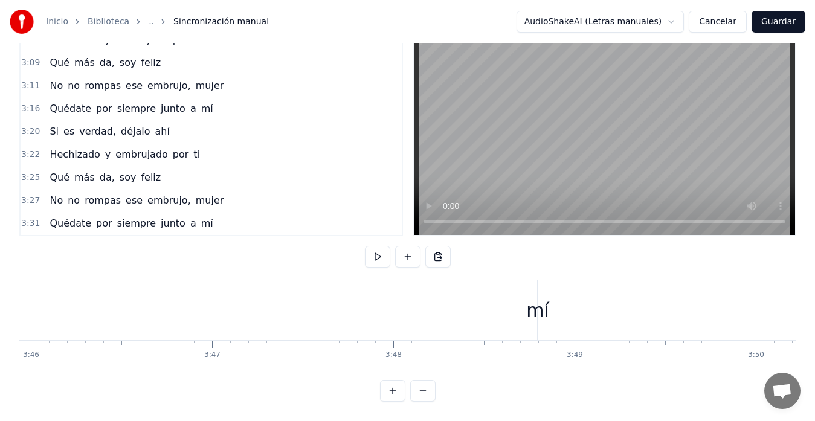
drag, startPoint x: 541, startPoint y: 295, endPoint x: 561, endPoint y: 298, distance: 20.2
click at [529, 297] on div "mí" at bounding box center [537, 310] width 23 height 27
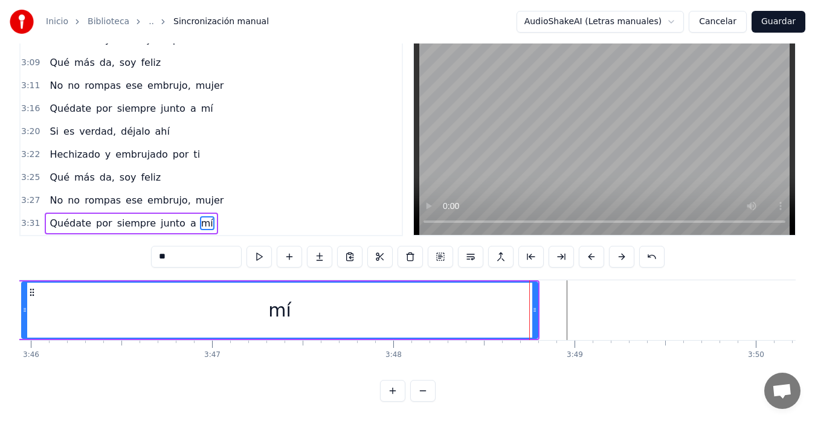
drag, startPoint x: 539, startPoint y: 316, endPoint x: 22, endPoint y: 281, distance: 518.3
click at [22, 283] on div at bounding box center [24, 310] width 5 height 55
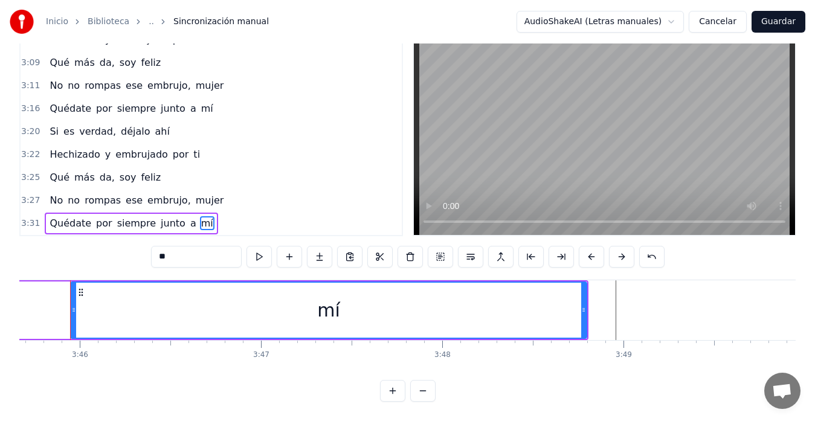
scroll to position [0, 40881]
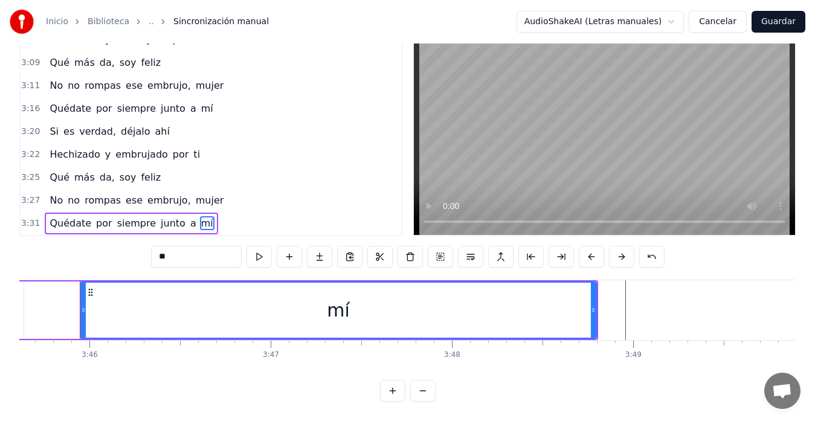
click at [596, 298] on div "mí" at bounding box center [338, 309] width 517 height 57
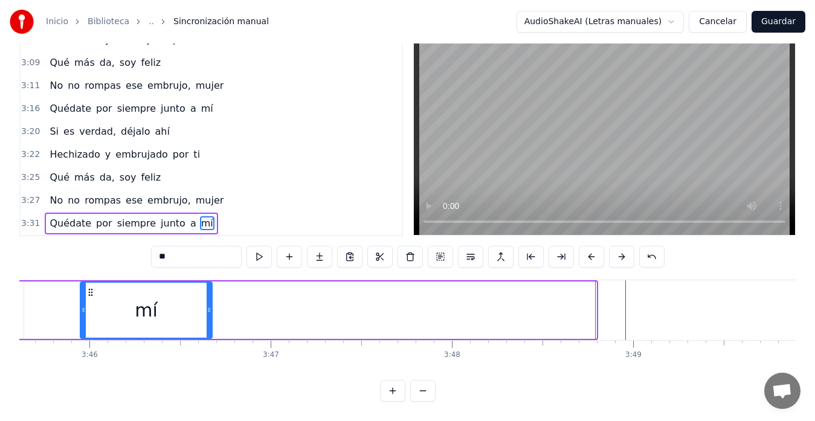
drag, startPoint x: 591, startPoint y: 299, endPoint x: 207, endPoint y: 280, distance: 384.6
click at [207, 283] on div at bounding box center [209, 310] width 5 height 55
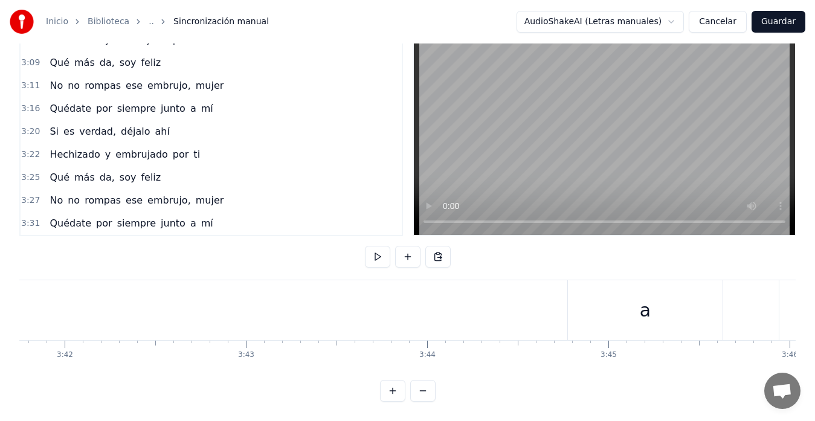
scroll to position [0, 40078]
click at [716, 305] on div "a" at bounding box center [748, 310] width 155 height 60
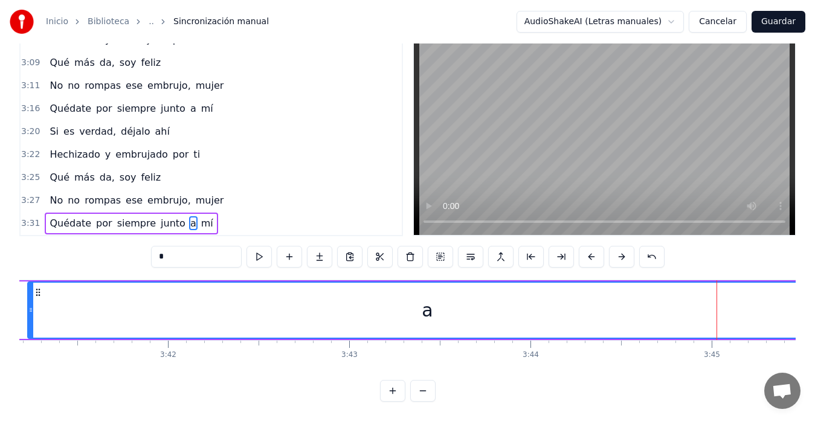
drag, startPoint x: 674, startPoint y: 301, endPoint x: 30, endPoint y: 306, distance: 644.5
click at [30, 306] on div at bounding box center [30, 310] width 5 height 55
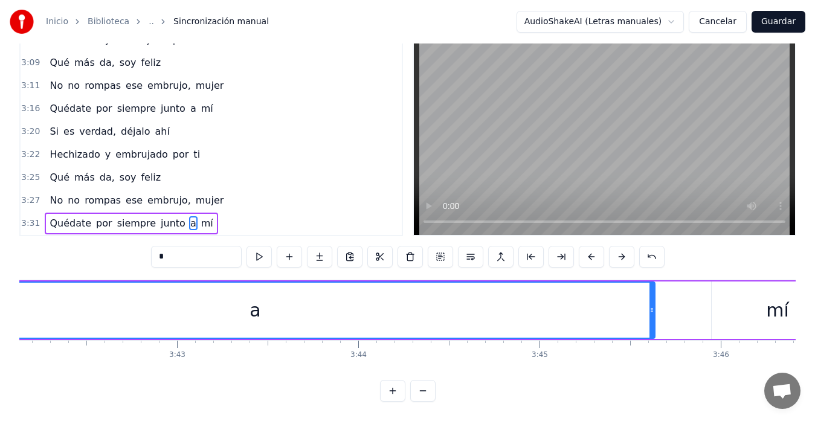
scroll to position [0, 40284]
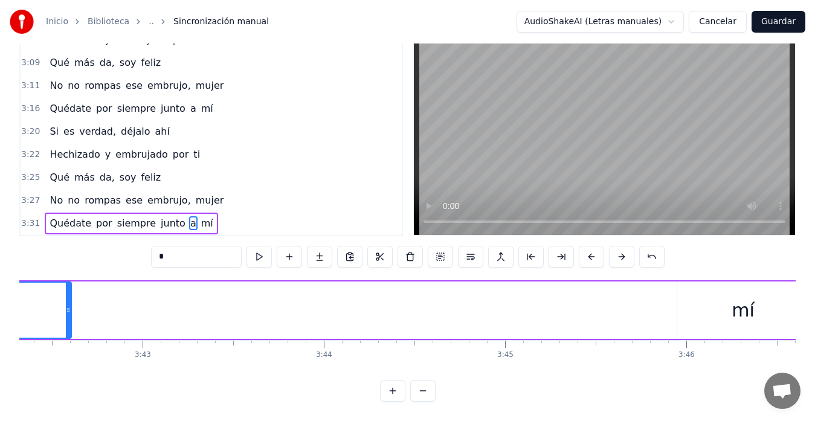
drag, startPoint x: 618, startPoint y: 302, endPoint x: 69, endPoint y: 303, distance: 549.0
click at [69, 305] on icon at bounding box center [68, 310] width 5 height 10
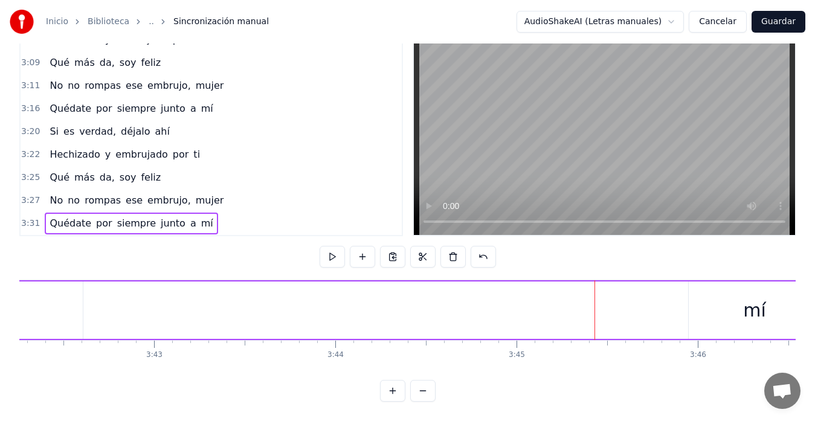
click at [696, 301] on div "mí" at bounding box center [755, 309] width 132 height 57
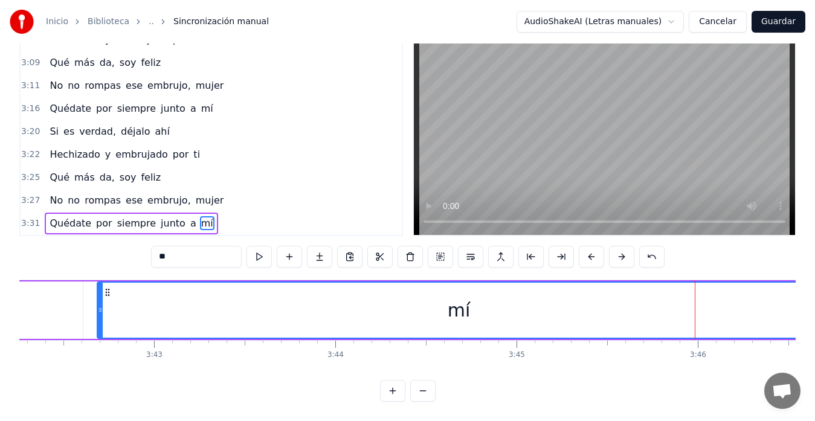
drag, startPoint x: 691, startPoint y: 303, endPoint x: 95, endPoint y: 300, distance: 596.2
click at [98, 305] on icon at bounding box center [100, 310] width 5 height 10
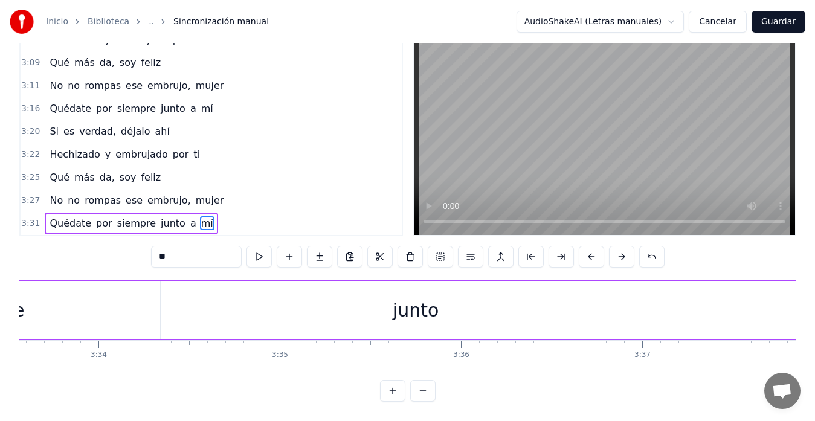
scroll to position [0, 38802]
click at [500, 298] on div "junto" at bounding box center [312, 309] width 510 height 57
type input "*****"
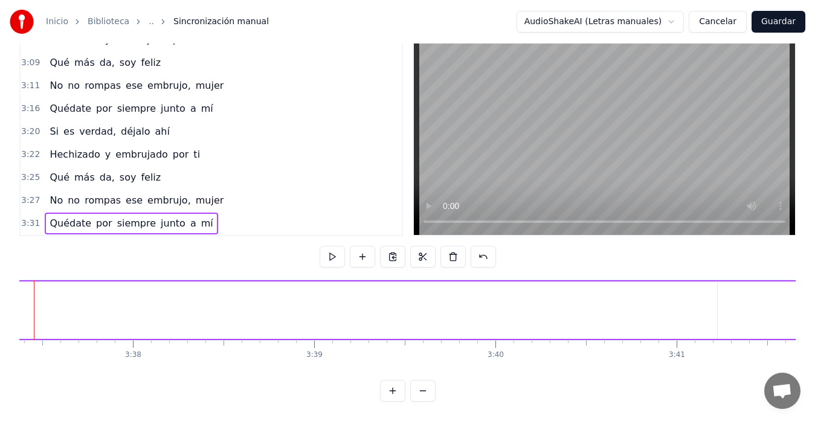
scroll to position [0, 39526]
click at [693, 303] on div "a" at bounding box center [705, 309] width 250 height 57
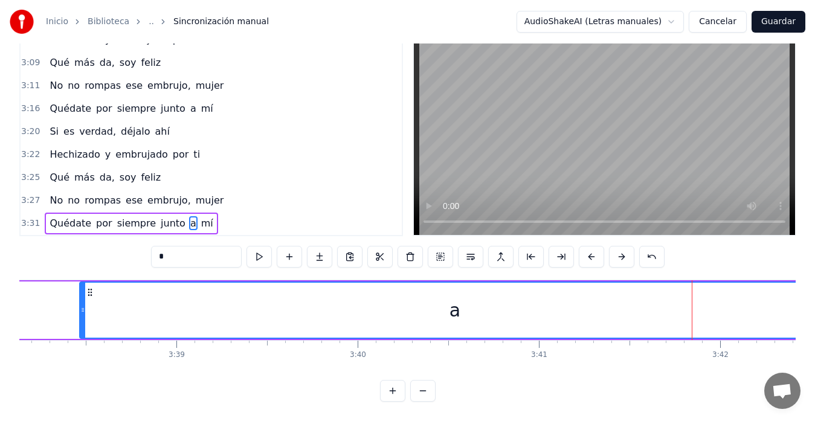
drag, startPoint x: 583, startPoint y: 302, endPoint x: 73, endPoint y: 295, distance: 510.4
click at [80, 294] on div at bounding box center [82, 310] width 5 height 55
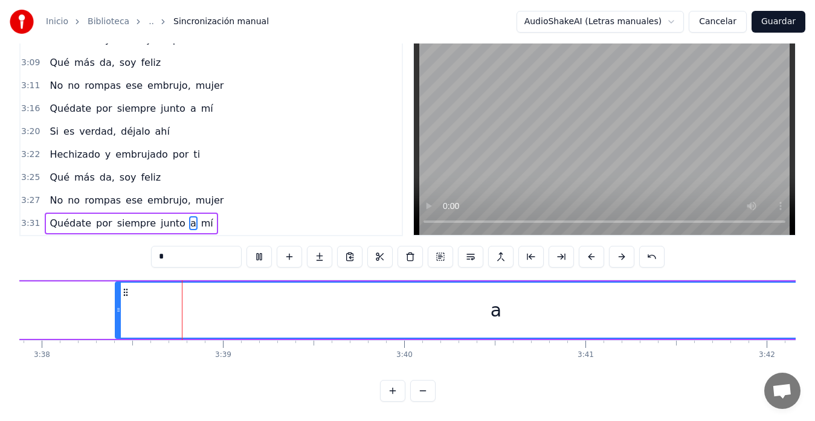
scroll to position [0, 39480]
click at [564, 290] on div "a" at bounding box center [495, 310] width 760 height 55
click at [123, 309] on div "a" at bounding box center [495, 310] width 760 height 55
drag, startPoint x: 115, startPoint y: 300, endPoint x: 37, endPoint y: 288, distance: 78.8
click at [38, 288] on div at bounding box center [40, 310] width 5 height 55
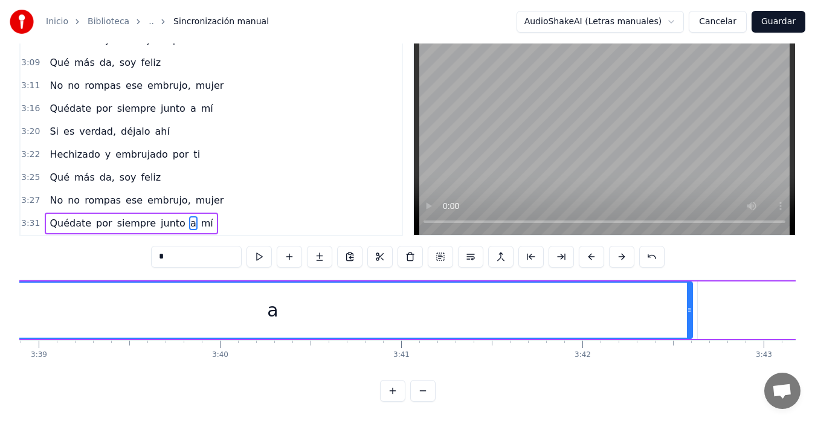
scroll to position [0, 39767]
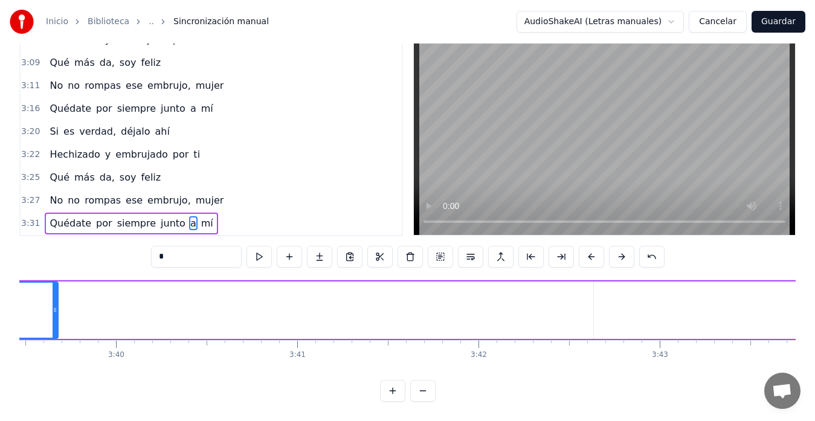
drag, startPoint x: 584, startPoint y: 301, endPoint x: 104, endPoint y: 307, distance: 480.2
click at [54, 325] on div at bounding box center [55, 310] width 5 height 55
click at [613, 292] on div "mí" at bounding box center [580, 309] width 732 height 57
type input "**"
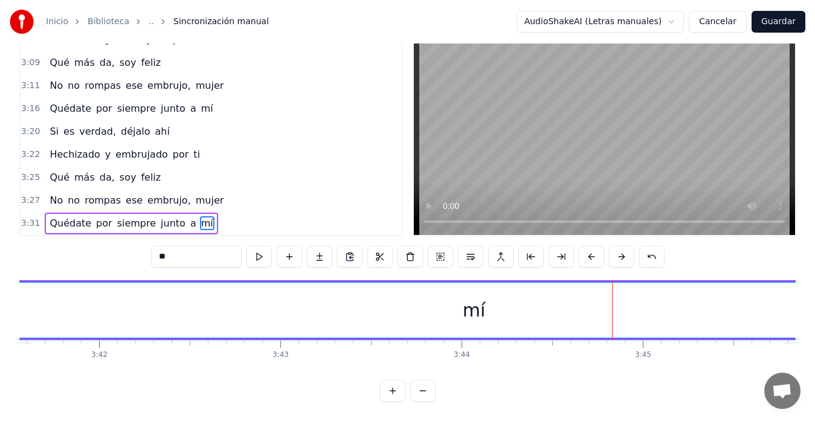
drag, startPoint x: 216, startPoint y: 300, endPoint x: 2, endPoint y: 301, distance: 213.2
click at [2, 301] on div "Inicio Biblioteca .. Sincronización manual AudioShakeAI (Letras manuales) Cance…" at bounding box center [407, 182] width 815 height 439
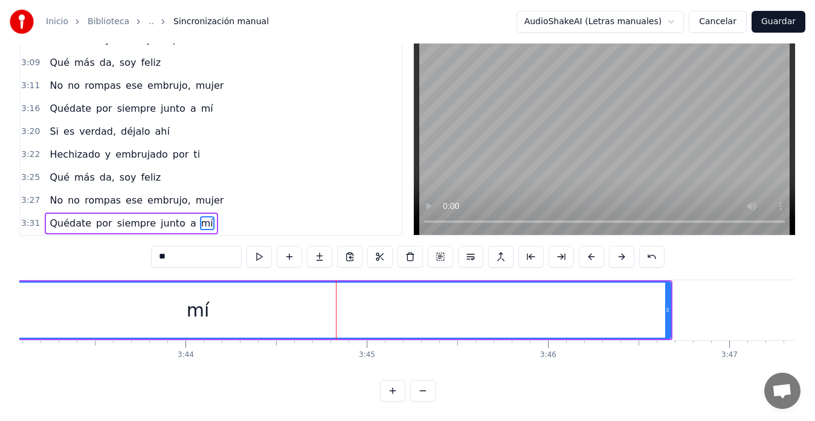
scroll to position [0, 40457]
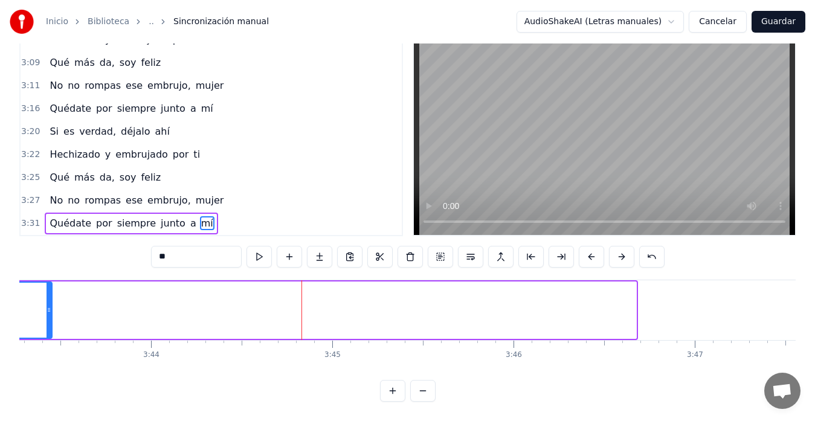
drag, startPoint x: 635, startPoint y: 303, endPoint x: 59, endPoint y: 320, distance: 575.9
click at [50, 323] on div at bounding box center [49, 310] width 5 height 55
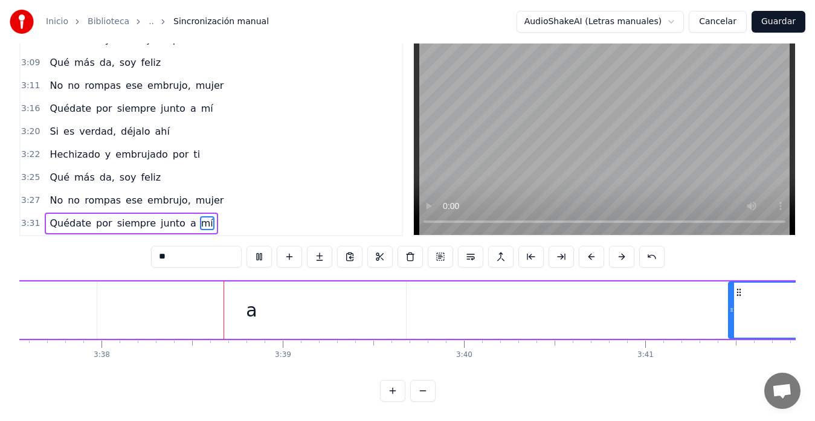
scroll to position [0, 39456]
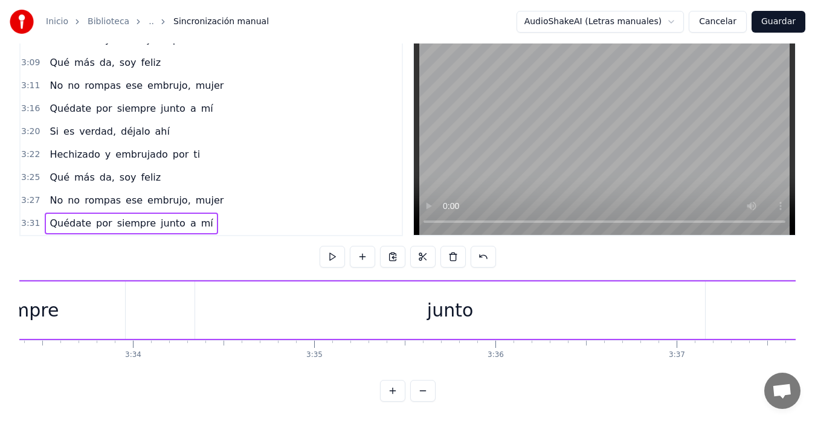
scroll to position [0, 38594]
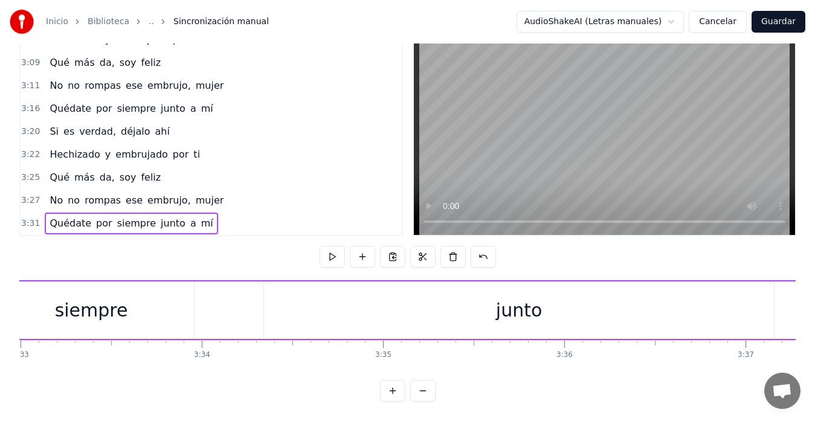
click at [602, 312] on div "junto" at bounding box center [519, 309] width 510 height 57
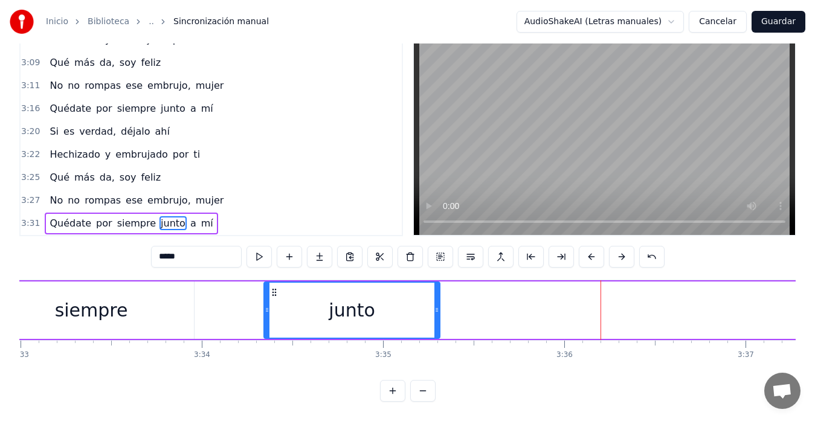
drag, startPoint x: 772, startPoint y: 304, endPoint x: 438, endPoint y: 297, distance: 334.1
click at [438, 305] on icon at bounding box center [436, 310] width 5 height 10
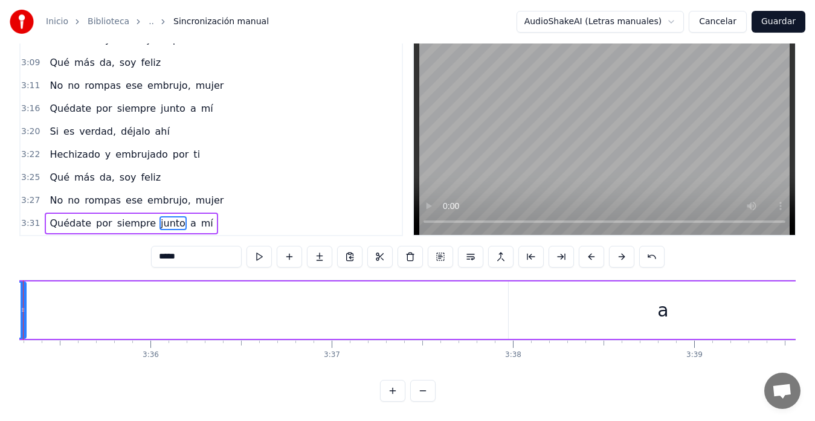
scroll to position [0, 39043]
click at [644, 312] on div "a" at bounding box center [628, 309] width 309 height 57
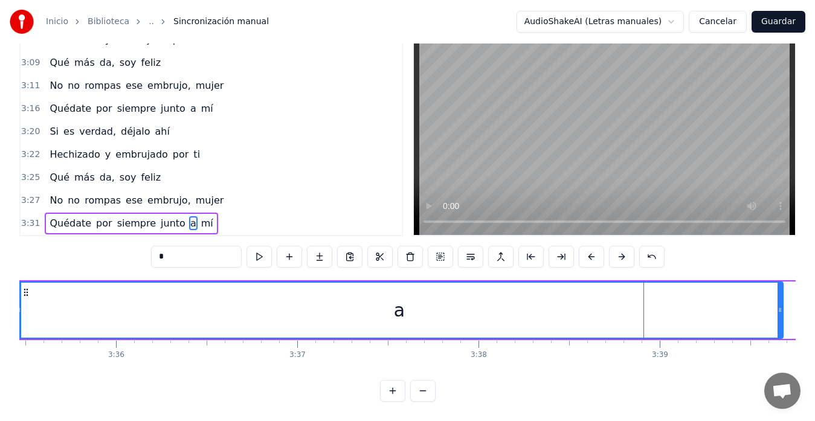
drag, startPoint x: 477, startPoint y: 304, endPoint x: 205, endPoint y: 286, distance: 273.0
click at [24, 313] on div "a" at bounding box center [399, 310] width 766 height 55
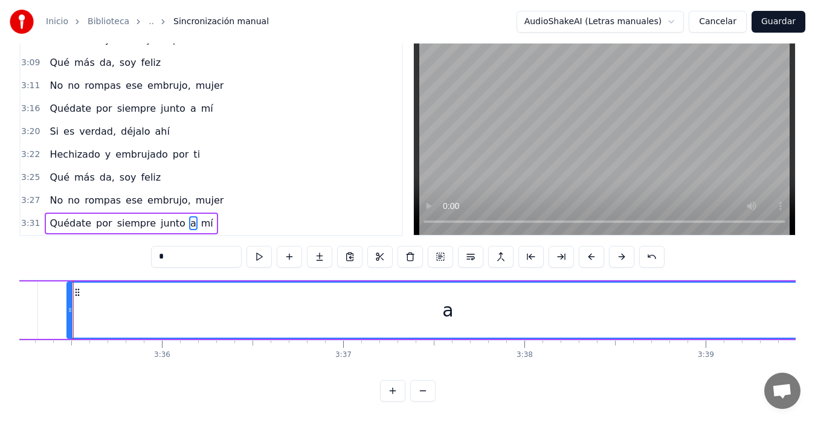
scroll to position [0, 38990]
drag, startPoint x: 773, startPoint y: 302, endPoint x: 725, endPoint y: 307, distance: 48.0
click at [725, 307] on div "a" at bounding box center [454, 310] width 760 height 55
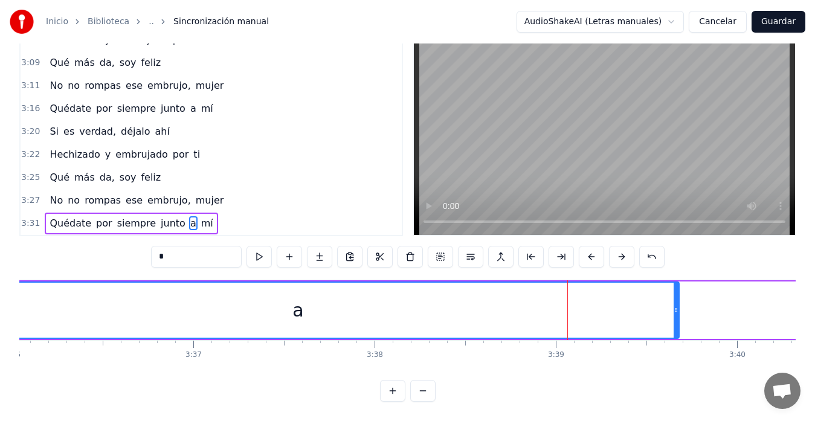
scroll to position [0, 39181]
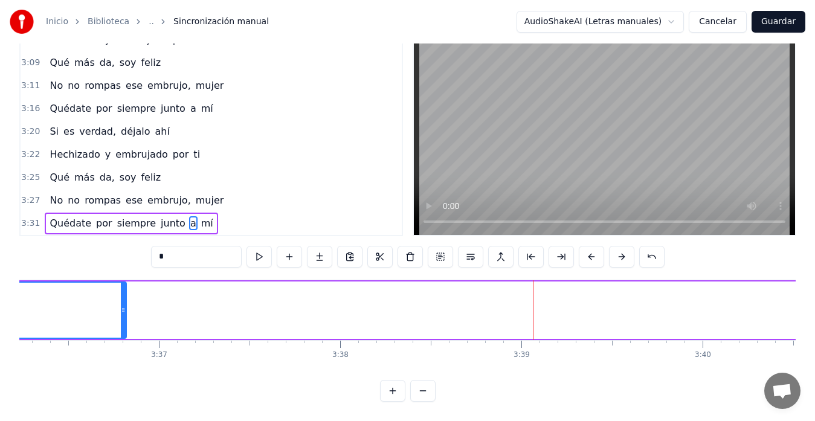
drag, startPoint x: 641, startPoint y: 297, endPoint x: 123, endPoint y: 299, distance: 518.2
click at [123, 305] on icon at bounding box center [123, 310] width 5 height 10
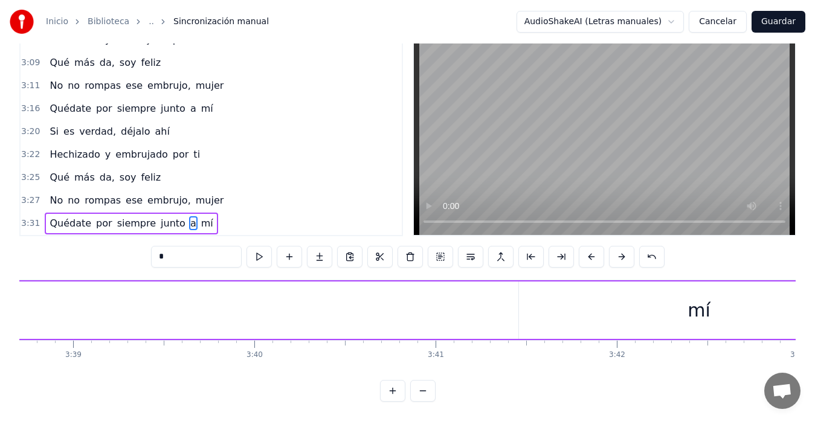
scroll to position [0, 39526]
click at [692, 305] on div "mí" at bounding box center [802, 309] width 360 height 57
type input "**"
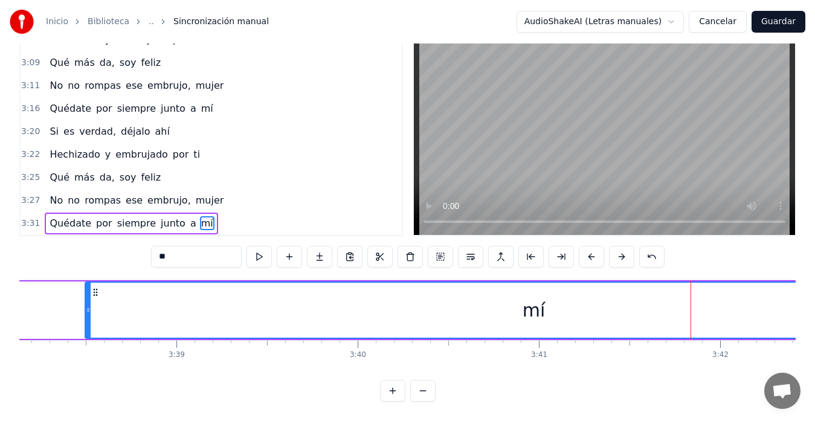
drag, startPoint x: 623, startPoint y: 301, endPoint x: 72, endPoint y: 295, distance: 550.9
click at [86, 305] on icon at bounding box center [88, 310] width 5 height 10
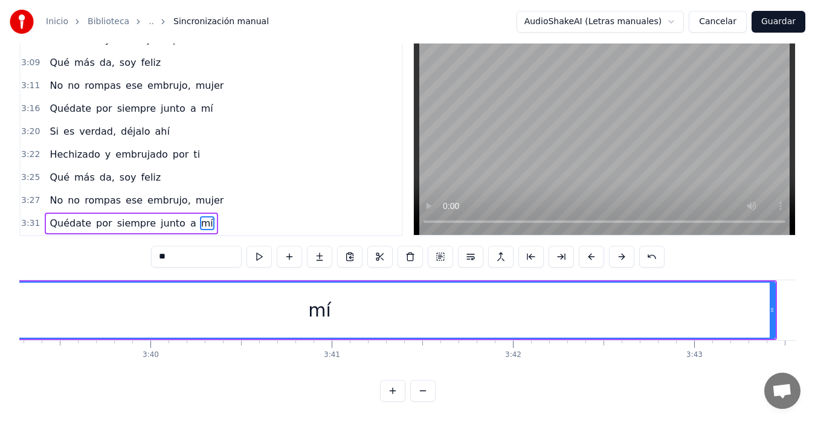
scroll to position [0, 39836]
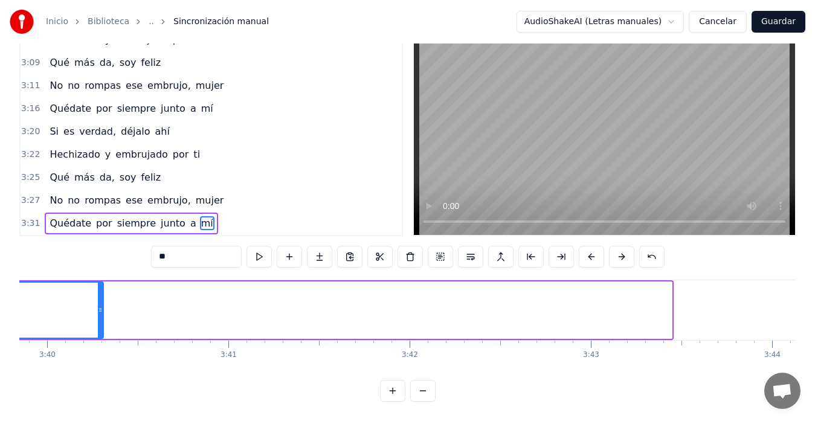
drag, startPoint x: 670, startPoint y: 303, endPoint x: 100, endPoint y: 299, distance: 570.2
click at [100, 305] on icon at bounding box center [100, 310] width 5 height 10
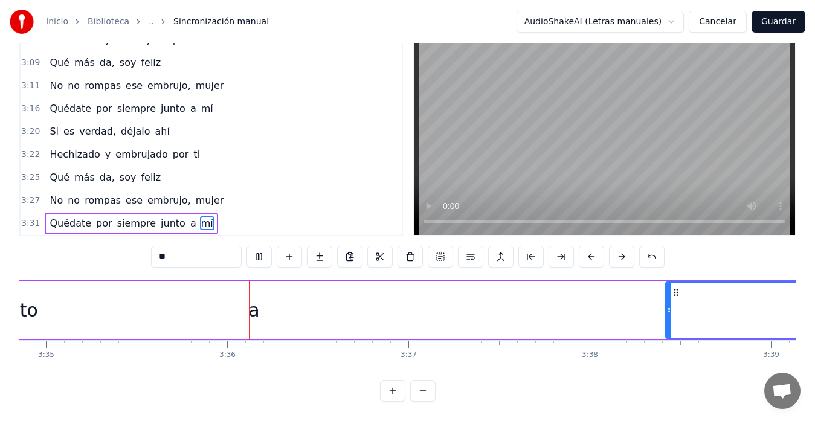
scroll to position [0, 39001]
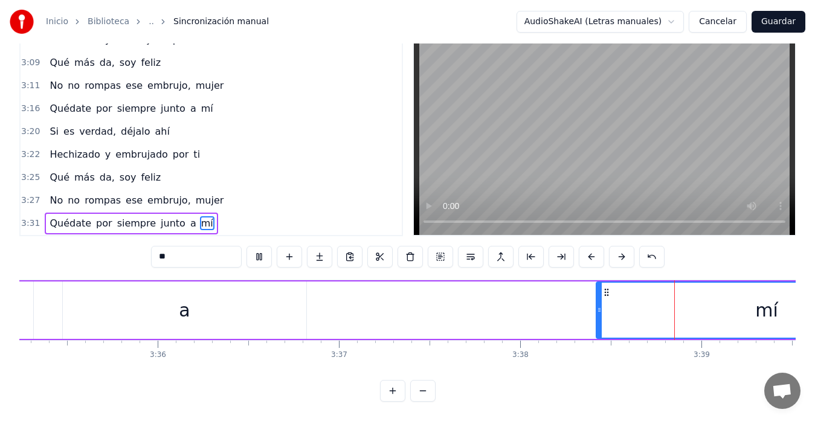
click at [701, 294] on div "mí" at bounding box center [766, 310] width 339 height 55
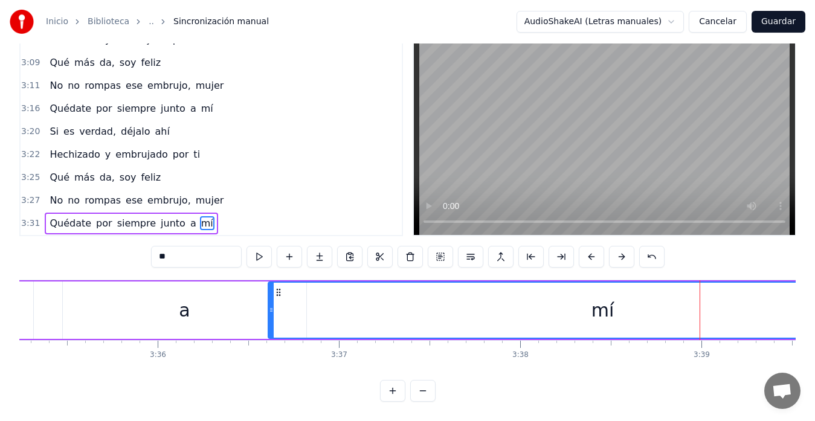
drag, startPoint x: 597, startPoint y: 302, endPoint x: 278, endPoint y: 300, distance: 318.9
click at [272, 305] on icon at bounding box center [271, 310] width 5 height 10
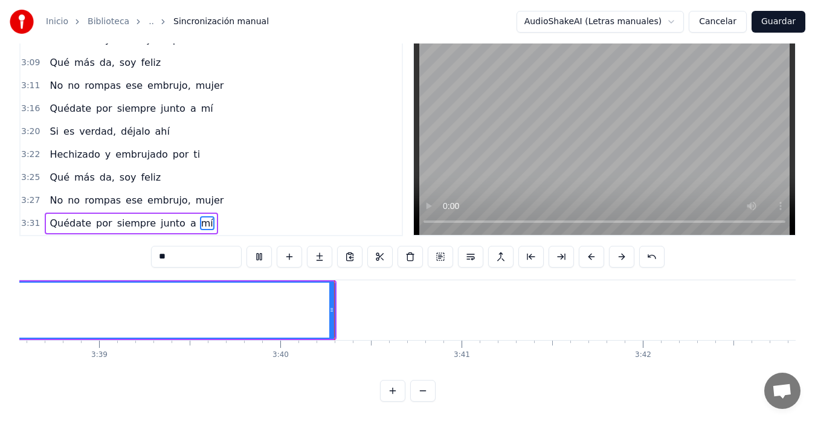
scroll to position [0, 39769]
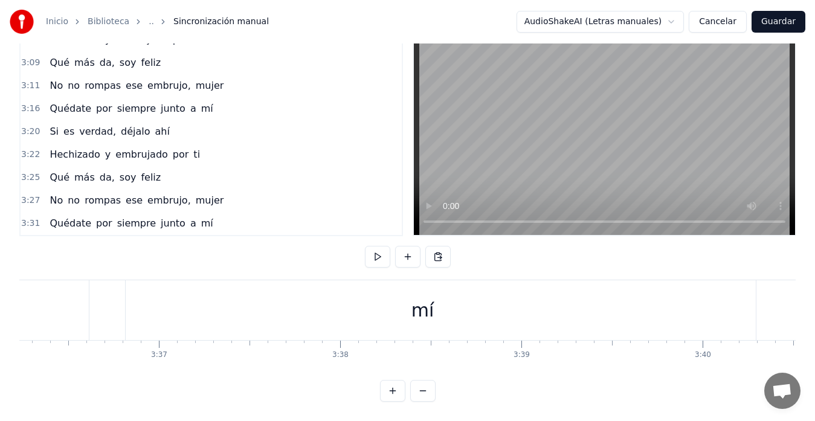
scroll to position [0, 39043]
click at [670, 316] on div "mí" at bounding box center [561, 310] width 666 height 60
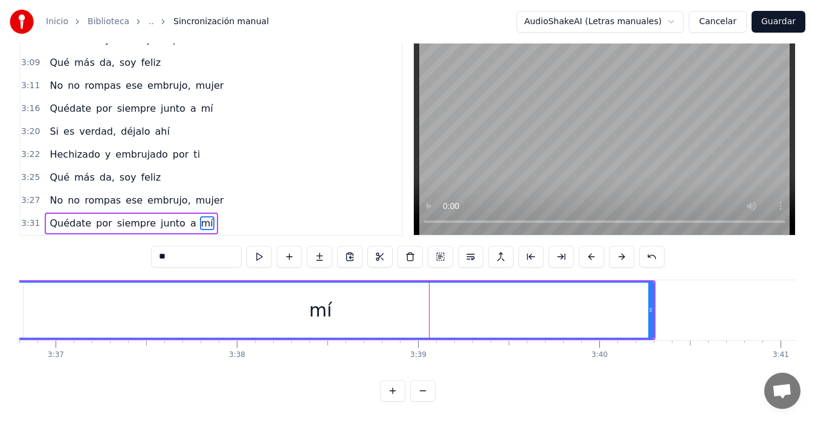
scroll to position [0, 39215]
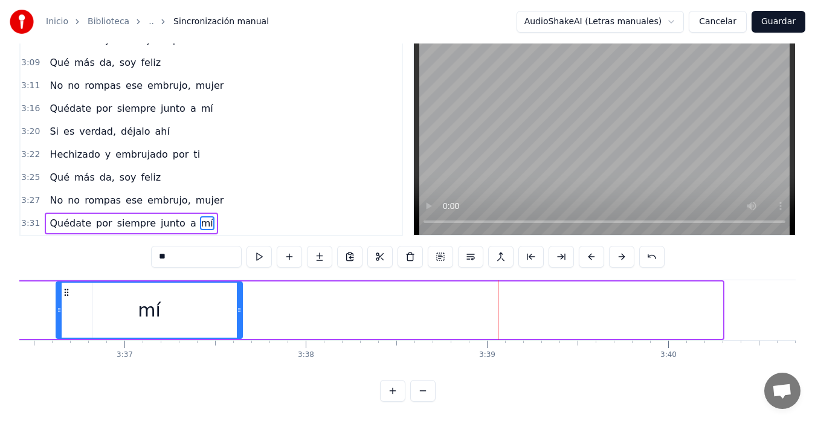
drag, startPoint x: 717, startPoint y: 295, endPoint x: 237, endPoint y: 298, distance: 480.2
click at [237, 305] on icon at bounding box center [239, 310] width 5 height 10
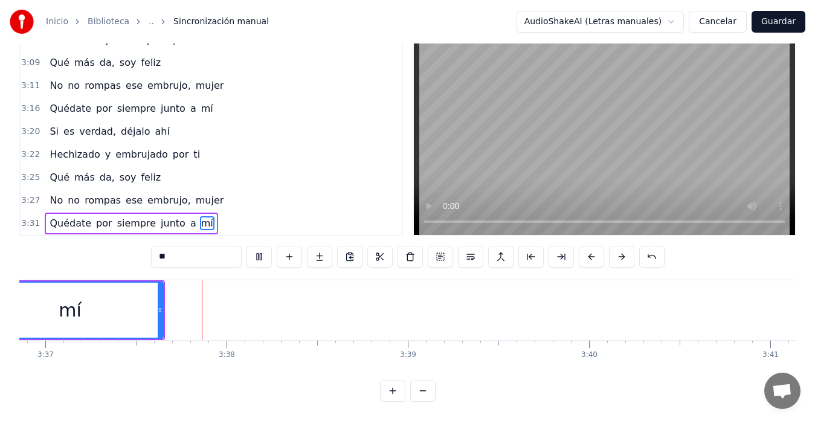
scroll to position [0, 39330]
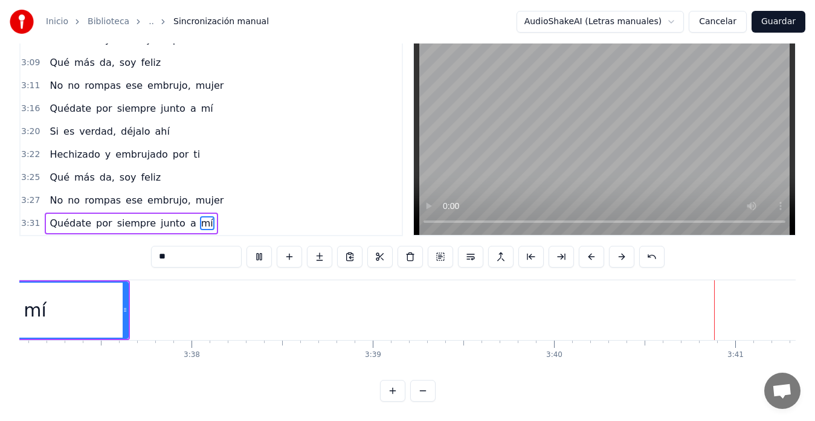
click at [779, 21] on button "Guardar" at bounding box center [778, 22] width 54 height 22
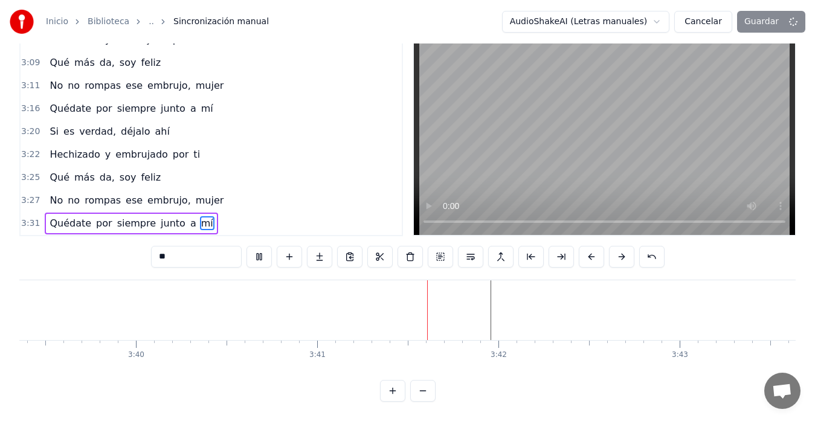
scroll to position [0, 39946]
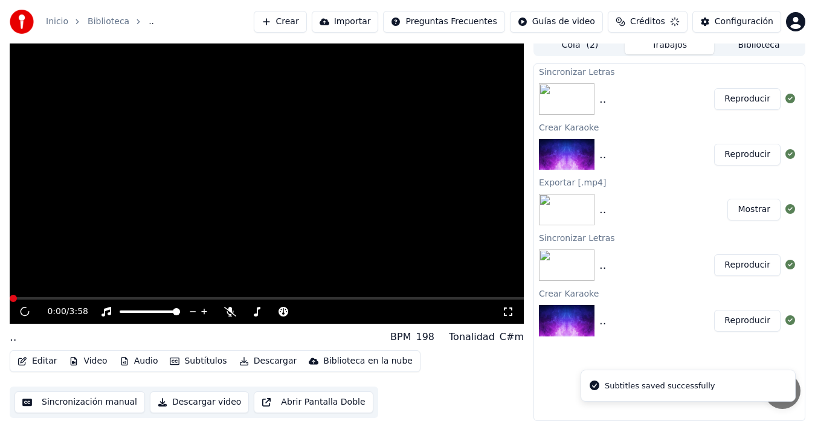
scroll to position [9, 0]
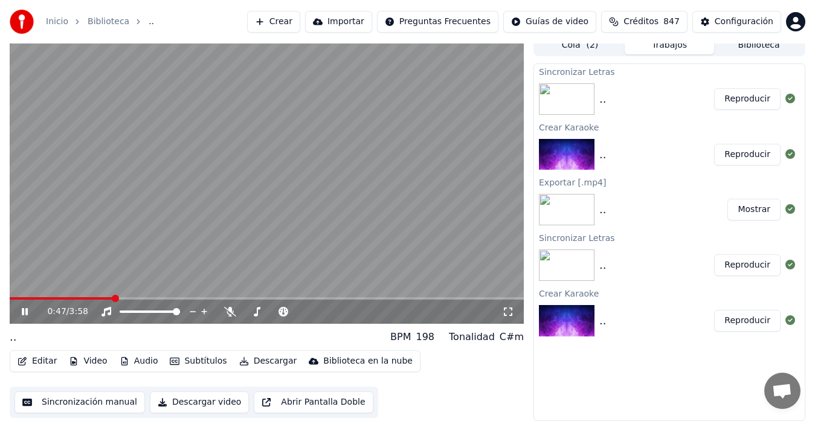
click at [44, 362] on button "Editar" at bounding box center [37, 361] width 49 height 17
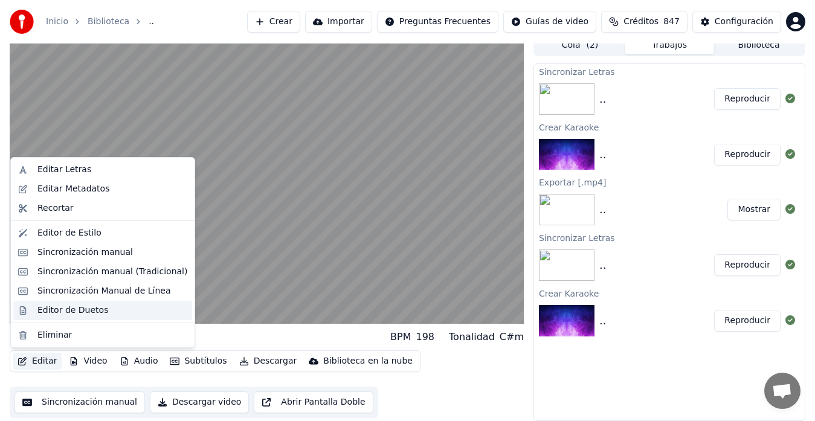
click at [68, 306] on div "Editor de Duetos" at bounding box center [72, 310] width 71 height 12
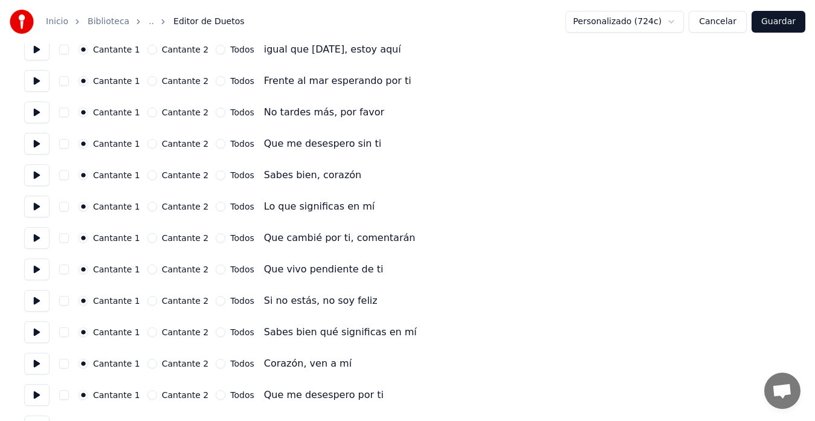
scroll to position [181, 0]
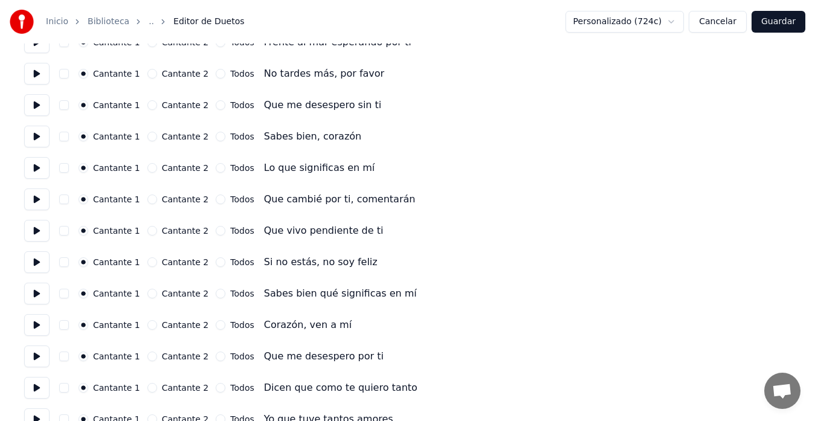
click at [151, 200] on button "Cantante 2" at bounding box center [152, 199] width 10 height 10
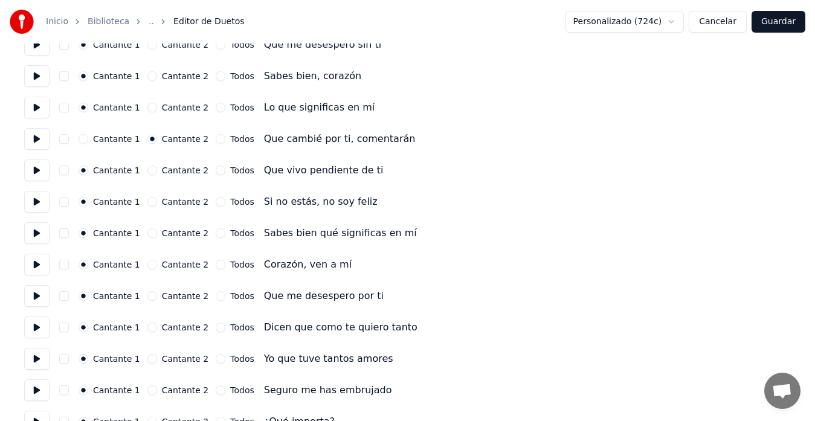
click at [149, 169] on button "Cantante 2" at bounding box center [152, 170] width 10 height 10
click at [150, 201] on button "Cantante 2" at bounding box center [152, 202] width 10 height 10
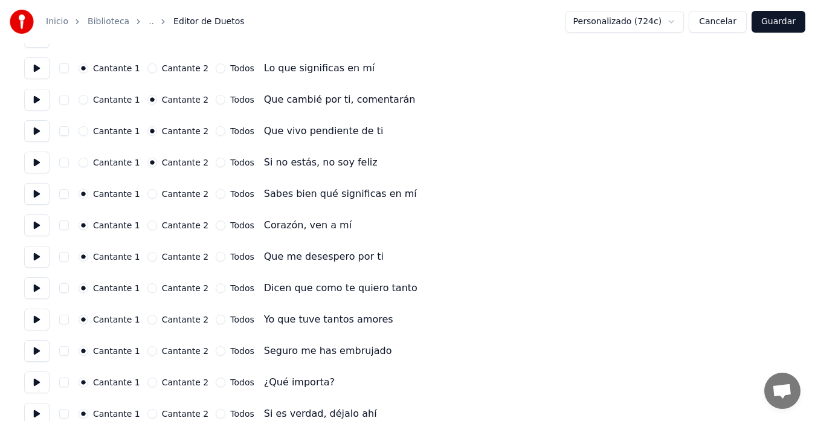
scroll to position [302, 0]
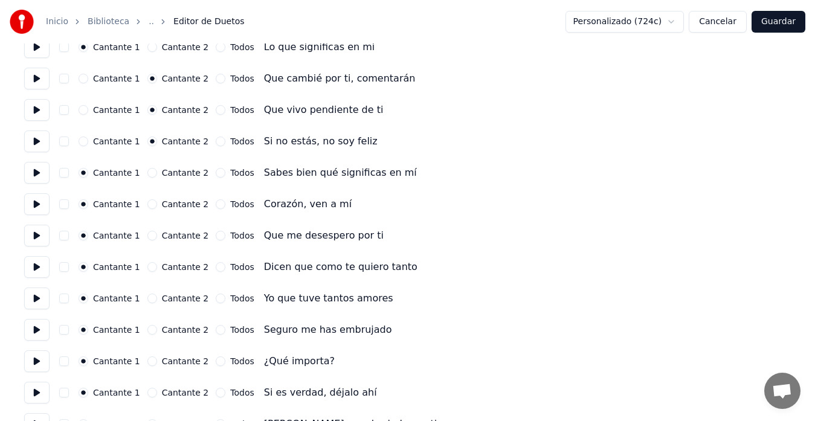
click at [151, 173] on button "Cantante 2" at bounding box center [152, 173] width 10 height 10
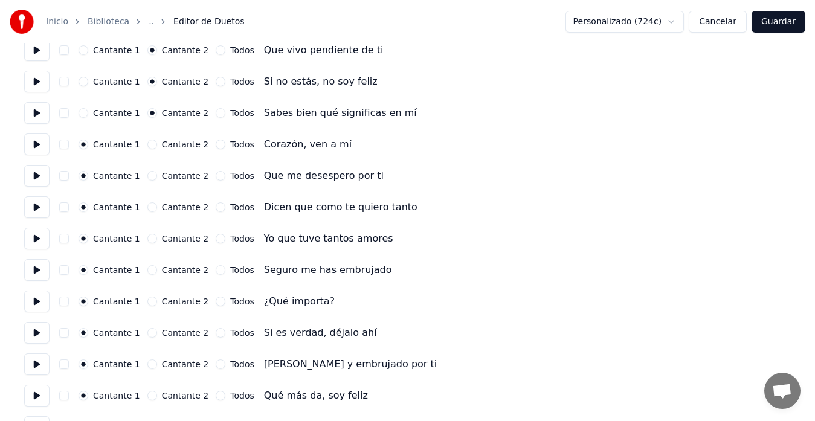
scroll to position [362, 0]
click at [151, 145] on button "Cantante 2" at bounding box center [152, 144] width 10 height 10
click at [151, 175] on button "Cantante 2" at bounding box center [152, 175] width 10 height 10
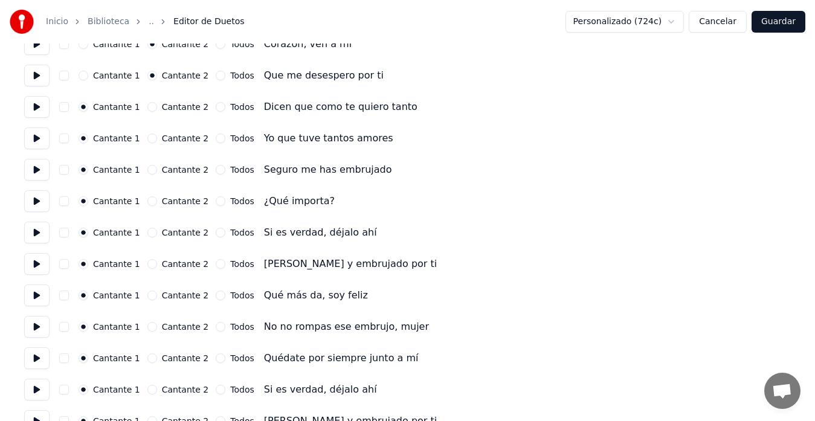
scroll to position [483, 0]
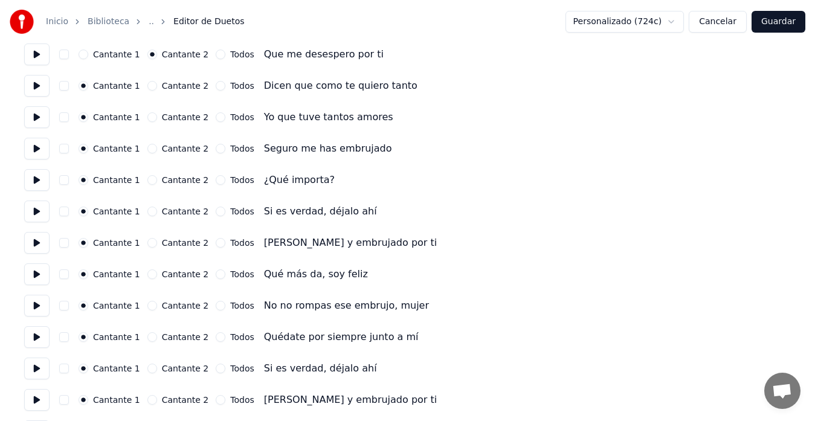
click at [216, 178] on button "Todos" at bounding box center [221, 180] width 10 height 10
click at [152, 211] on button "Cantante 2" at bounding box center [152, 212] width 10 height 10
click at [156, 242] on div "Cantante 2" at bounding box center [178, 243] width 62 height 10
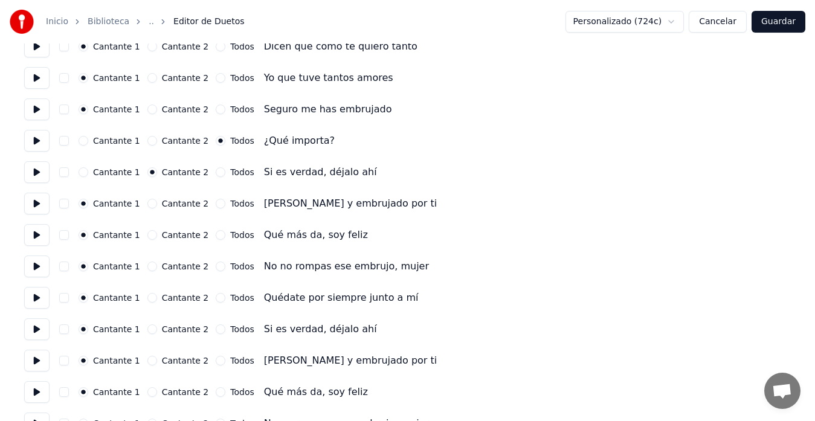
scroll to position [544, 0]
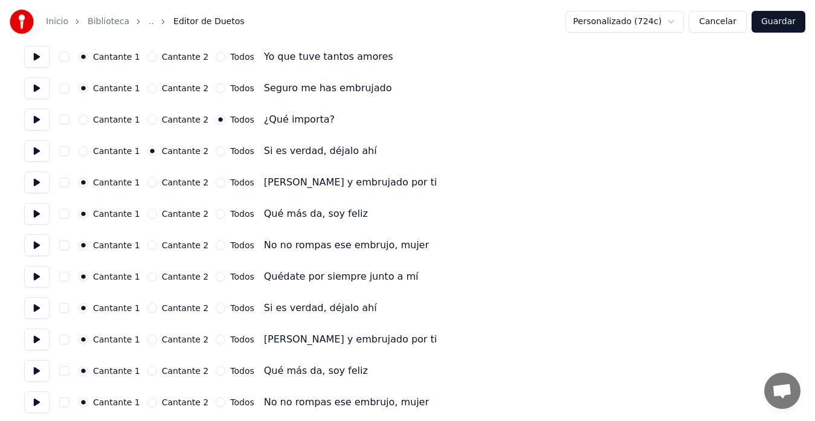
click at [152, 184] on button "Cantante 2" at bounding box center [152, 183] width 10 height 10
click at [151, 216] on button "Cantante 2" at bounding box center [152, 214] width 10 height 10
click at [152, 244] on button "Cantante 2" at bounding box center [152, 245] width 10 height 10
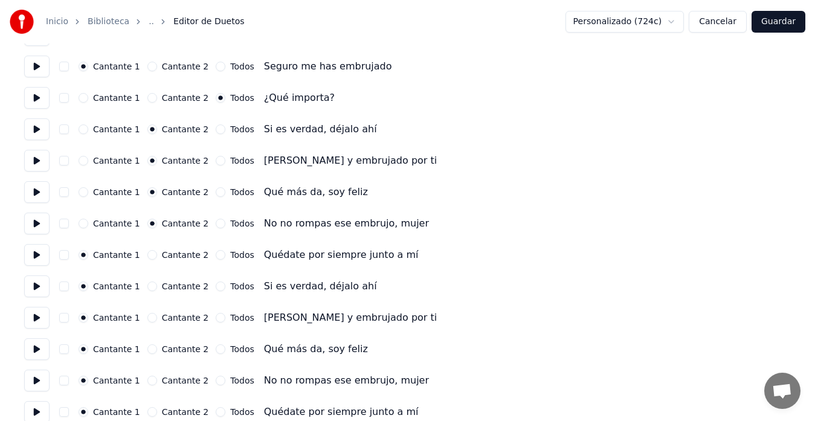
scroll to position [604, 0]
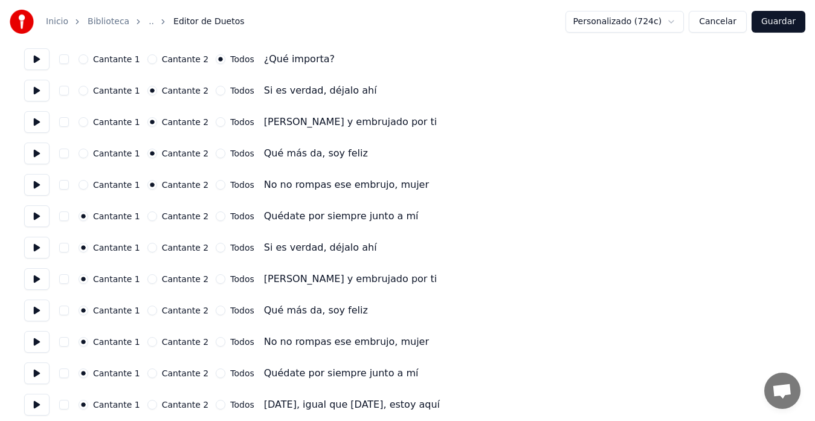
click at [152, 217] on button "Cantante 2" at bounding box center [152, 216] width 10 height 10
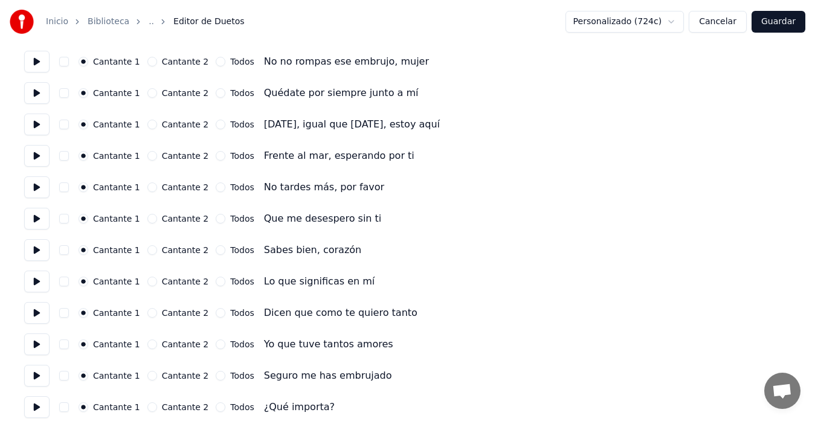
scroll to position [906, 0]
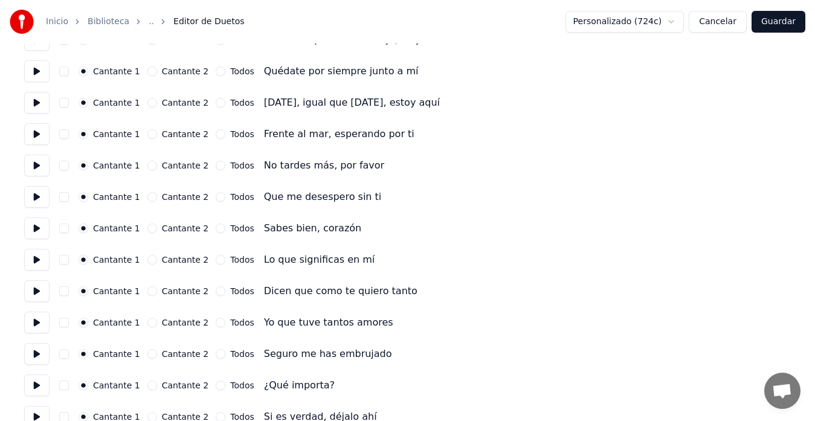
click at [152, 103] on button "Cantante 2" at bounding box center [152, 103] width 10 height 10
click at [153, 133] on button "Cantante 2" at bounding box center [152, 134] width 10 height 10
click at [147, 165] on button "Cantante 2" at bounding box center [152, 166] width 10 height 10
click at [149, 199] on button "Cantante 2" at bounding box center [152, 197] width 10 height 10
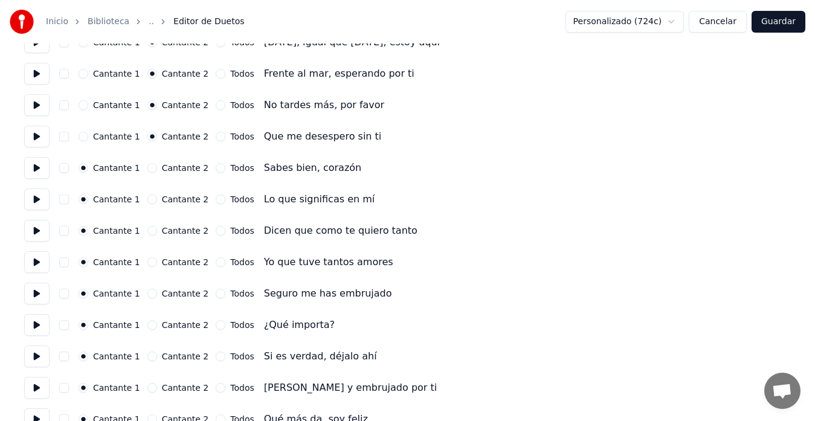
click at [149, 167] on button "Cantante 2" at bounding box center [152, 168] width 10 height 10
click at [150, 199] on button "Cantante 2" at bounding box center [152, 199] width 10 height 10
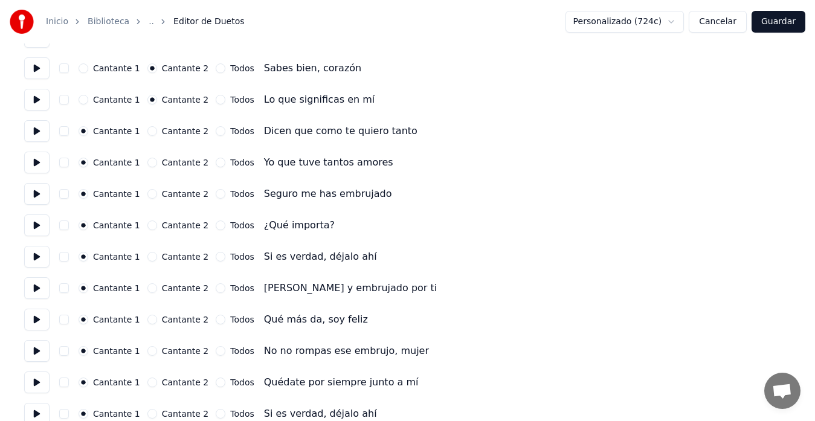
scroll to position [1087, 0]
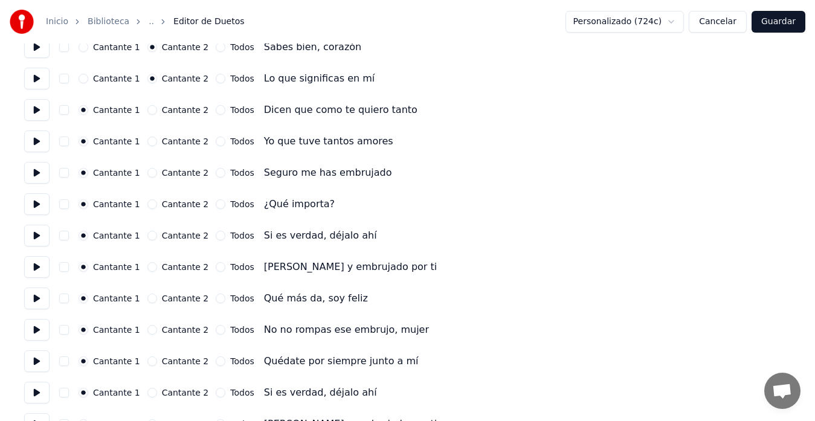
click at [216, 206] on button "Todos" at bounding box center [221, 204] width 10 height 10
click at [149, 234] on button "Cantante 2" at bounding box center [152, 236] width 10 height 10
click at [150, 269] on button "Cantante 2" at bounding box center [152, 267] width 10 height 10
click at [150, 298] on button "Cantante 2" at bounding box center [152, 299] width 10 height 10
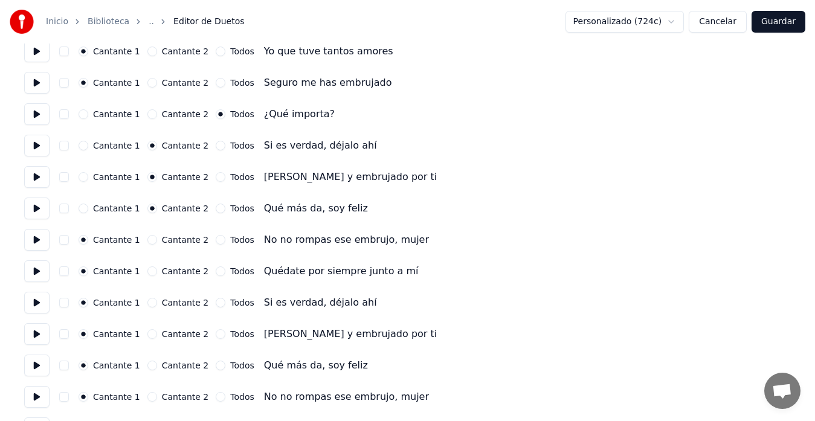
scroll to position [1207, 0]
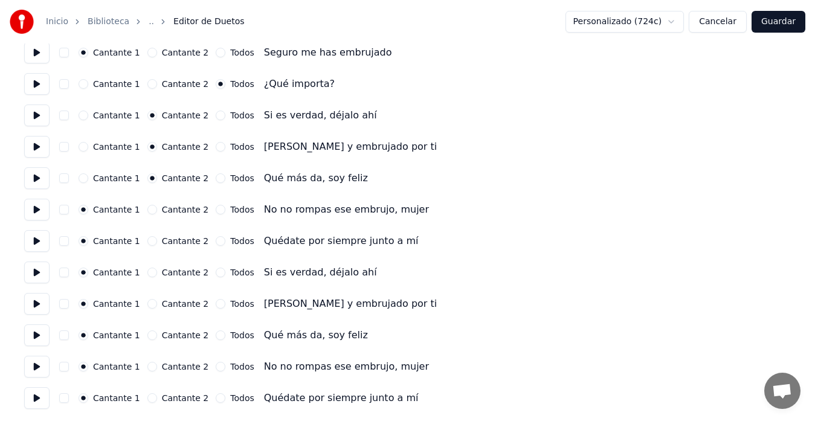
click at [150, 207] on button "Cantante 2" at bounding box center [152, 210] width 10 height 10
click at [151, 241] on button "Cantante 2" at bounding box center [152, 241] width 10 height 10
click at [216, 335] on button "Todos" at bounding box center [221, 335] width 10 height 10
click at [216, 397] on button "Todos" at bounding box center [221, 398] width 10 height 10
click at [773, 24] on button "Guardar" at bounding box center [778, 22] width 54 height 22
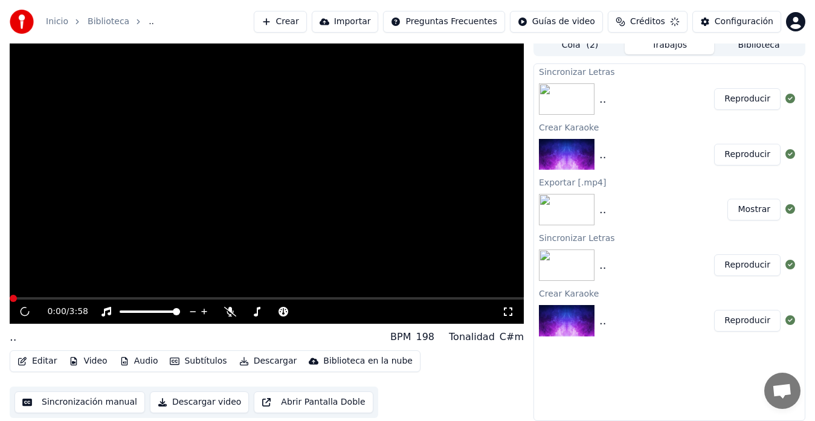
scroll to position [9, 0]
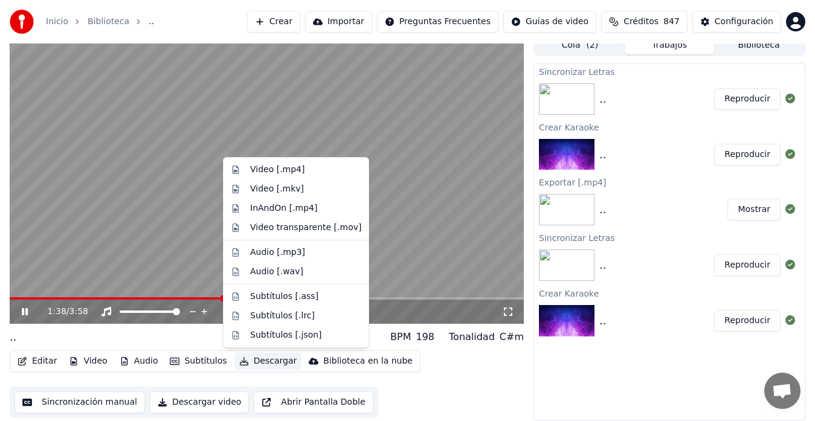
click at [259, 358] on button "Descargar" at bounding box center [268, 361] width 68 height 17
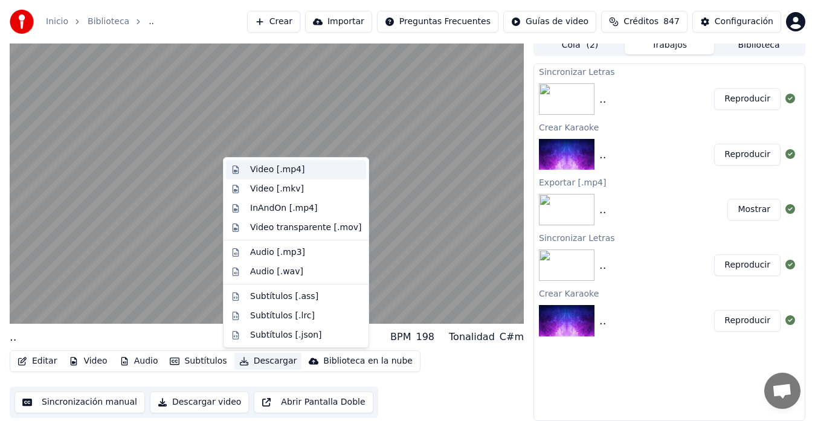
click at [303, 171] on div "Video [.mp4]" at bounding box center [305, 170] width 111 height 12
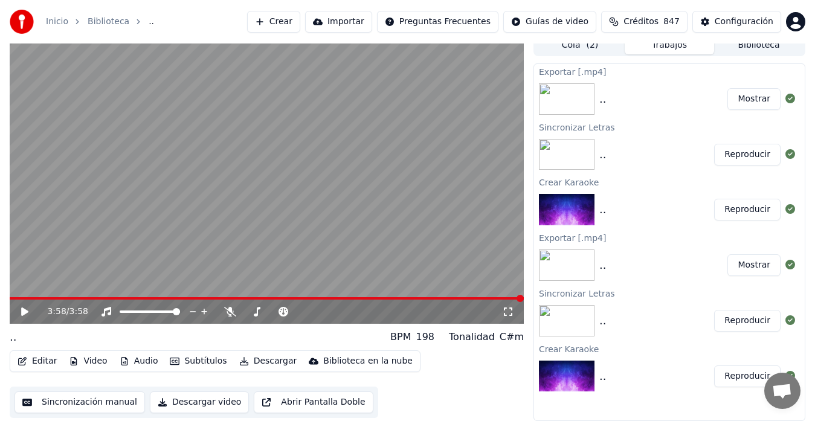
click at [756, 94] on button "Mostrar" at bounding box center [753, 99] width 53 height 22
